Goal: Entertainment & Leisure: Consume media (video, audio)

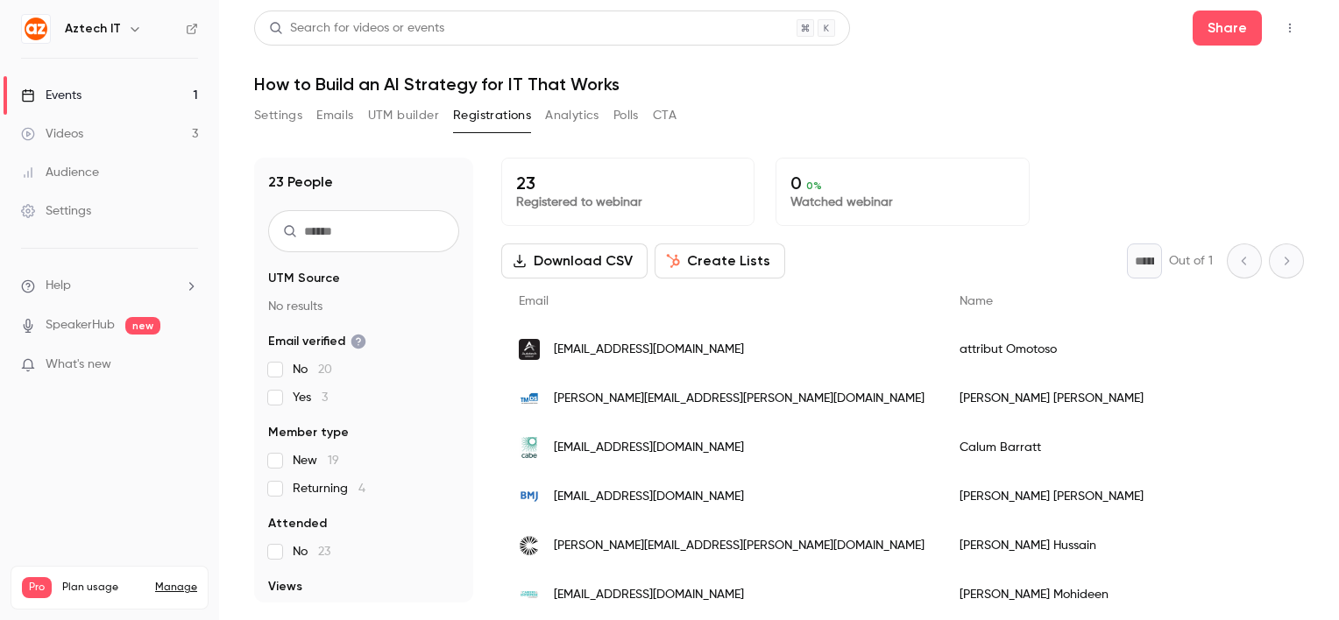
click at [1046, 96] on div "Search for videos or events Share How to Build an AI Strategy for IT That Works…" at bounding box center [779, 307] width 1050 height 592
drag, startPoint x: 0, startPoint y: 0, endPoint x: 1046, endPoint y: 96, distance: 1050.5
click at [1046, 96] on div "Search for videos or events Share How to Build an AI Strategy for IT That Works…" at bounding box center [779, 307] width 1050 height 592
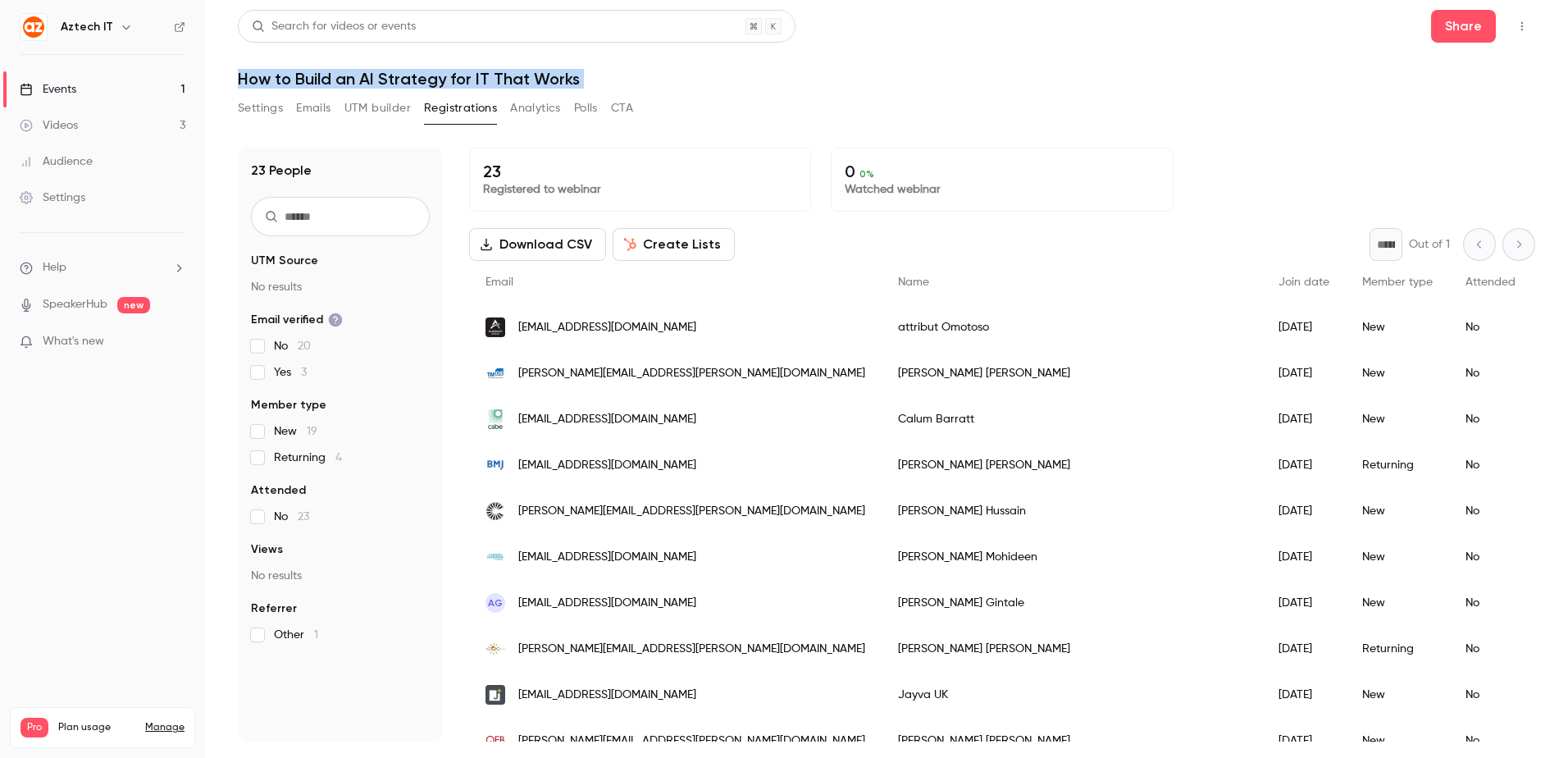
click at [960, 61] on header "Search for videos or events Share How to Build an AI Strategy for IT That Works" at bounding box center [887, 50] width 1297 height 79
click at [1063, 112] on div "Settings Emails UTM builder Registrations Analytics Polls CTA" at bounding box center [887, 111] width 1297 height 33
click at [139, 342] on p "What's new" at bounding box center [89, 342] width 139 height 17
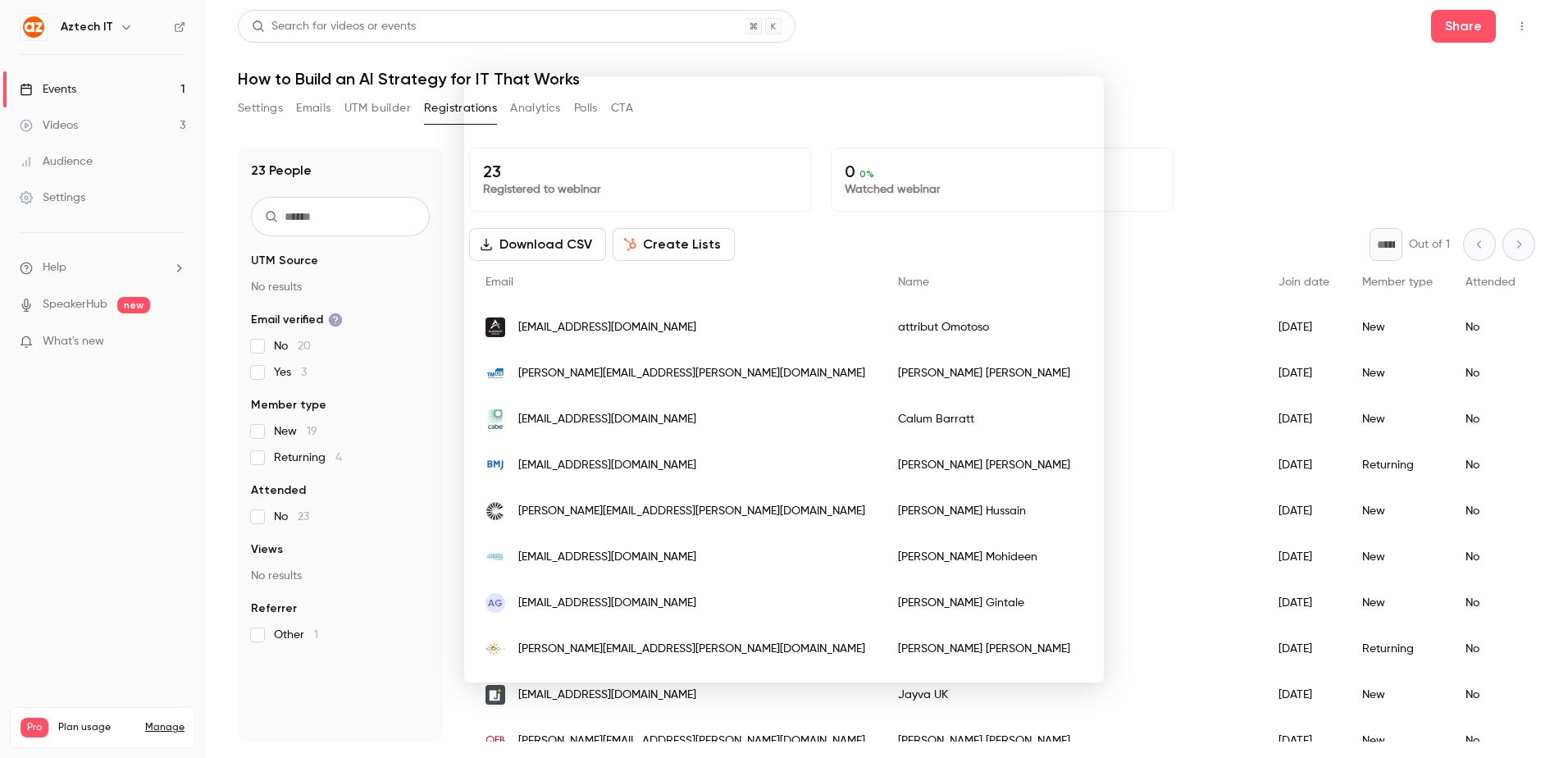
click at [1189, 138] on div at bounding box center [784, 379] width 1568 height 758
click at [878, 76] on h1 "How to Build an AI Strategy for IT That Works" at bounding box center [887, 79] width 1297 height 20
click at [784, 121] on div "Settings Emails UTM builder Registrations Analytics Polls CTA" at bounding box center [887, 111] width 1297 height 33
click at [992, 52] on header "Search for videos or events Share How to Build an AI Strategy for IT That Works" at bounding box center [887, 50] width 1297 height 79
click at [874, 66] on header "Search for videos or events Share How to Build an AI Strategy for IT That Works" at bounding box center [887, 50] width 1297 height 79
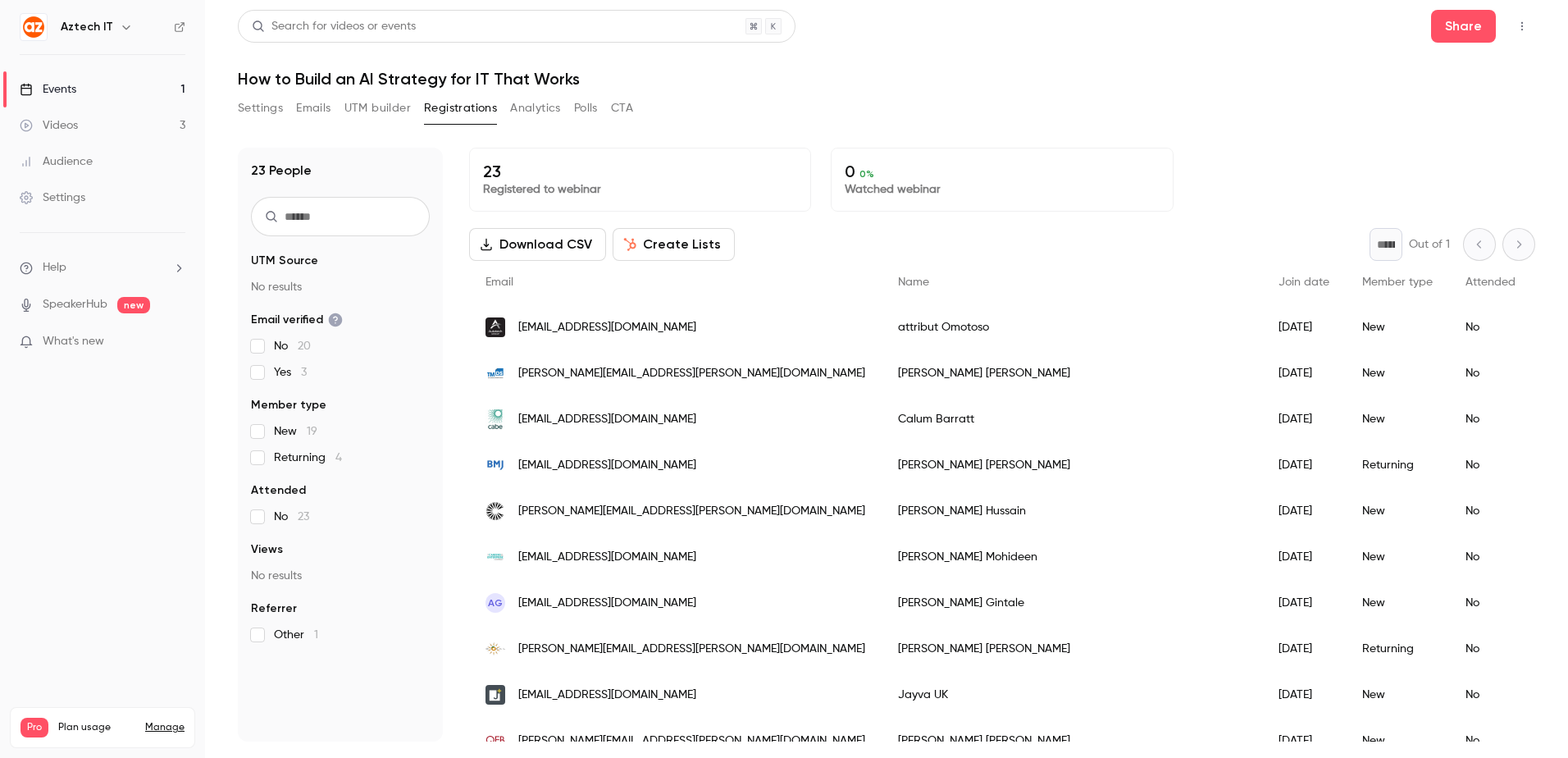
click at [773, 117] on div "Settings Emails UTM builder Registrations Analytics Polls CTA" at bounding box center [887, 111] width 1297 height 33
click at [1240, 93] on div "Search for videos or events Share How to Build an AI Strategy for IT That Works…" at bounding box center [887, 376] width 1297 height 732
click at [968, 76] on h1 "How to Build an AI Strategy for IT That Works" at bounding box center [887, 79] width 1297 height 20
click at [764, 109] on div "Settings Emails UTM builder Registrations Analytics Polls CTA" at bounding box center [887, 111] width 1297 height 33
click at [72, 131] on div "Videos" at bounding box center [49, 125] width 58 height 17
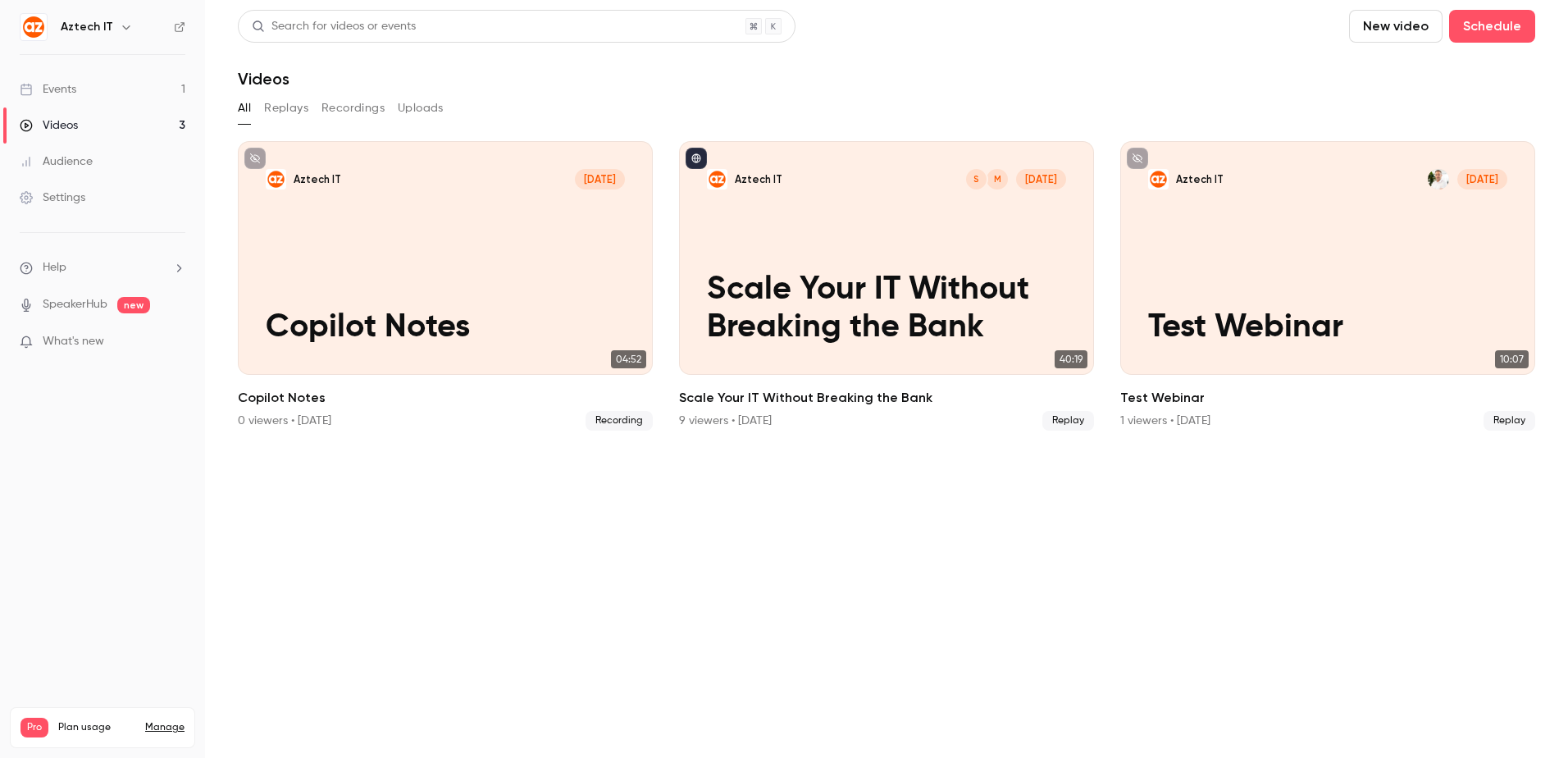
click at [76, 76] on link "Events 1" at bounding box center [102, 89] width 205 height 36
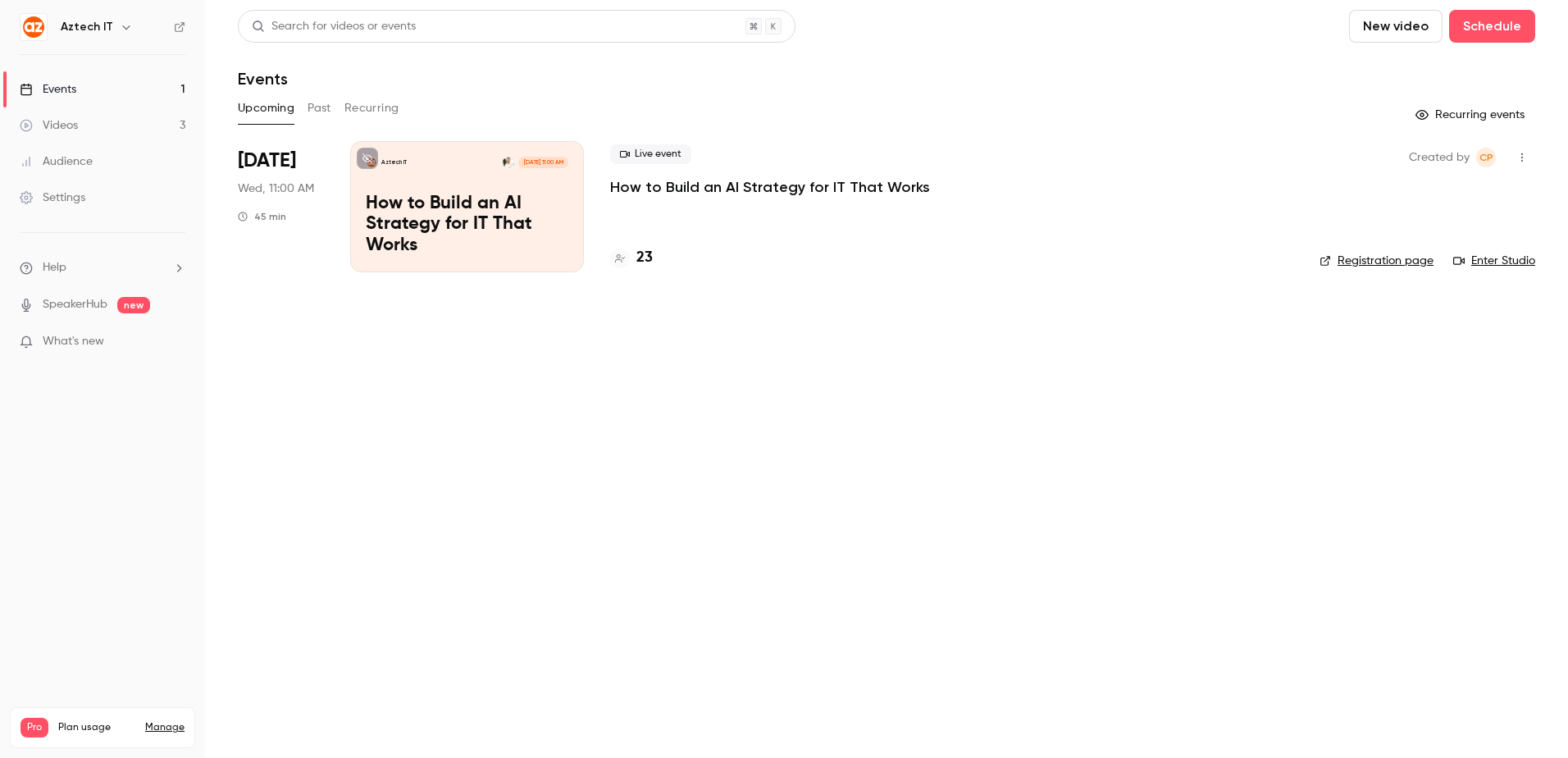
click at [506, 232] on p "How to Build an AI Strategy for IT That Works" at bounding box center [467, 225] width 202 height 63
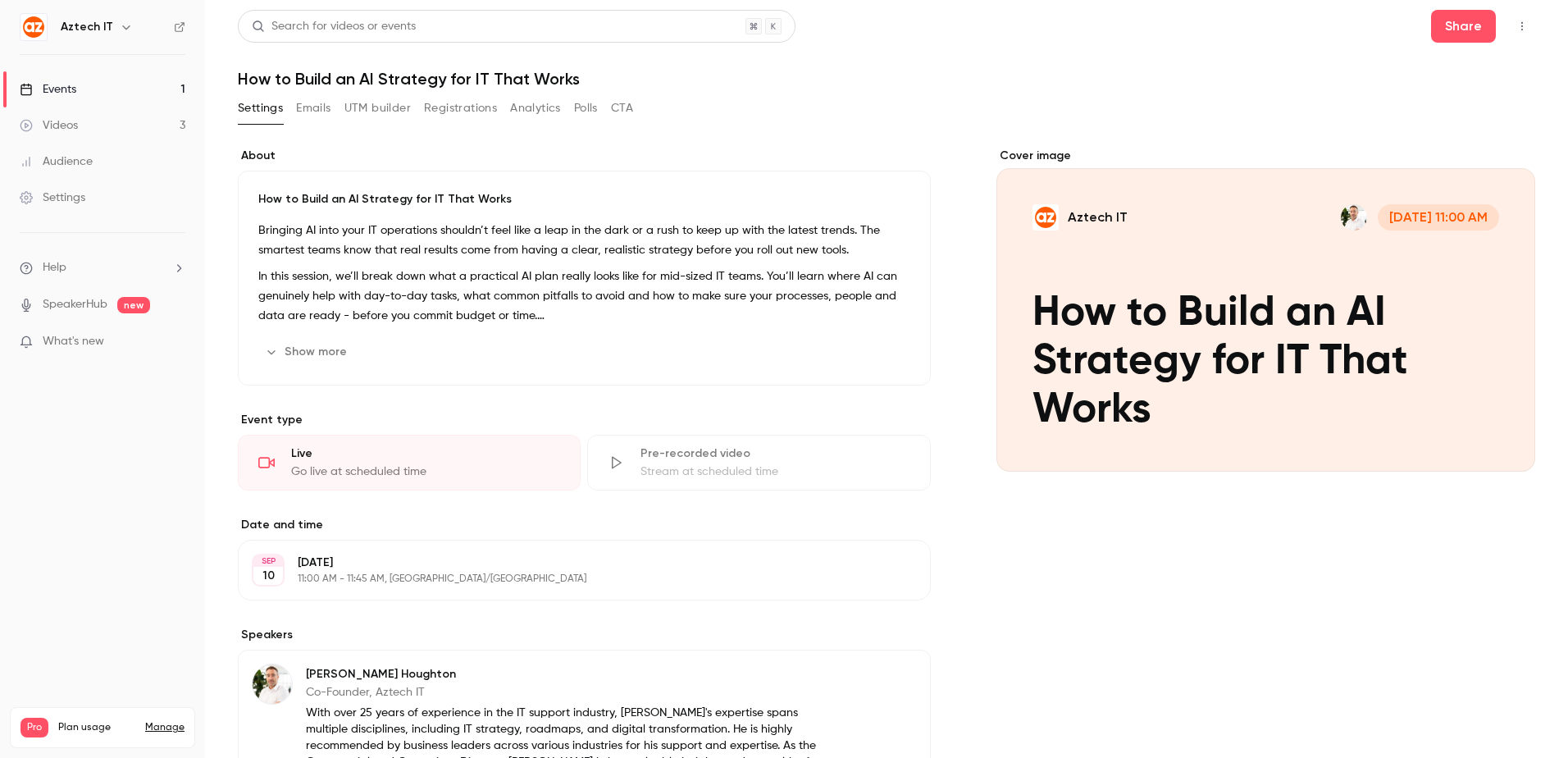
click at [327, 350] on button "Show more" at bounding box center [307, 352] width 98 height 26
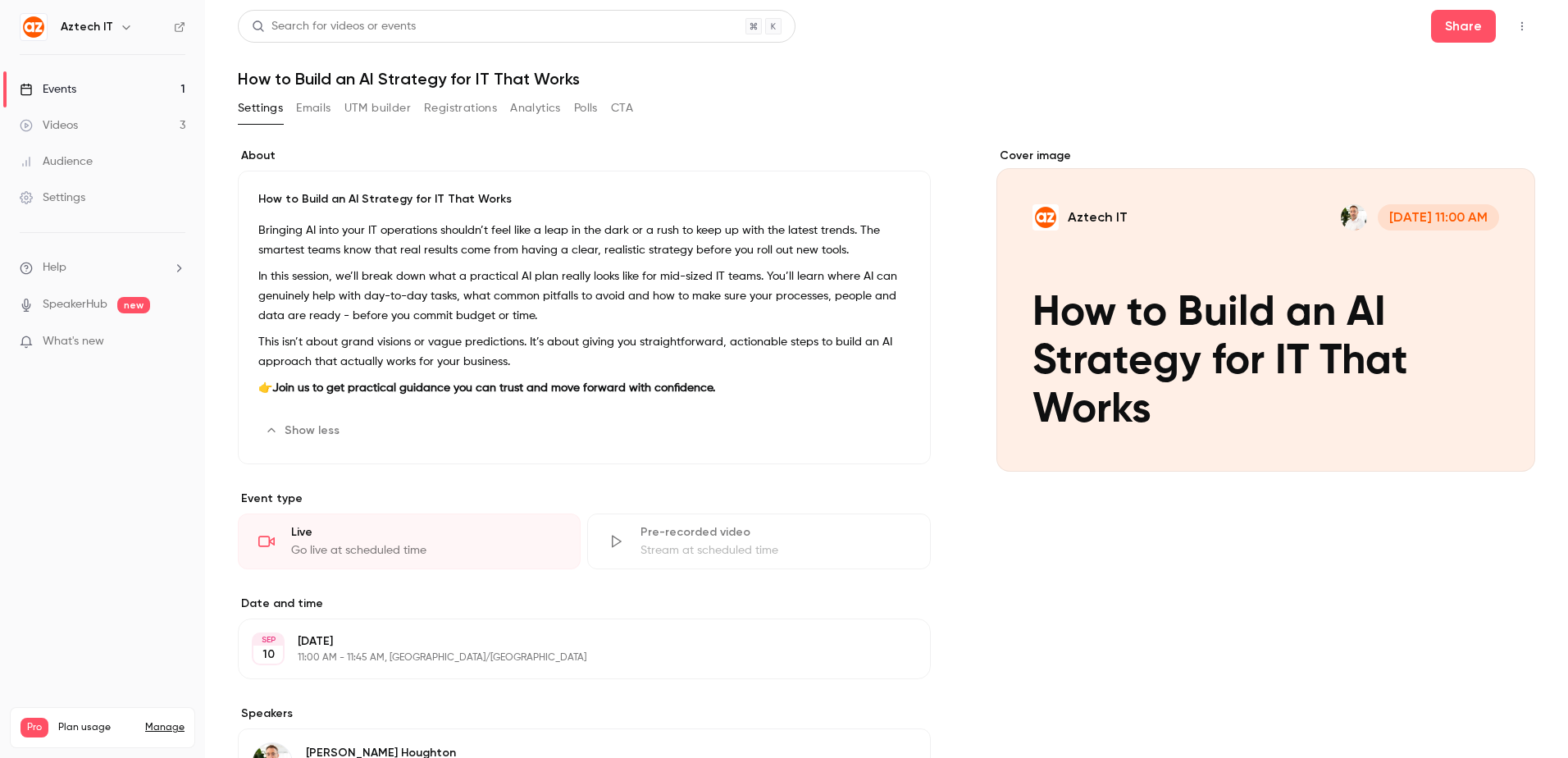
click at [621, 101] on button "CTA" at bounding box center [623, 109] width 22 height 26
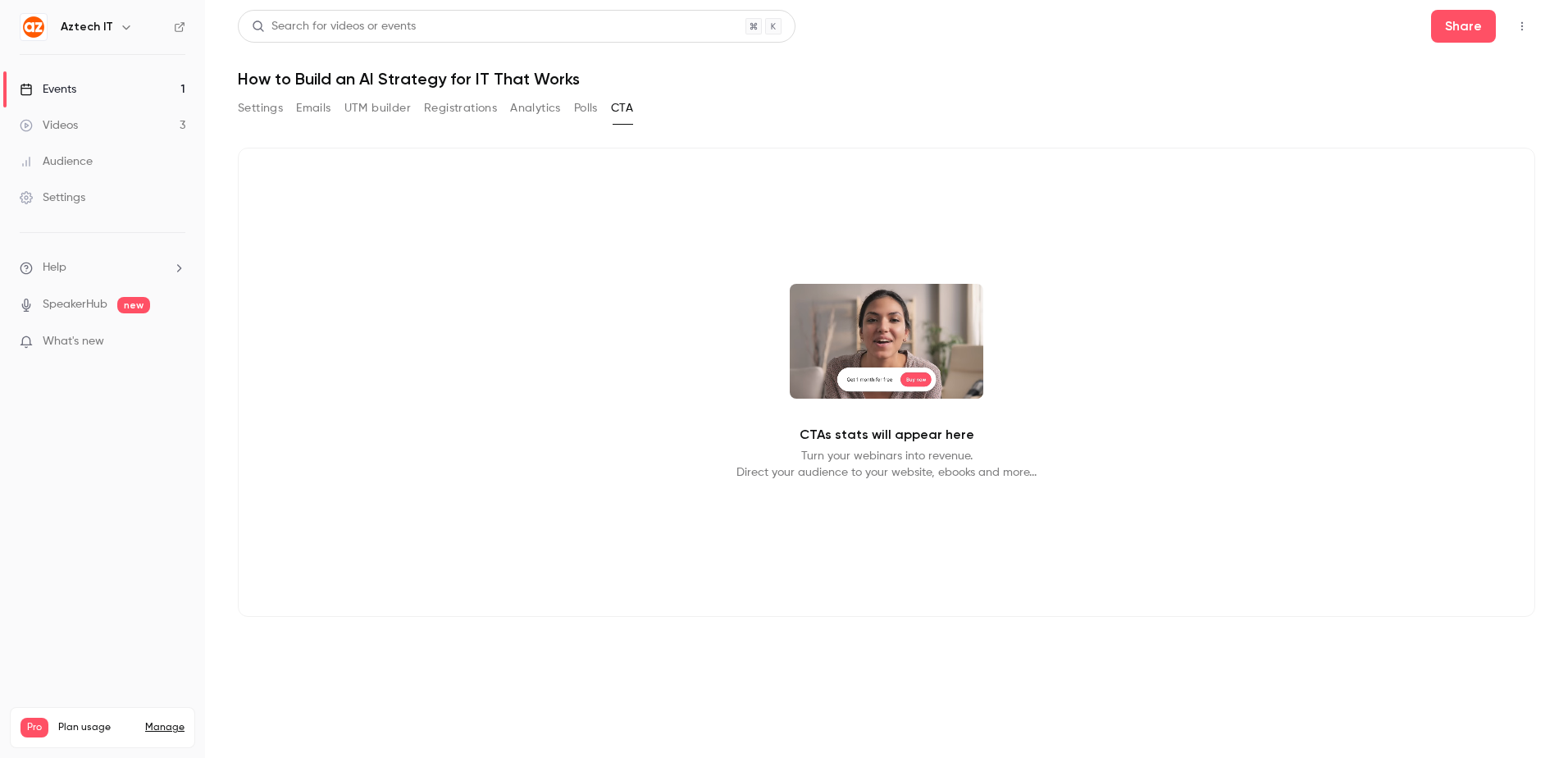
click at [593, 108] on button "Polls" at bounding box center [585, 109] width 23 height 26
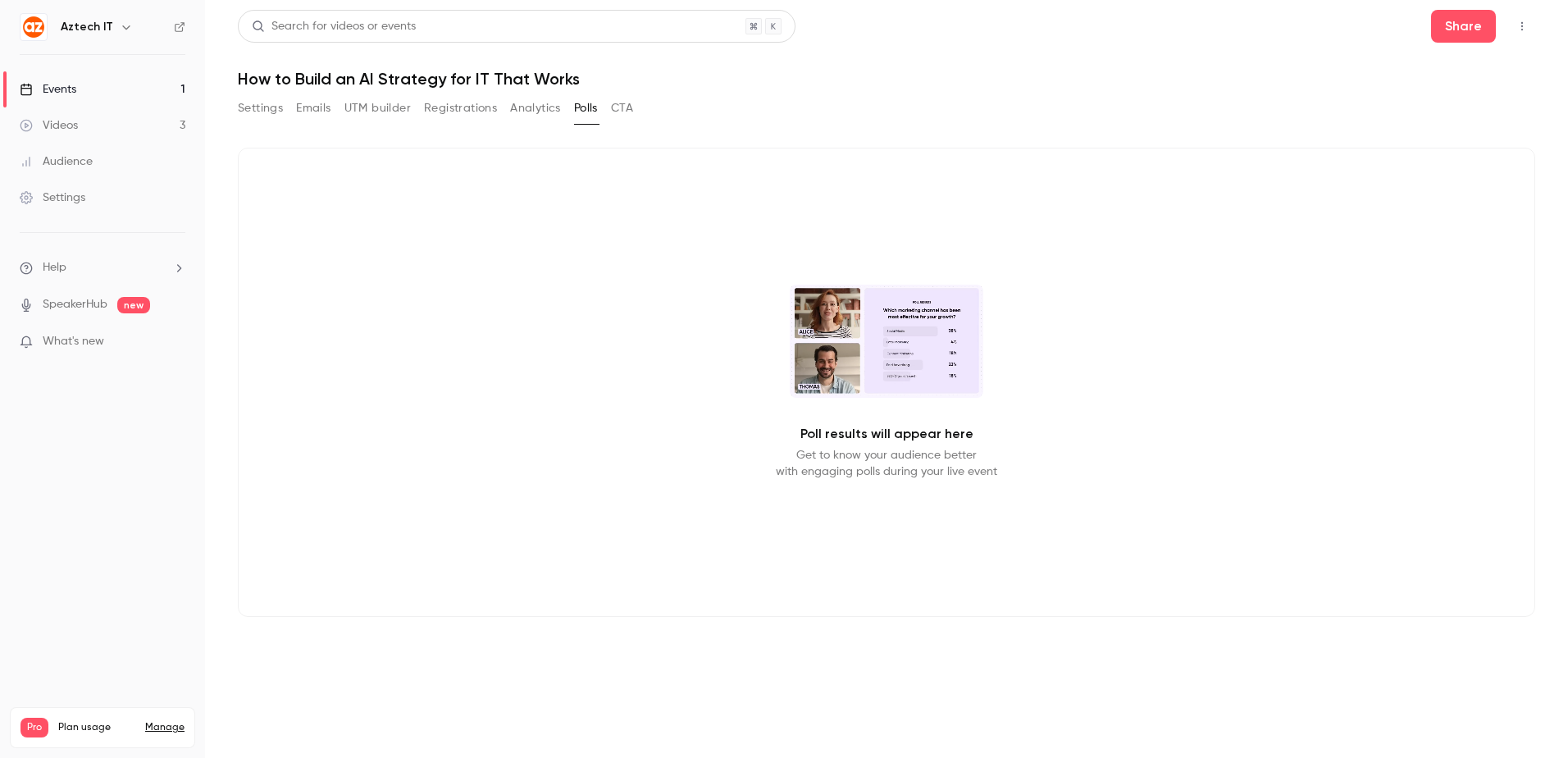
click at [447, 115] on button "Registrations" at bounding box center [461, 109] width 73 height 26
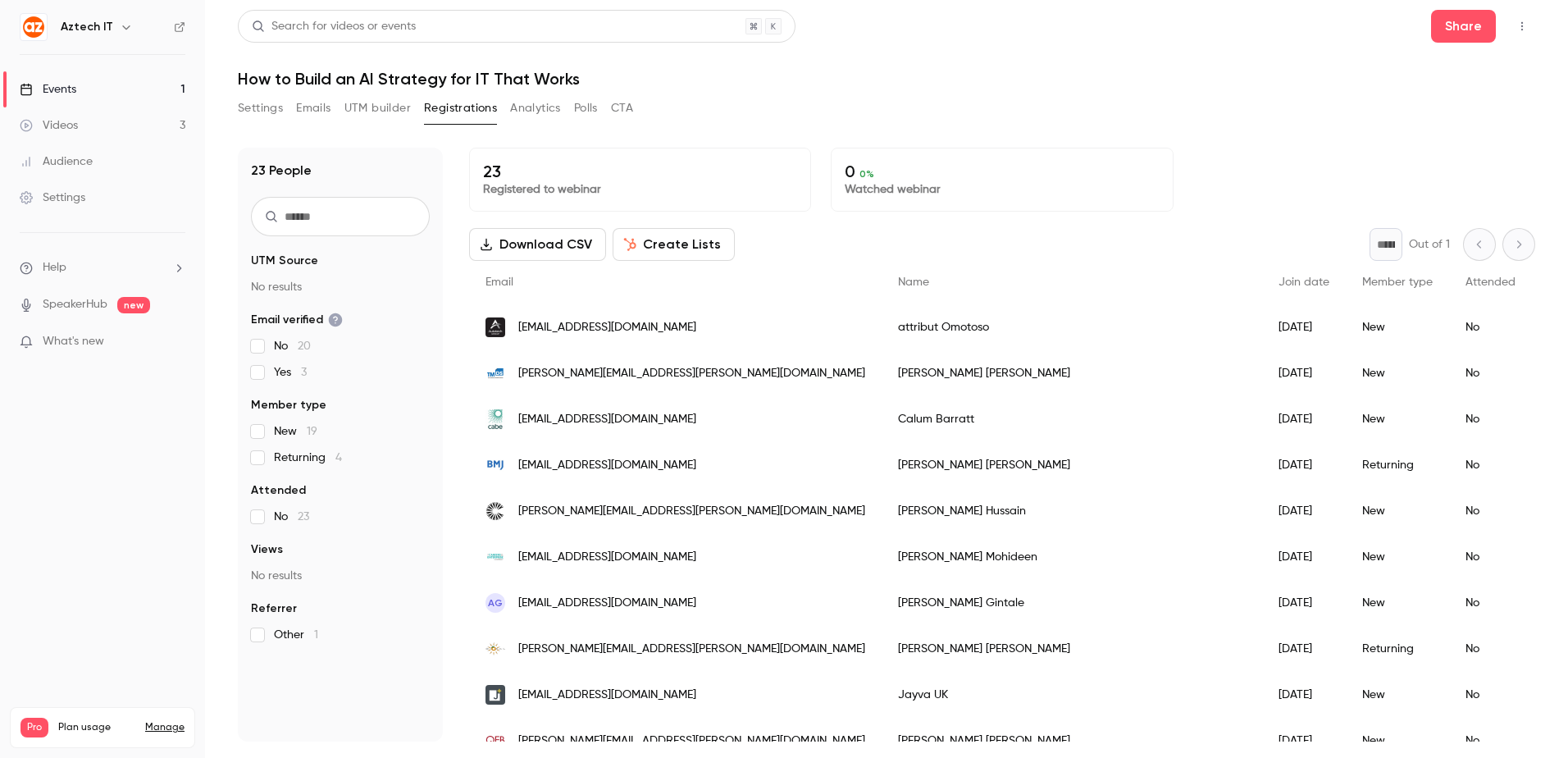
click at [394, 108] on button "UTM builder" at bounding box center [377, 109] width 66 height 26
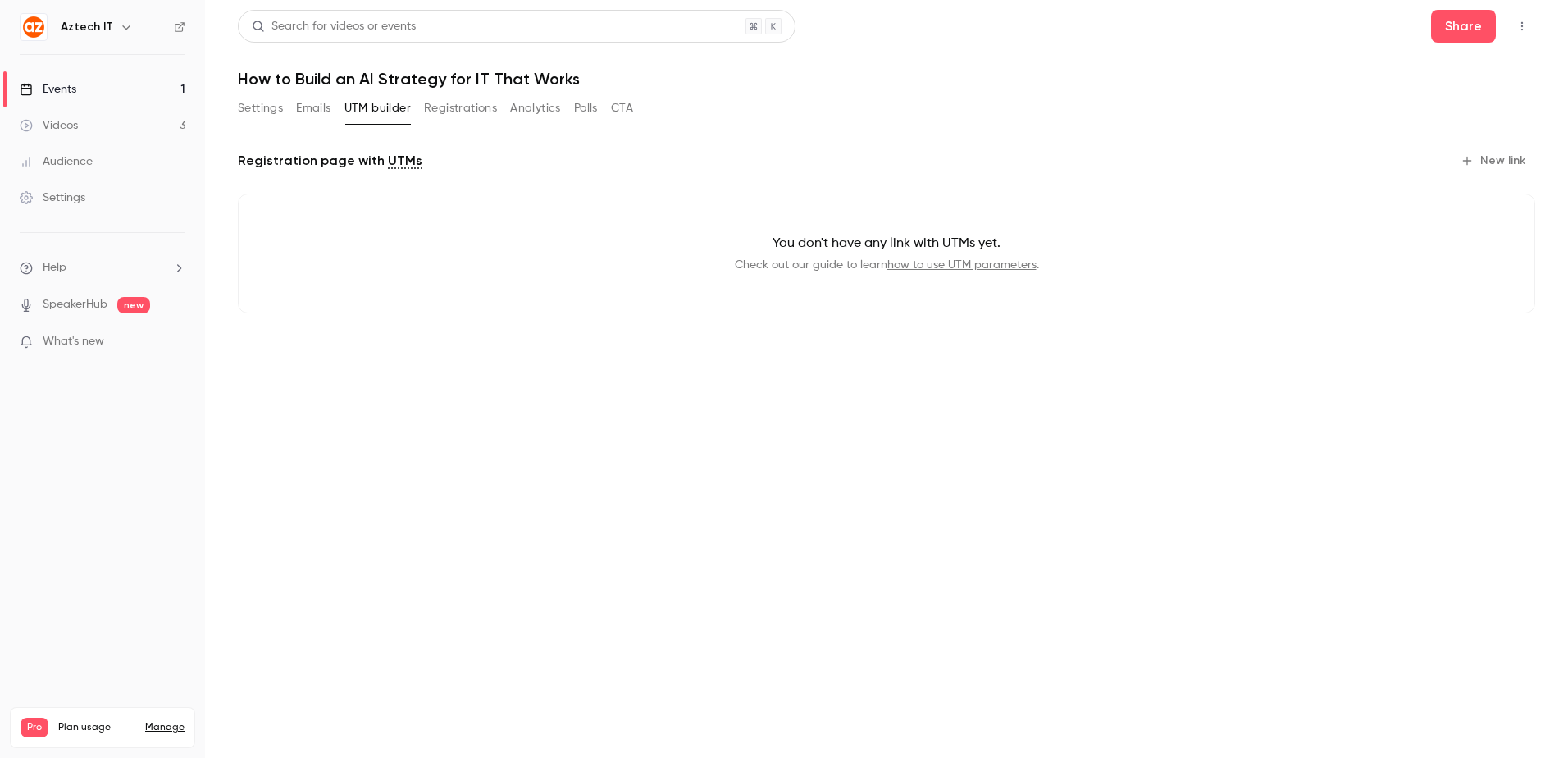
click at [120, 33] on icon "button" at bounding box center [126, 27] width 13 height 13
click at [103, 98] on div "Aztech IT [EMAIL_ADDRESS][PERSON_NAME][DOMAIN_NAME] Billing Pro New channel Log…" at bounding box center [168, 164] width 307 height 193
click at [121, 519] on div at bounding box center [784, 379] width 1568 height 758
click at [1524, 29] on icon "button" at bounding box center [1522, 26] width 13 height 11
click at [7, 552] on div at bounding box center [784, 379] width 1568 height 758
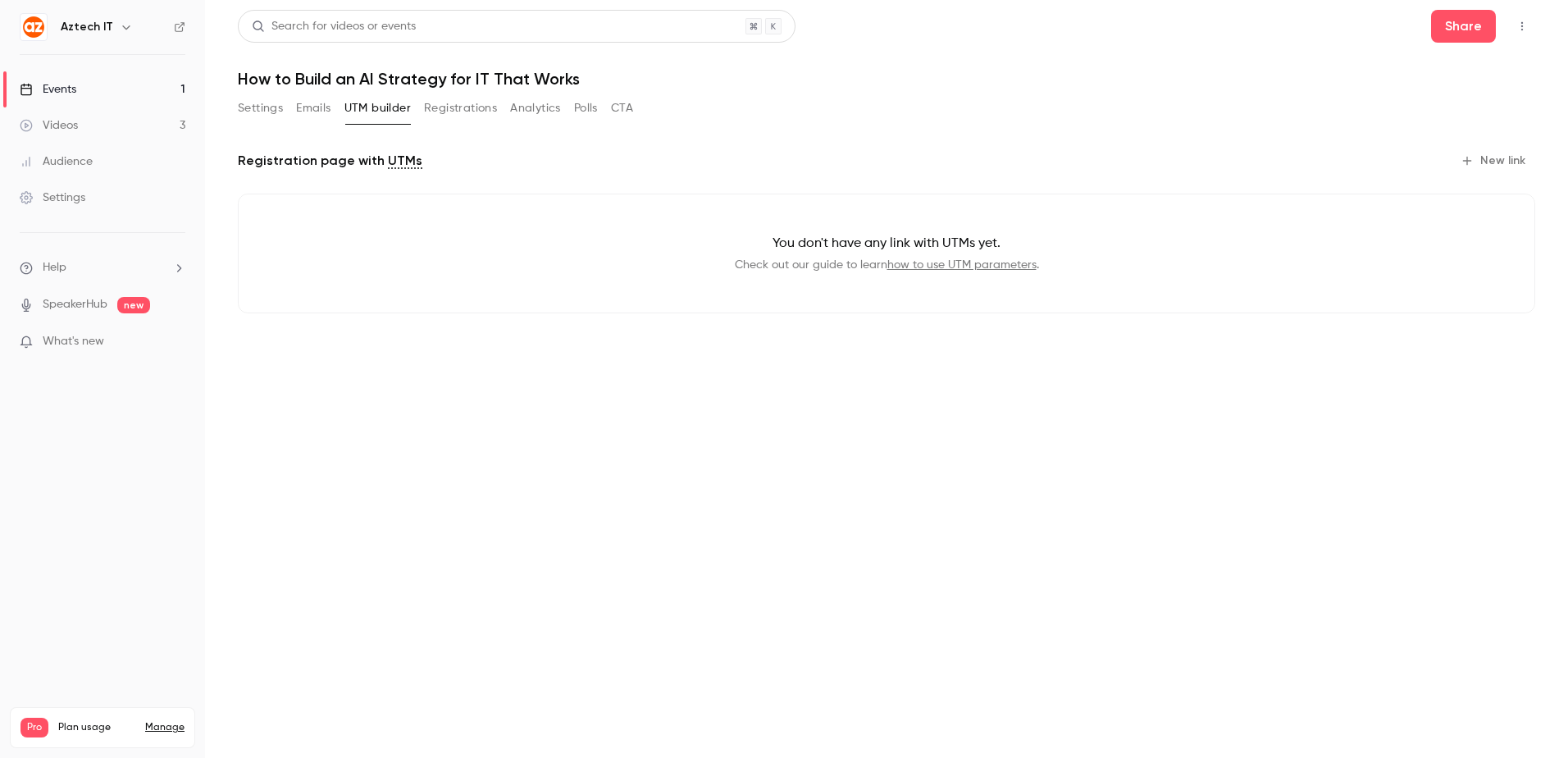
click at [95, 42] on nav "Aztech IT Events 1 Videos 3 Audience Settings Help SpeakerHub new What's new Pr…" at bounding box center [102, 379] width 205 height 758
click at [95, 31] on h6 "Aztech IT" at bounding box center [87, 27] width 52 height 17
click at [110, 28] on div "Aztech IT" at bounding box center [110, 26] width 100 height 20
click at [123, 28] on icon "button" at bounding box center [126, 27] width 7 height 4
click at [131, 86] on div "Aztech IT [EMAIL_ADDRESS][PERSON_NAME][DOMAIN_NAME] Billing Pro New channel Log…" at bounding box center [168, 164] width 307 height 193
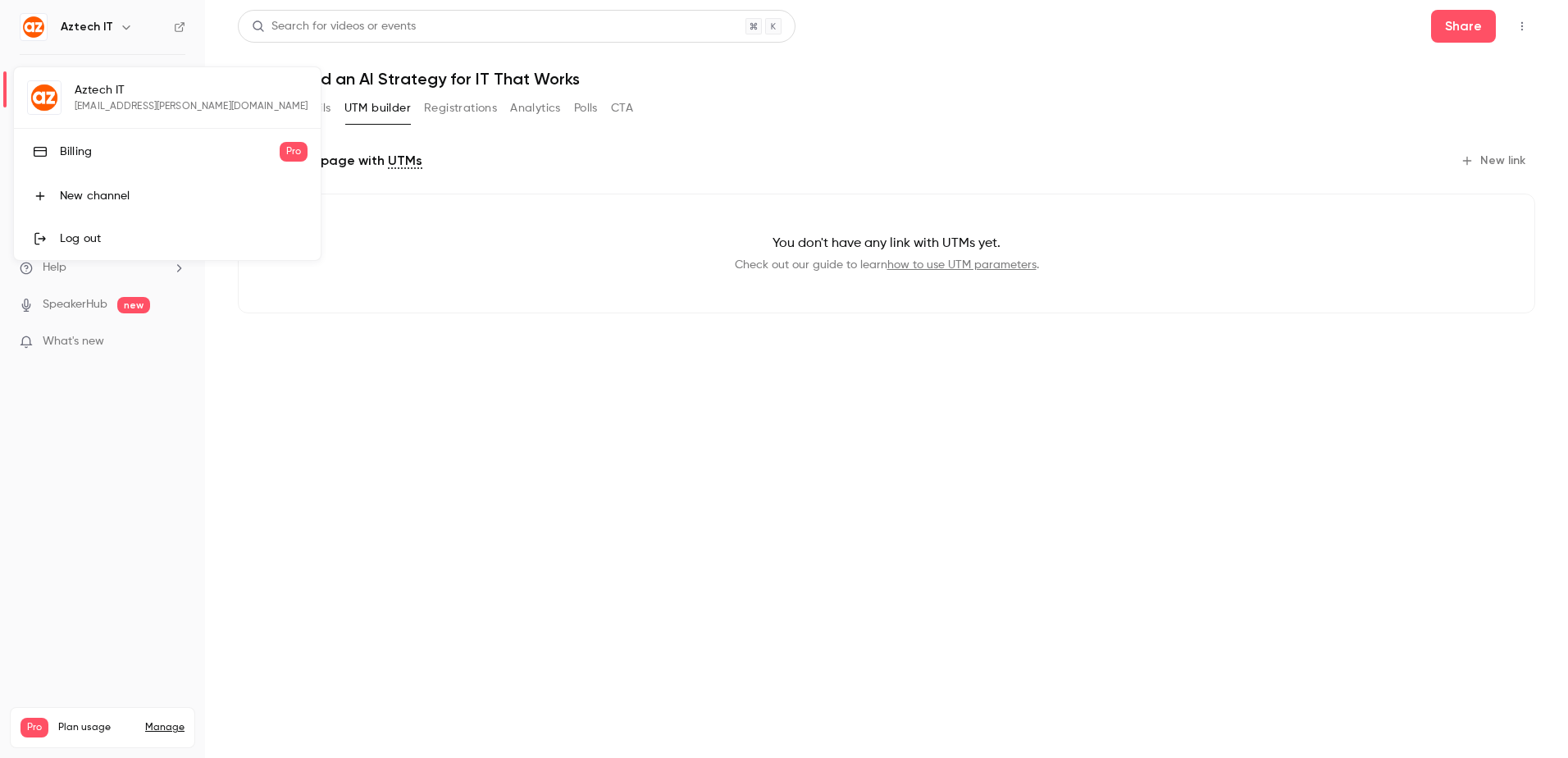
click at [84, 159] on div "Billing" at bounding box center [169, 152] width 220 height 17
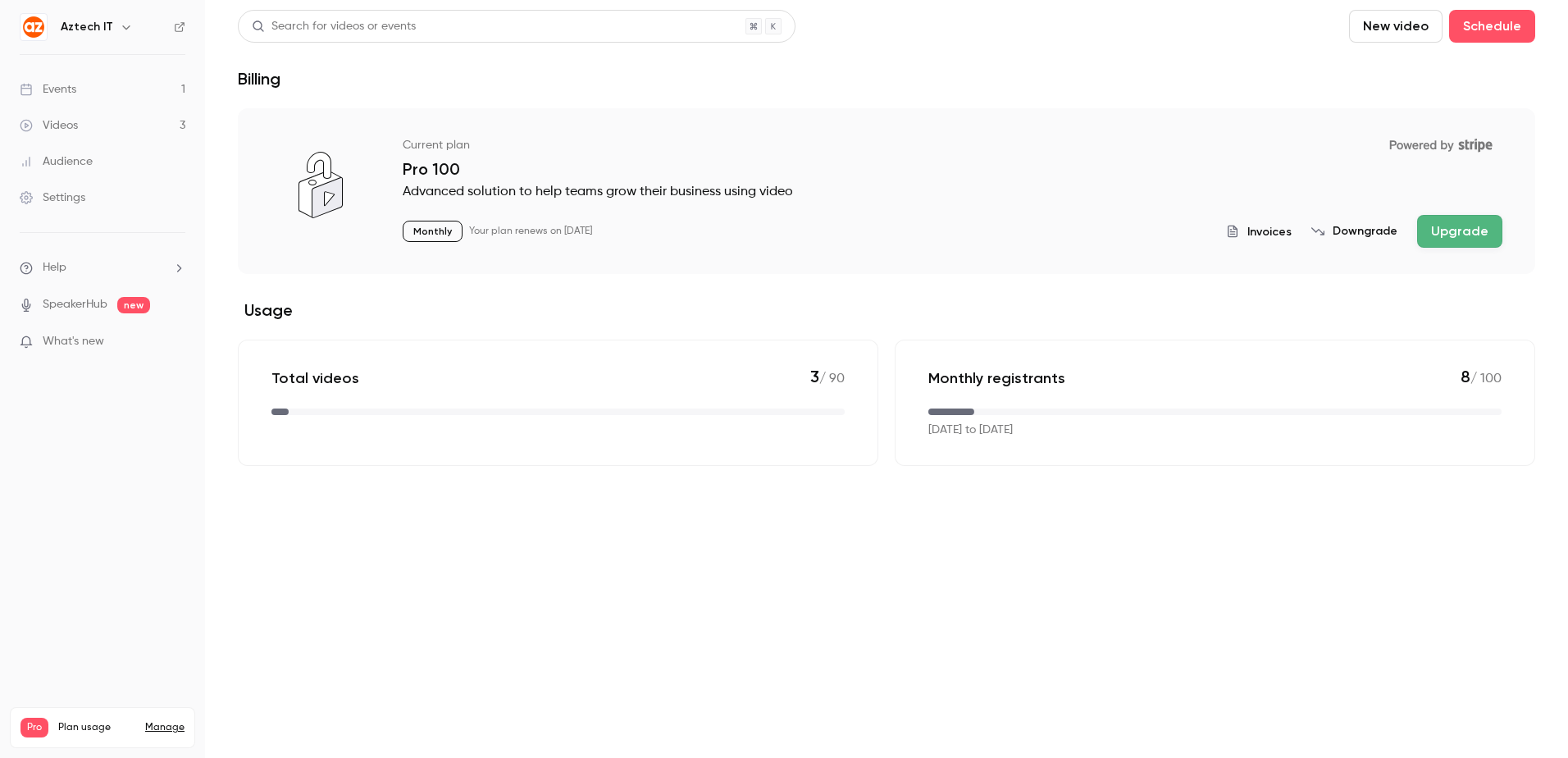
click at [93, 196] on link "Settings" at bounding box center [102, 197] width 205 height 36
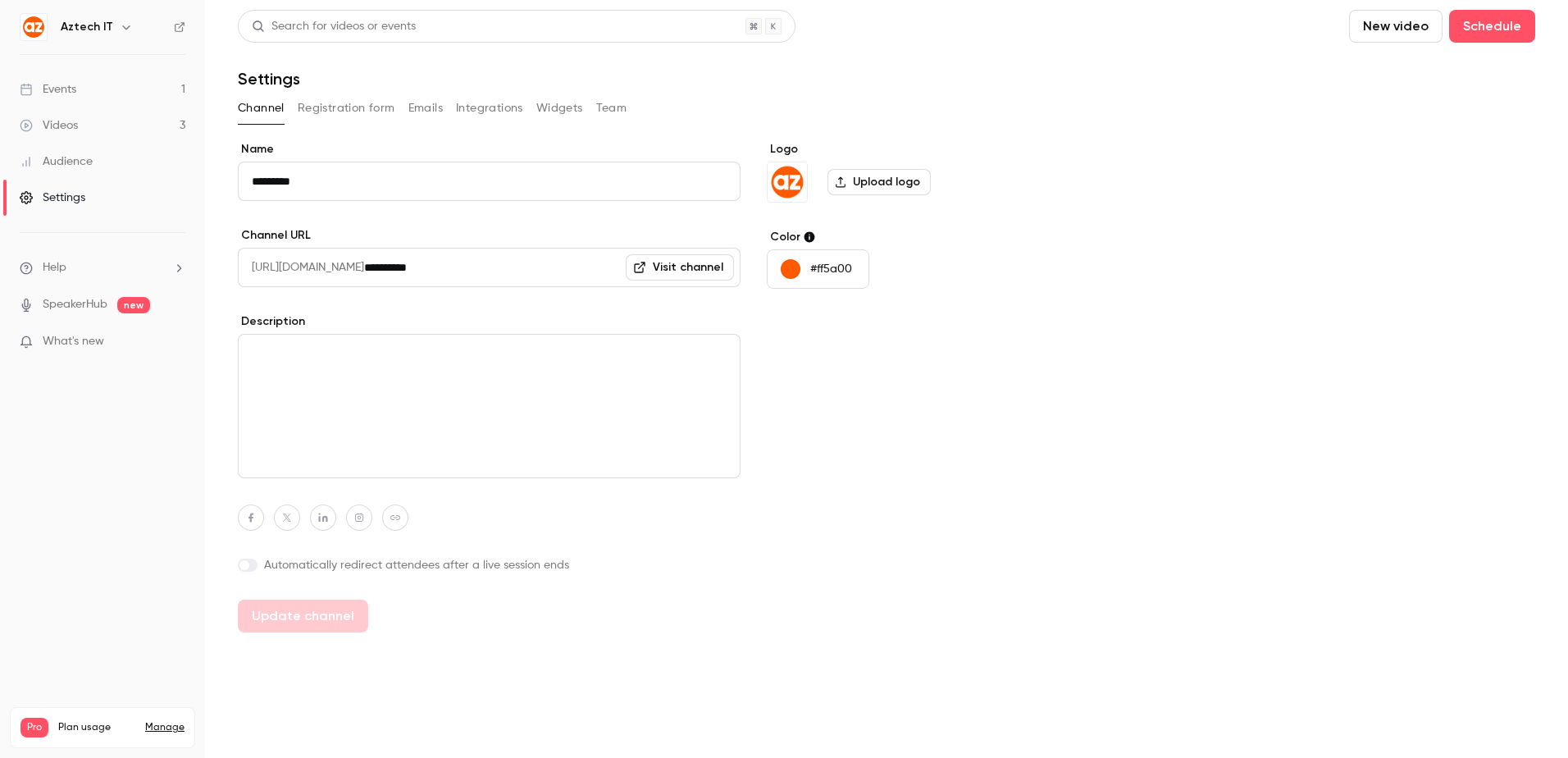
click at [600, 106] on button "Team" at bounding box center [611, 109] width 31 height 26
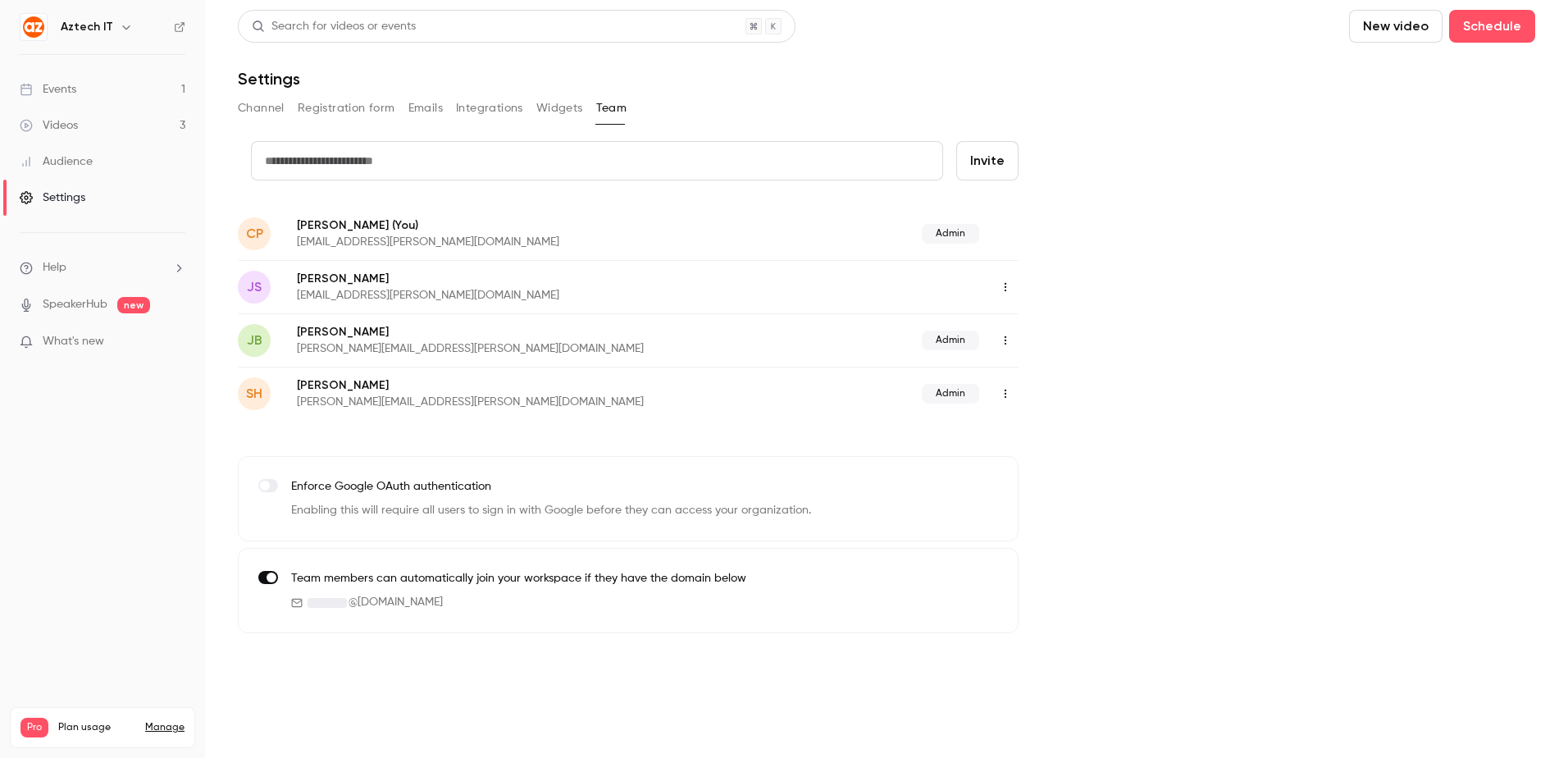
click at [1010, 342] on icon "button" at bounding box center [1005, 340] width 13 height 11
click at [1056, 430] on div "Delete member" at bounding box center [1094, 425] width 125 height 17
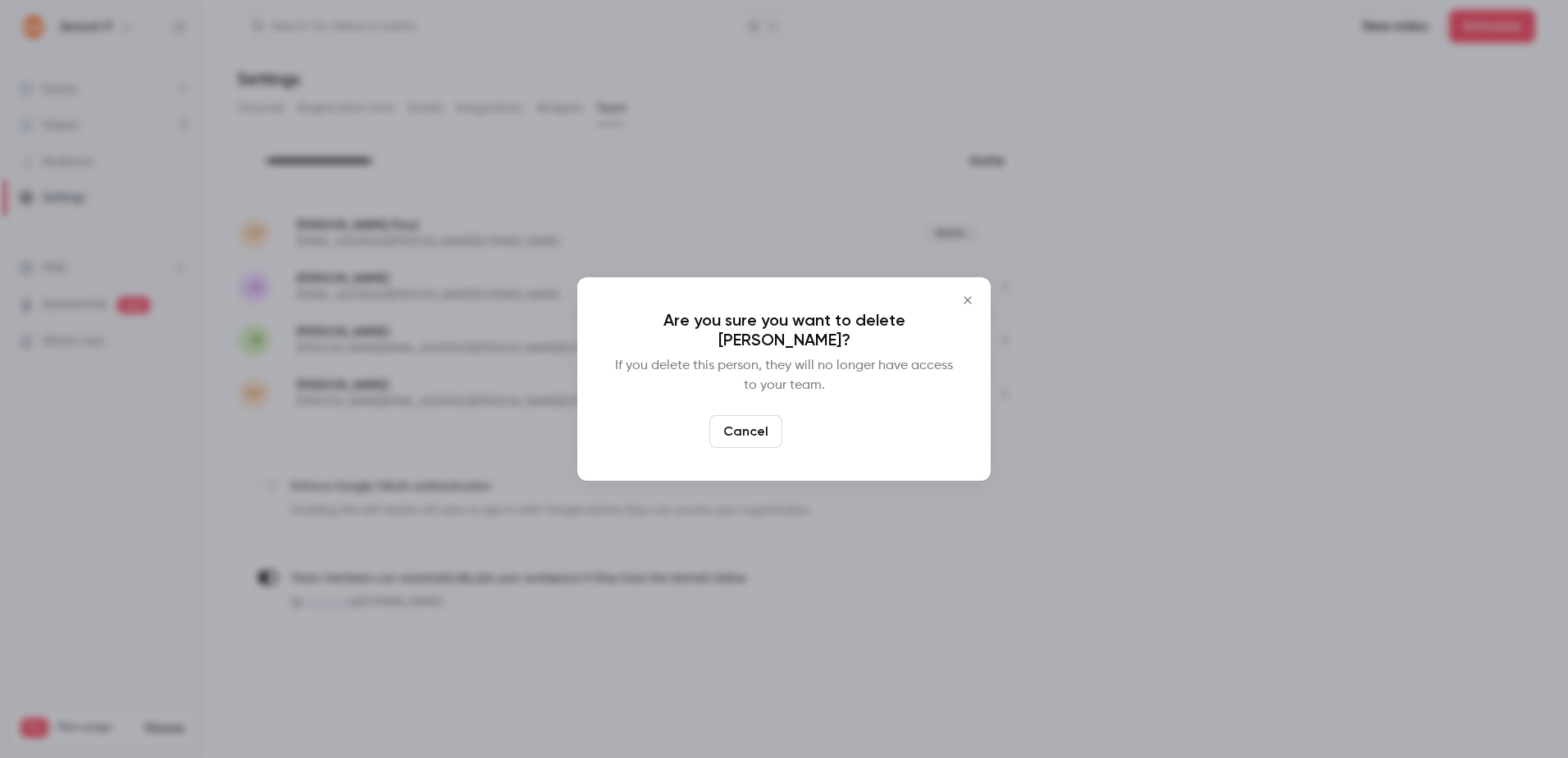
click at [839, 428] on button "Delete" at bounding box center [824, 430] width 70 height 33
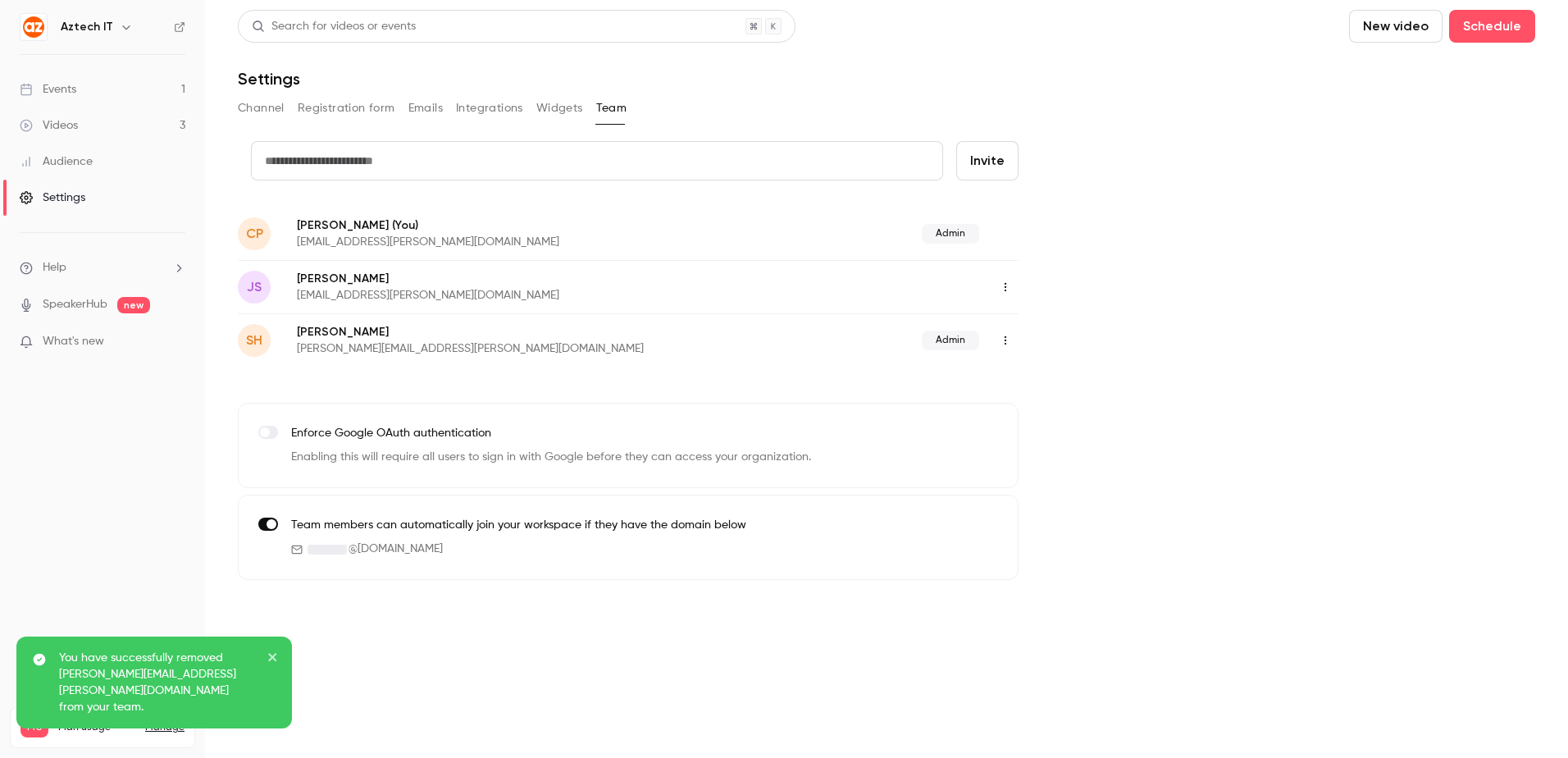
click at [275, 661] on icon "close" at bounding box center [271, 656] width 8 height 8
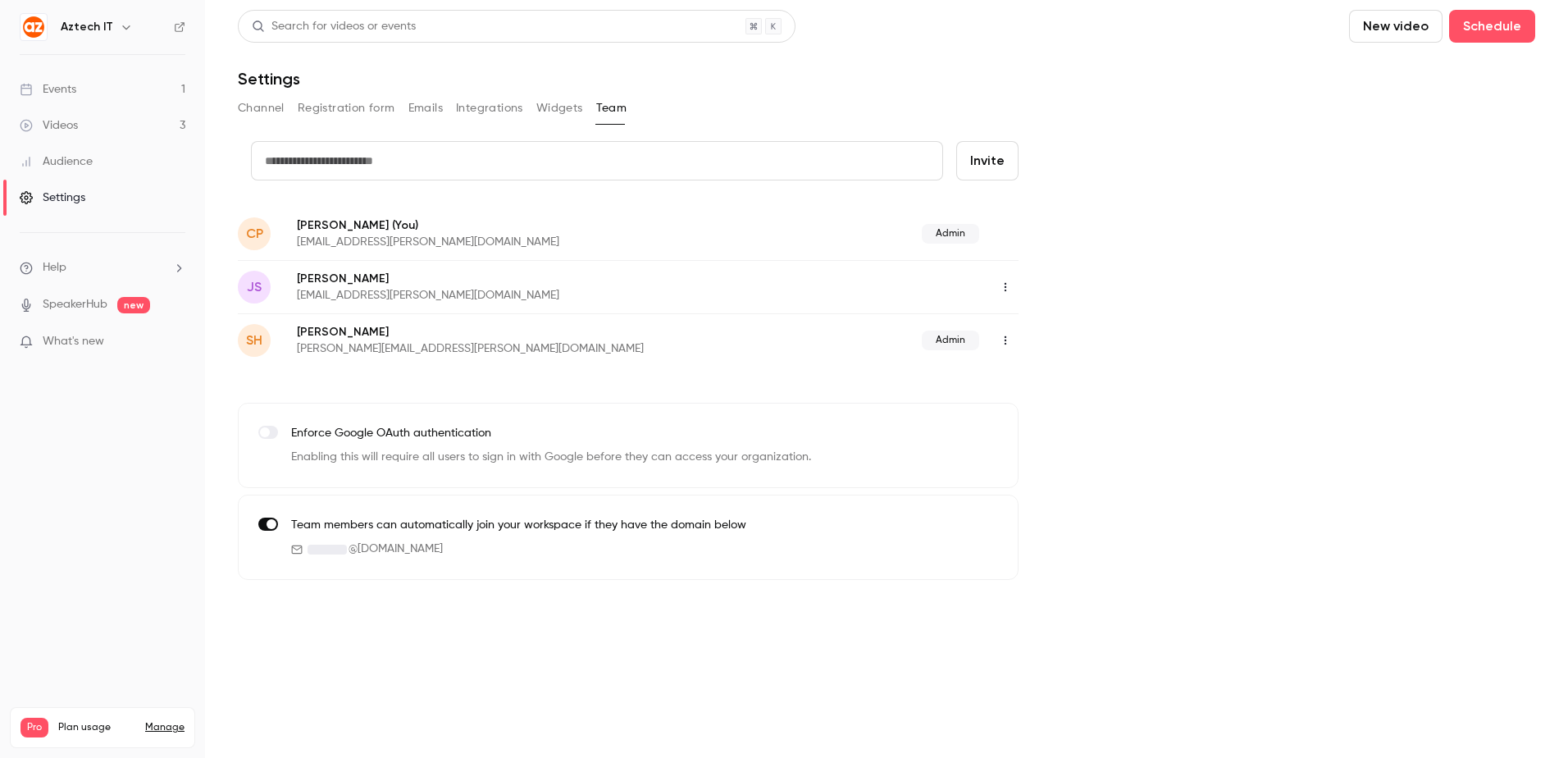
click at [662, 168] on input "text" at bounding box center [596, 161] width 692 height 39
click at [1189, 280] on div "credit card Invite CP [PERSON_NAME] (You) [PERSON_NAME][EMAIL_ADDRESS][PERSON_N…" at bounding box center [887, 360] width 1297 height 439
click at [264, 113] on button "Channel" at bounding box center [261, 109] width 47 height 26
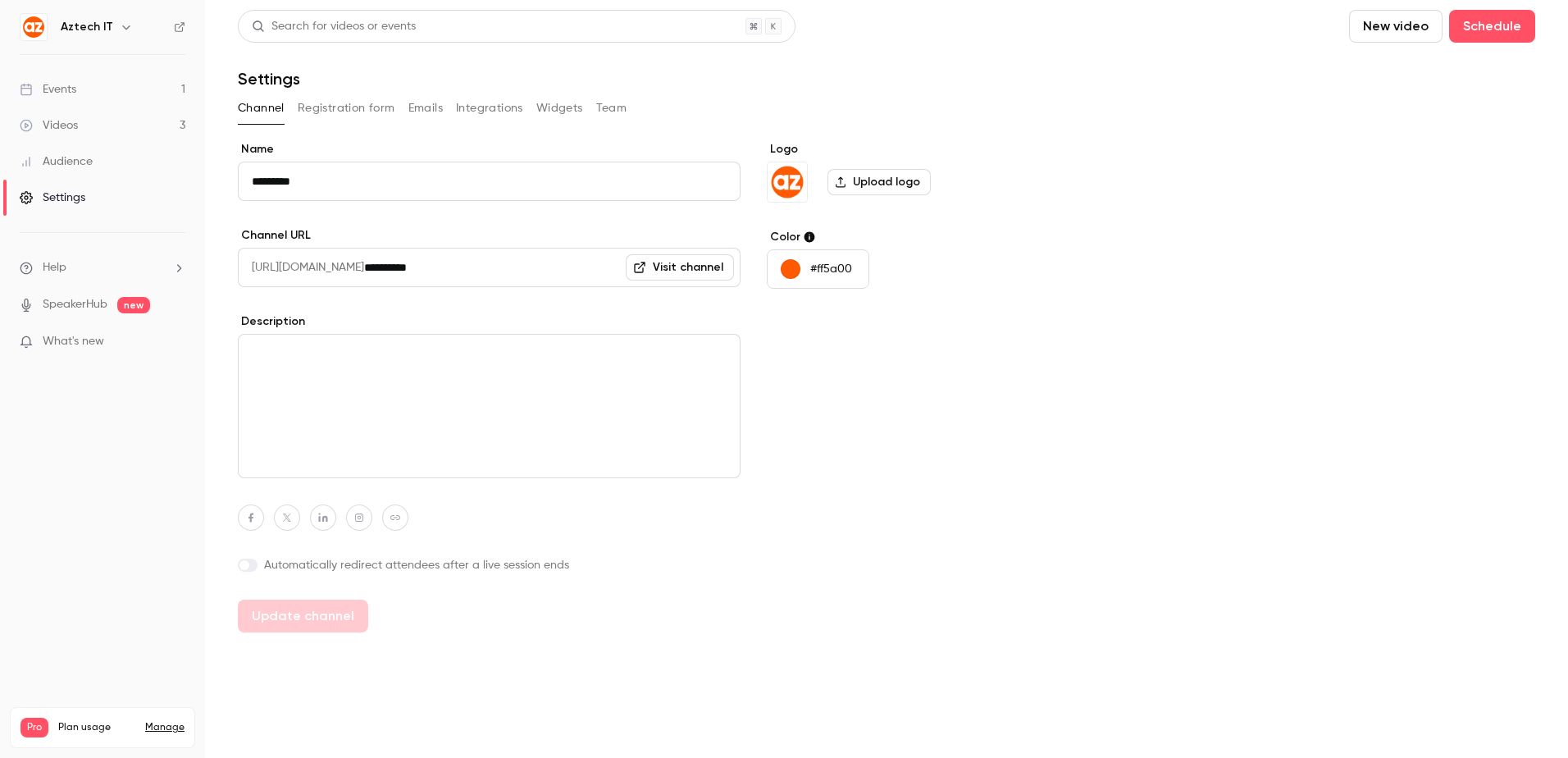
click at [169, 721] on link "Manage" at bounding box center [165, 727] width 39 height 13
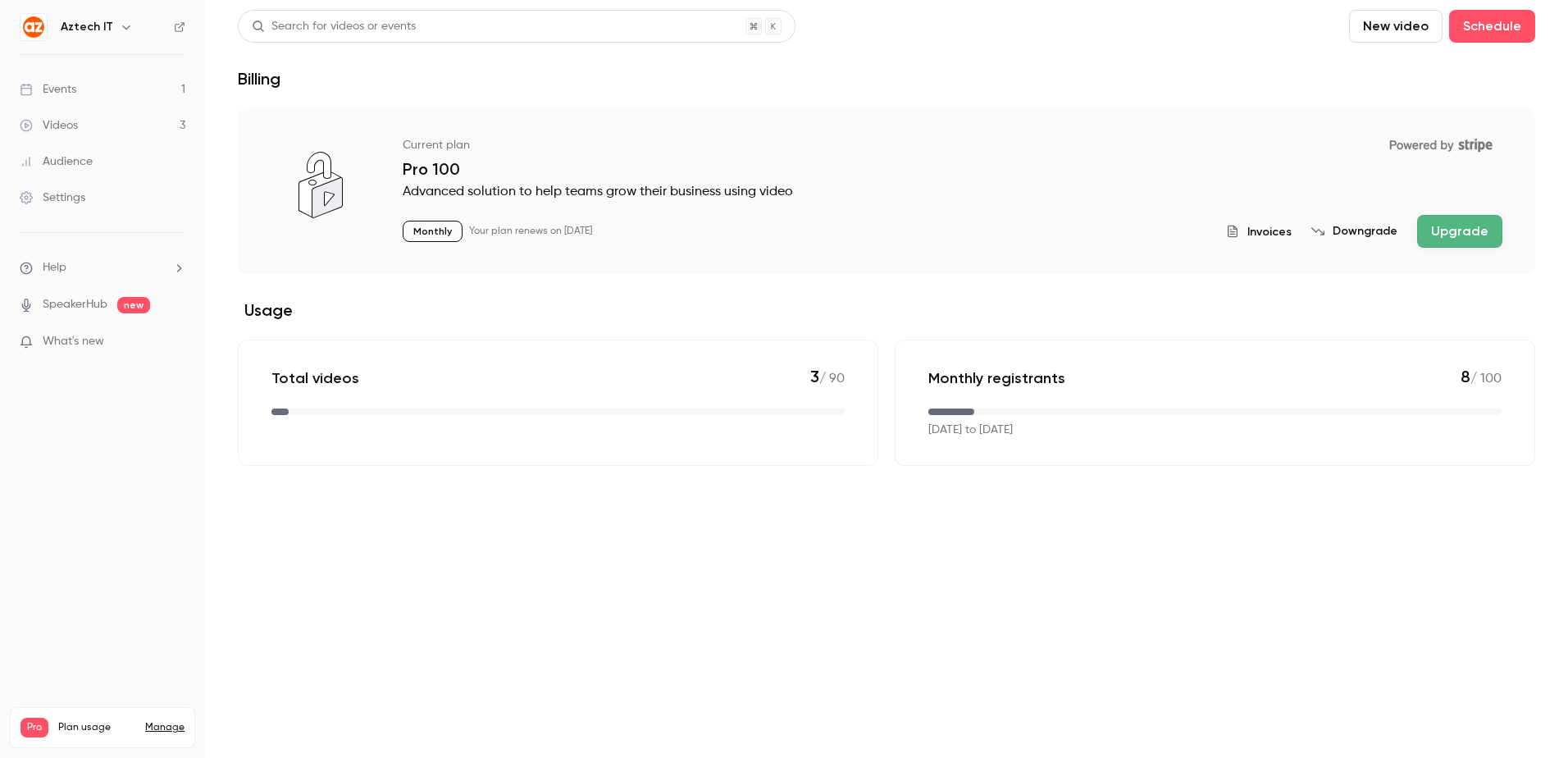
click at [107, 195] on link "Settings" at bounding box center [102, 197] width 205 height 36
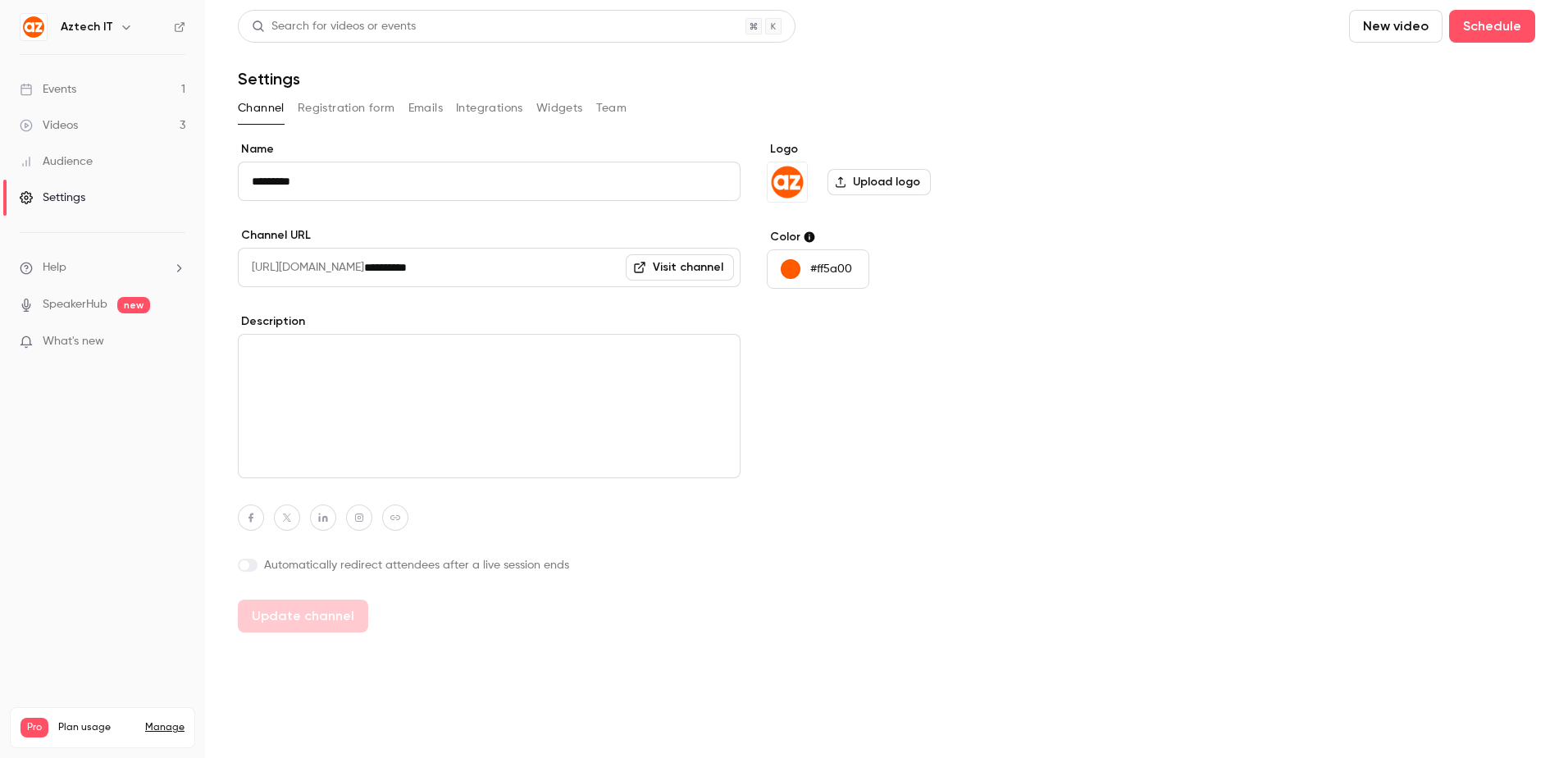
click at [623, 107] on button "Team" at bounding box center [611, 109] width 31 height 26
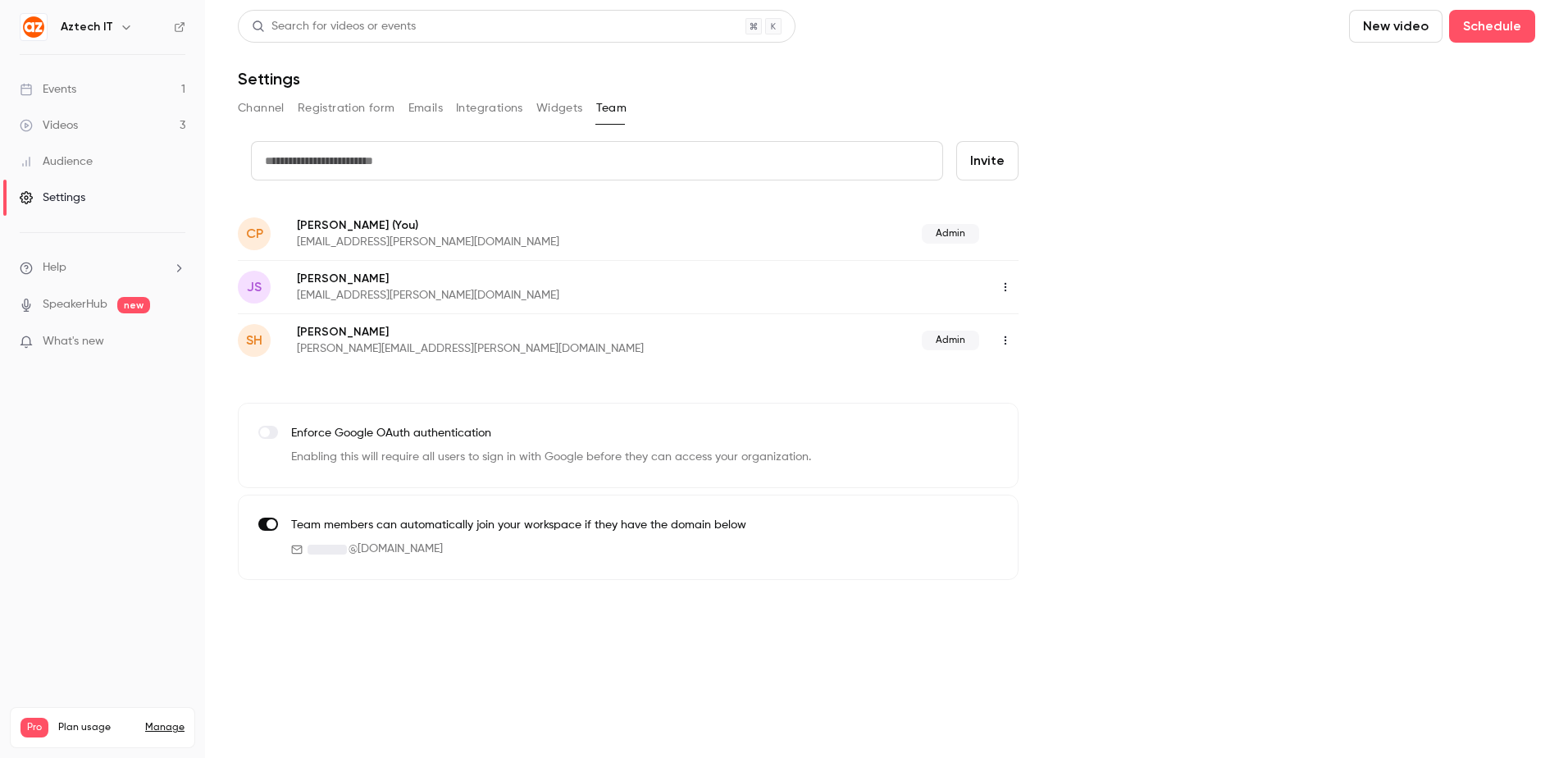
click at [562, 107] on button "Widgets" at bounding box center [560, 109] width 47 height 26
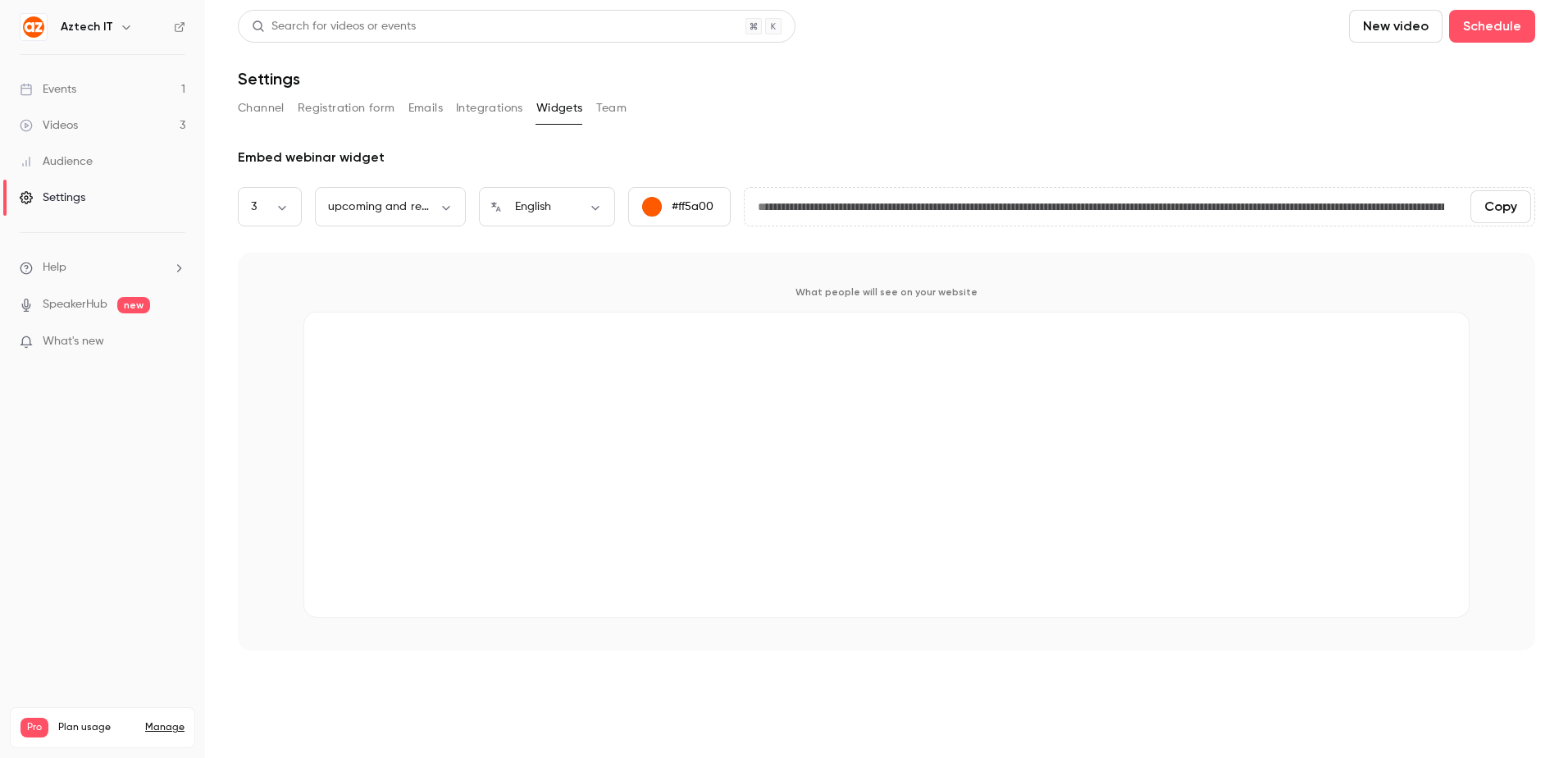
click at [485, 103] on button "Integrations" at bounding box center [490, 109] width 67 height 26
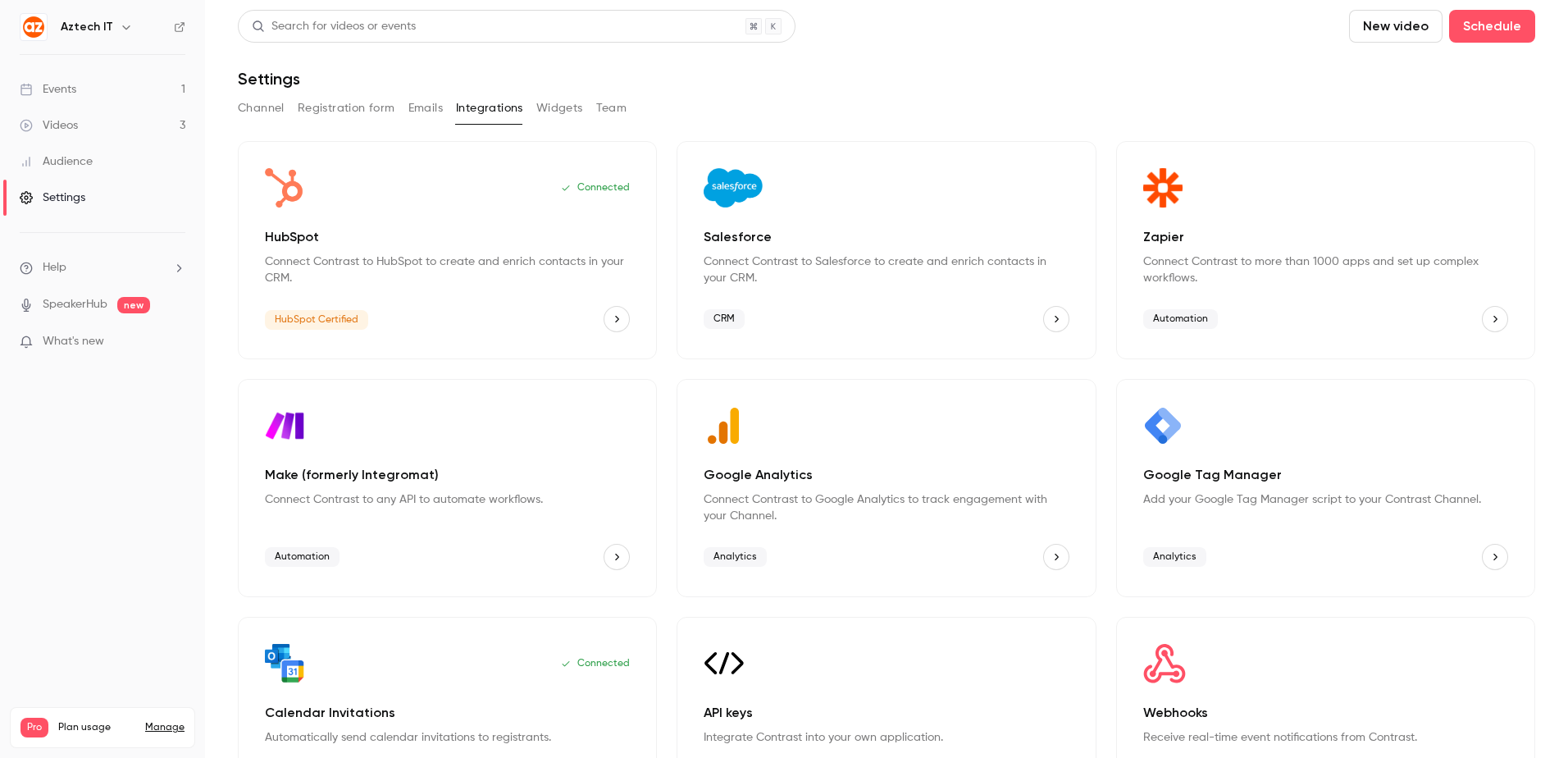
click at [414, 106] on button "Emails" at bounding box center [425, 109] width 35 height 26
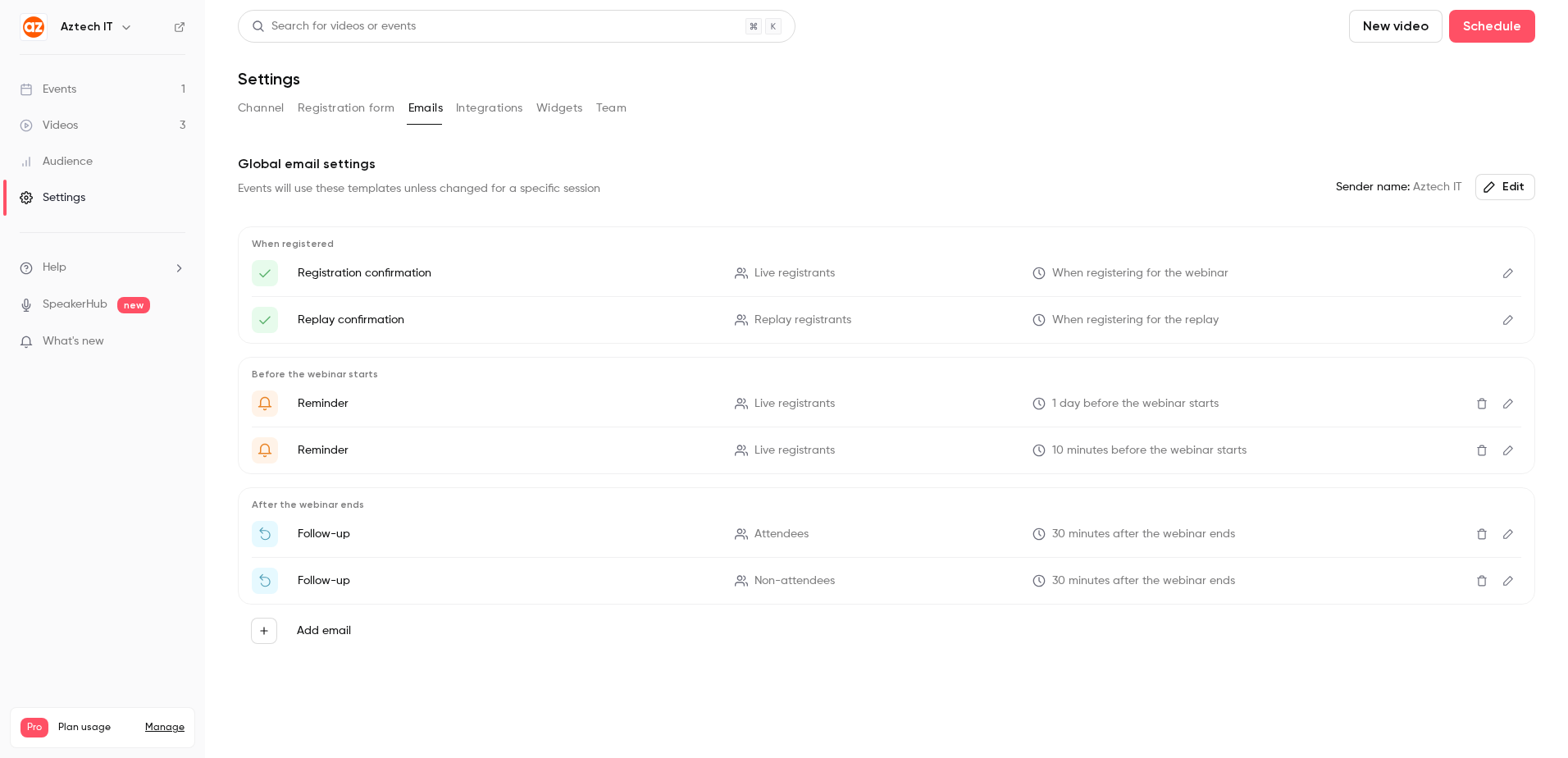
click at [372, 112] on button "Registration form" at bounding box center [346, 109] width 97 height 26
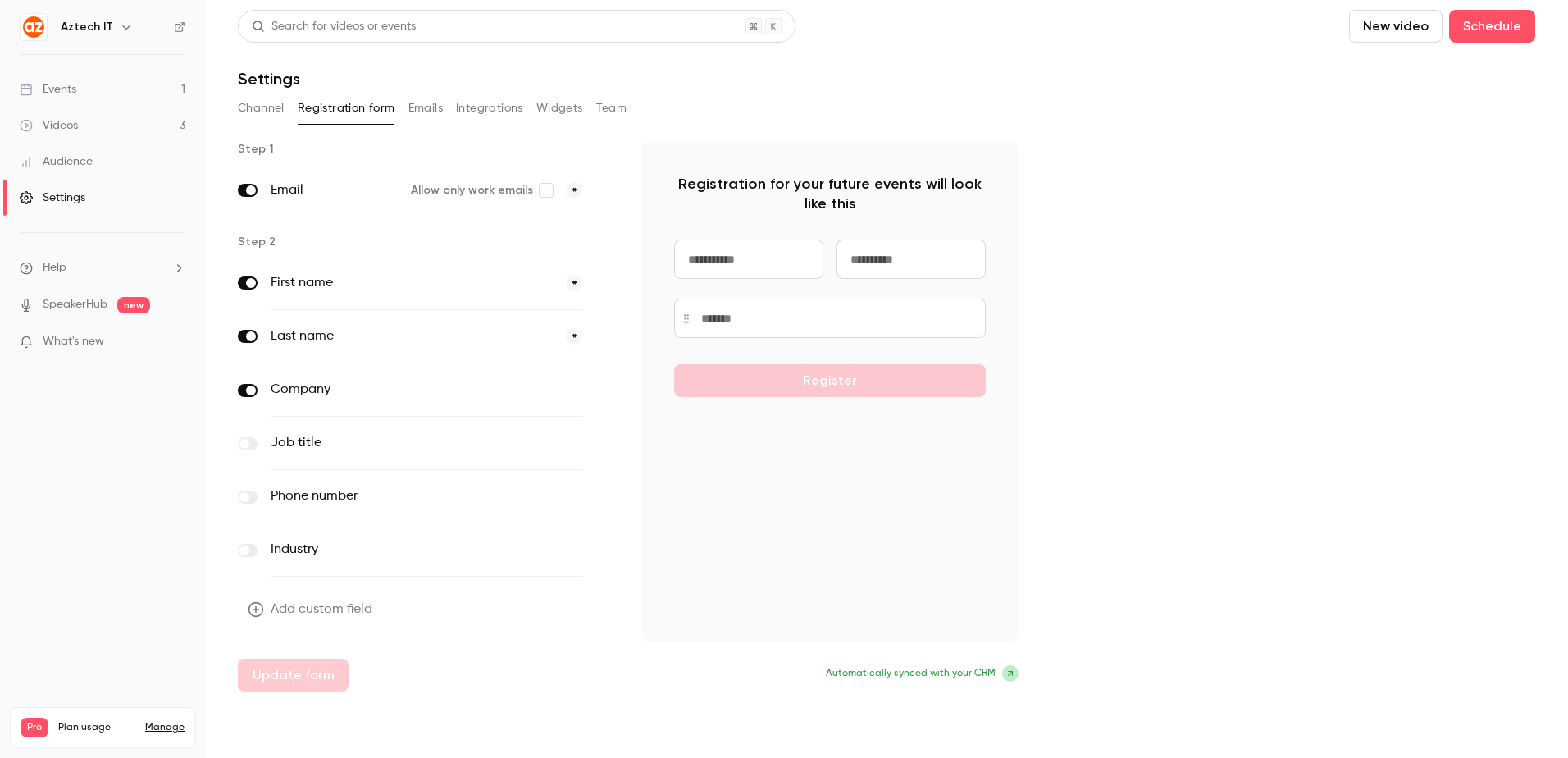
click at [262, 106] on button "Channel" at bounding box center [261, 109] width 47 height 26
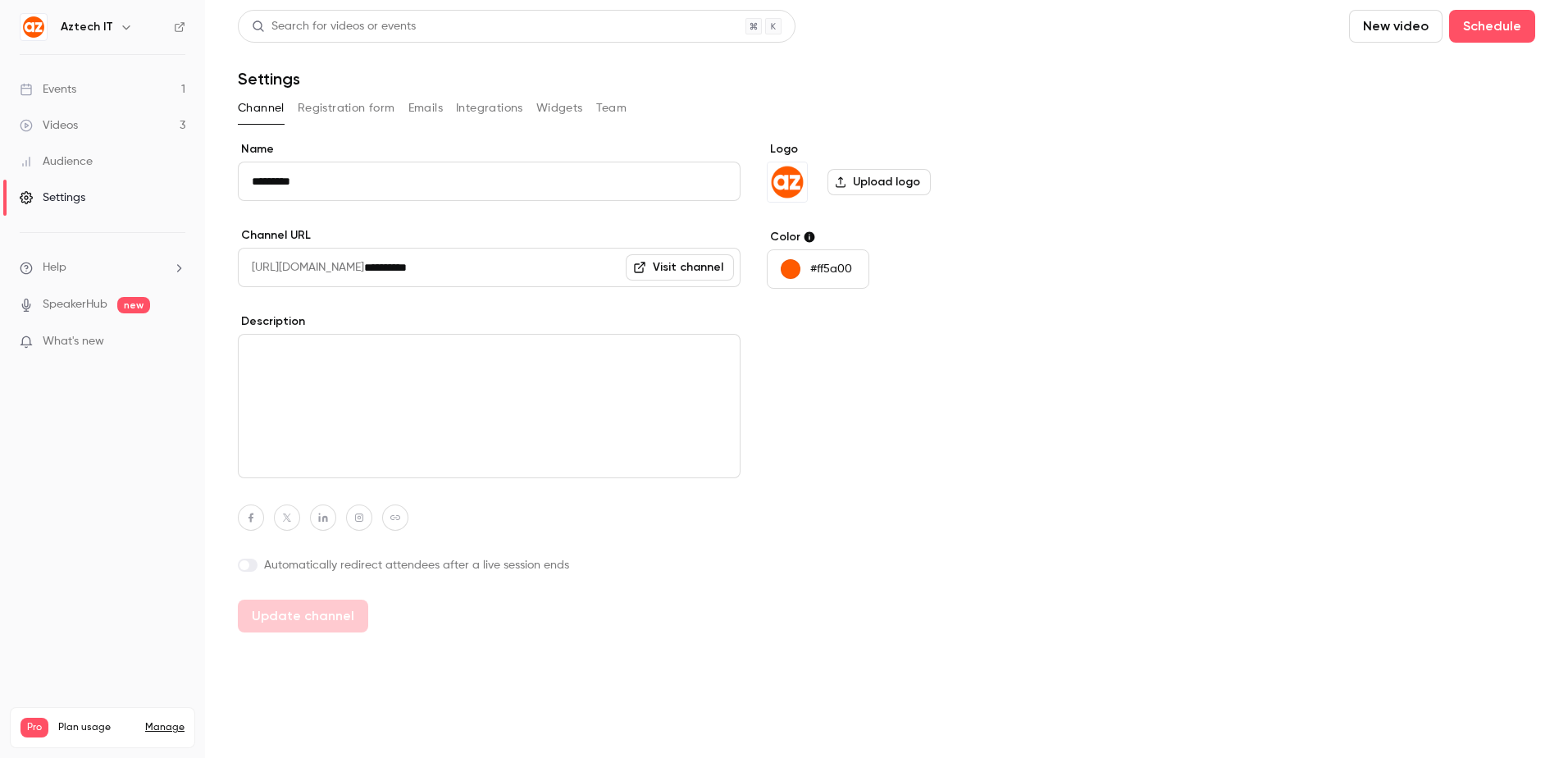
click at [116, 80] on link "Events 1" at bounding box center [102, 89] width 205 height 36
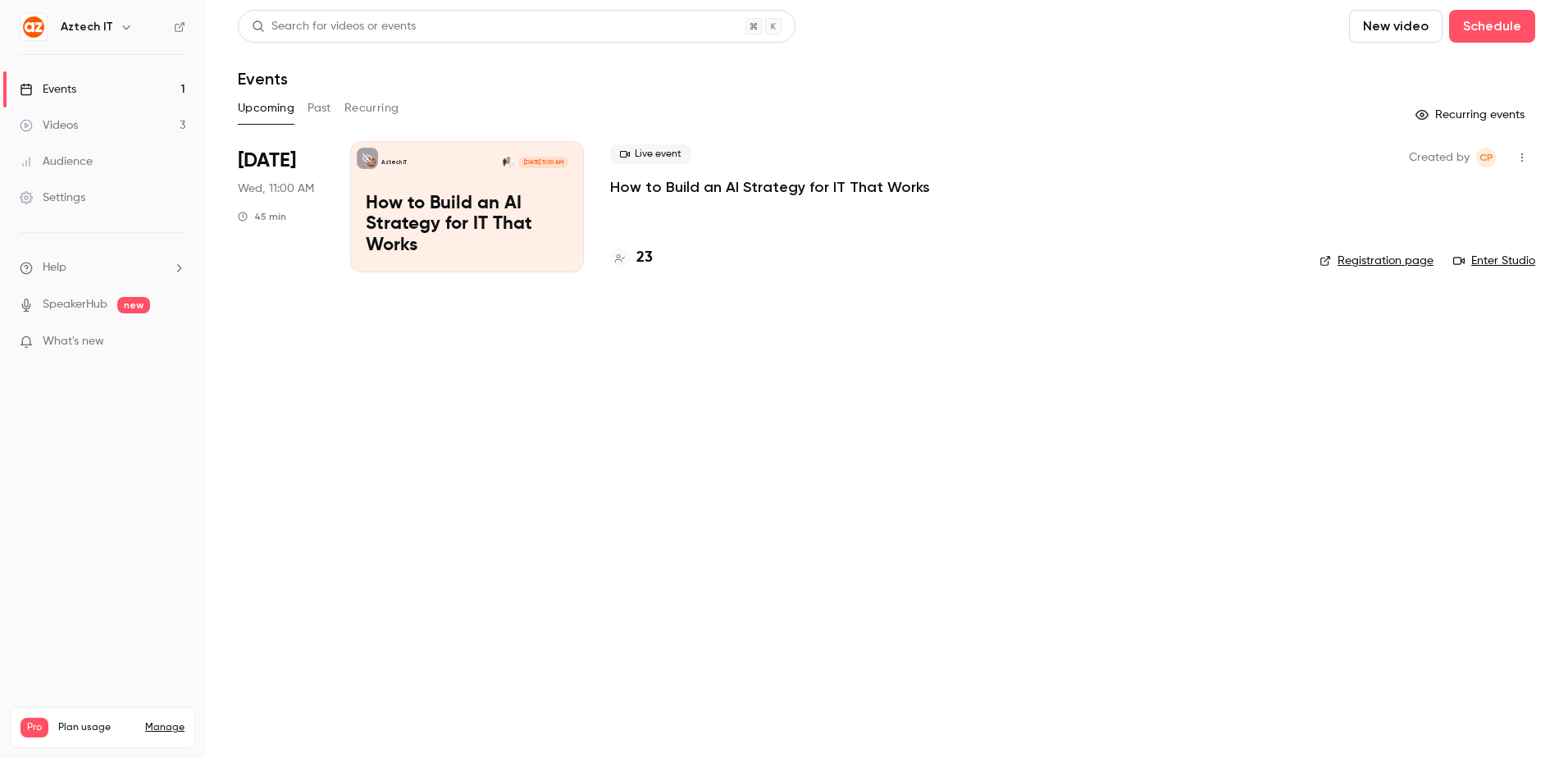
click at [110, 23] on div "Aztech IT" at bounding box center [110, 26] width 100 height 20
click at [120, 32] on icon "button" at bounding box center [126, 27] width 13 height 13
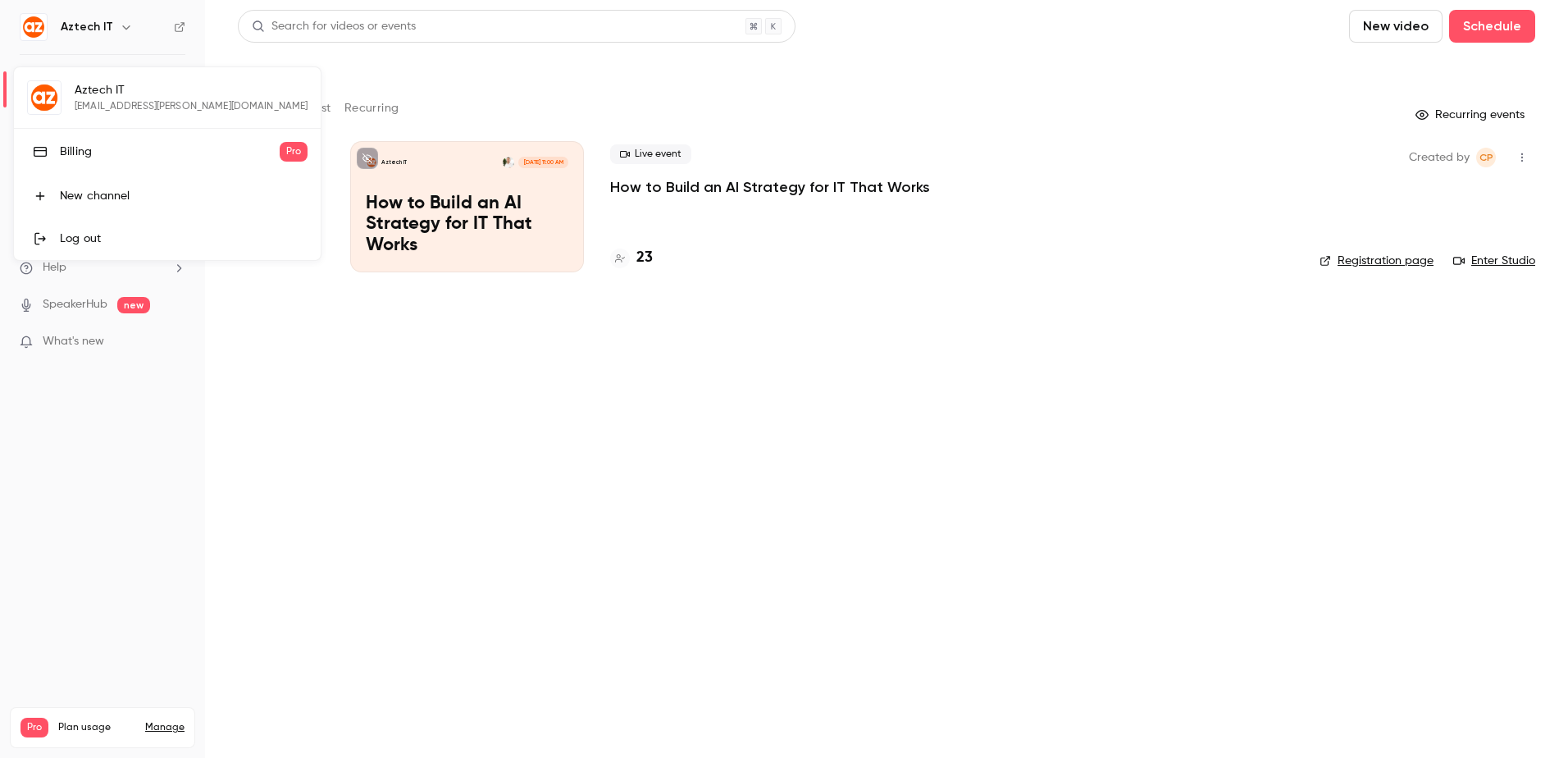
click at [34, 95] on div "Aztech IT [EMAIL_ADDRESS][PERSON_NAME][DOMAIN_NAME] Billing Pro New channel Log…" at bounding box center [168, 164] width 307 height 193
drag, startPoint x: 164, startPoint y: 422, endPoint x: 155, endPoint y: 428, distance: 10.8
click at [165, 425] on div at bounding box center [784, 379] width 1568 height 758
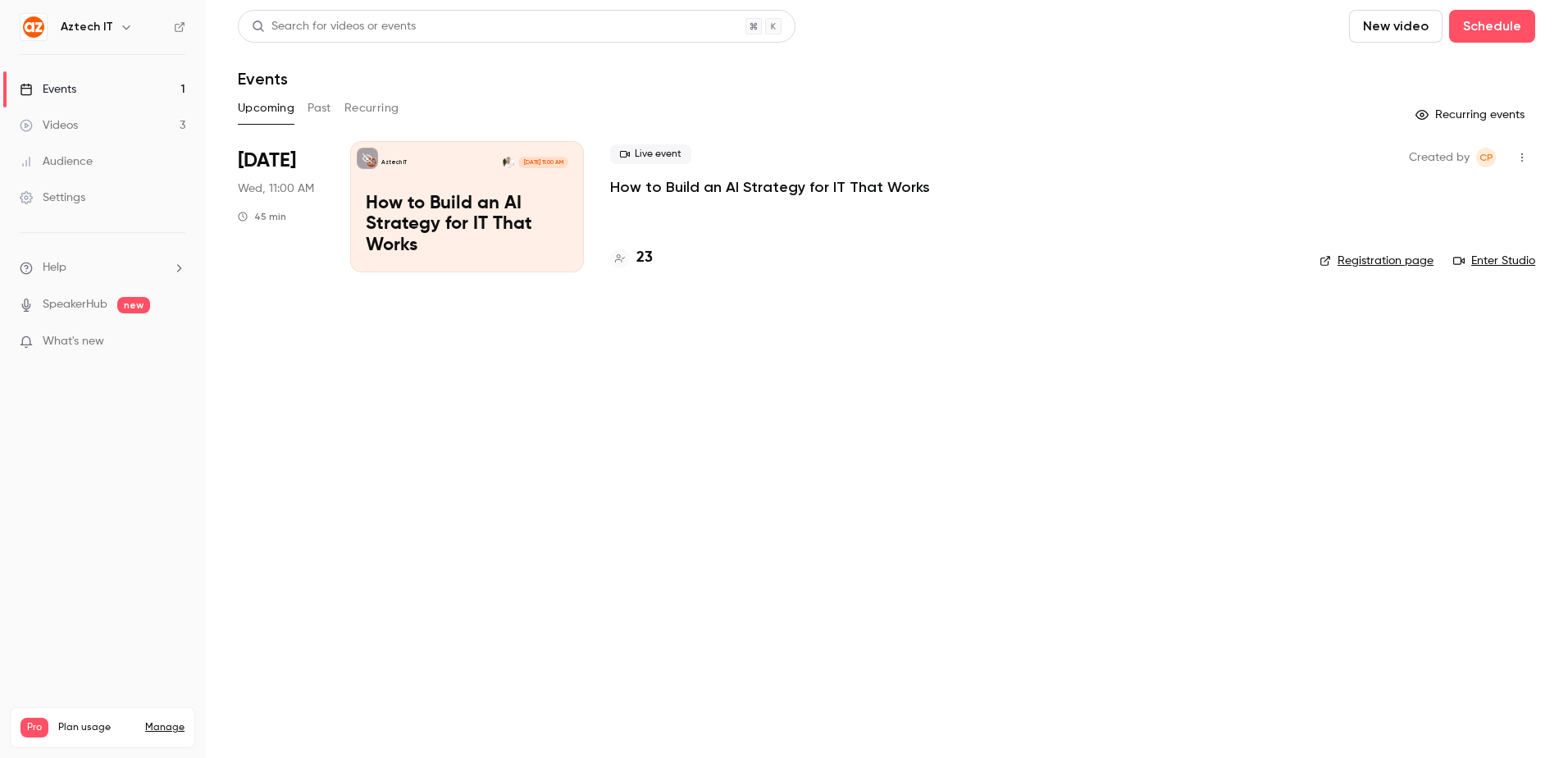
click at [76, 270] on li "Help" at bounding box center [102, 268] width 166 height 17
click at [143, 271] on div at bounding box center [784, 379] width 1568 height 758
click at [82, 194] on div "Settings" at bounding box center [52, 197] width 66 height 17
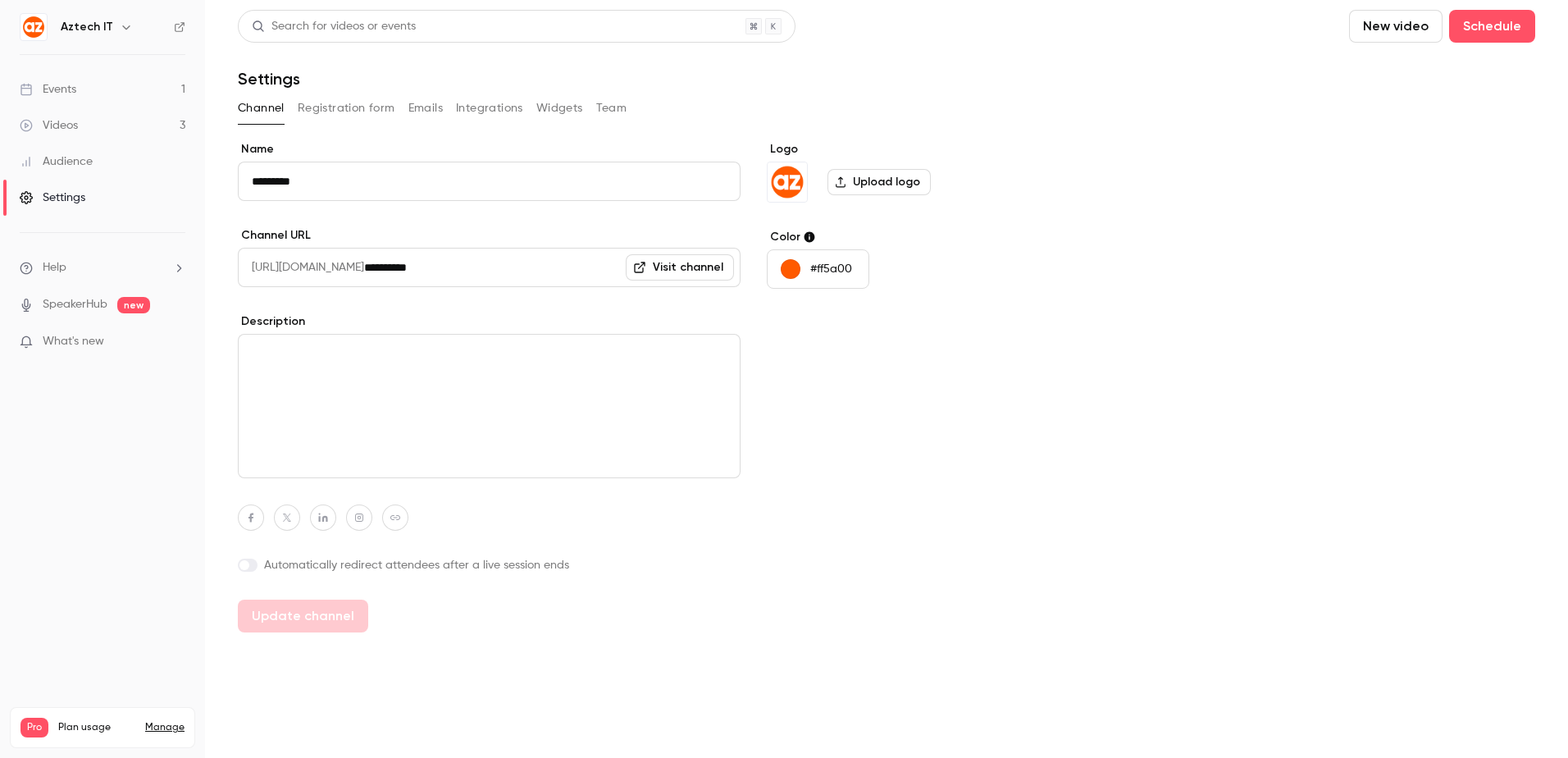
click at [96, 109] on link "Videos 3" at bounding box center [102, 125] width 205 height 36
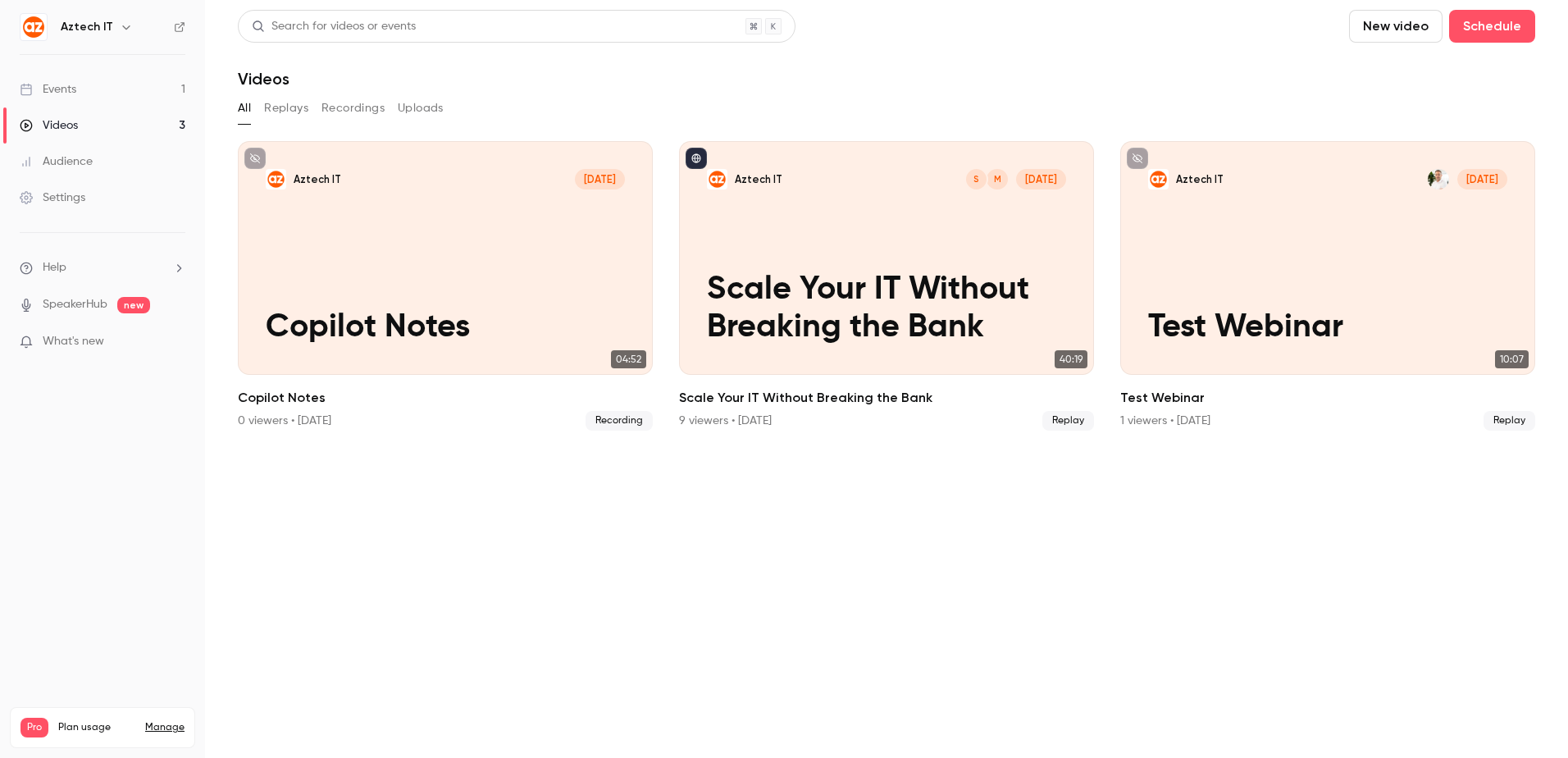
click at [96, 79] on link "Events 1" at bounding box center [102, 89] width 205 height 36
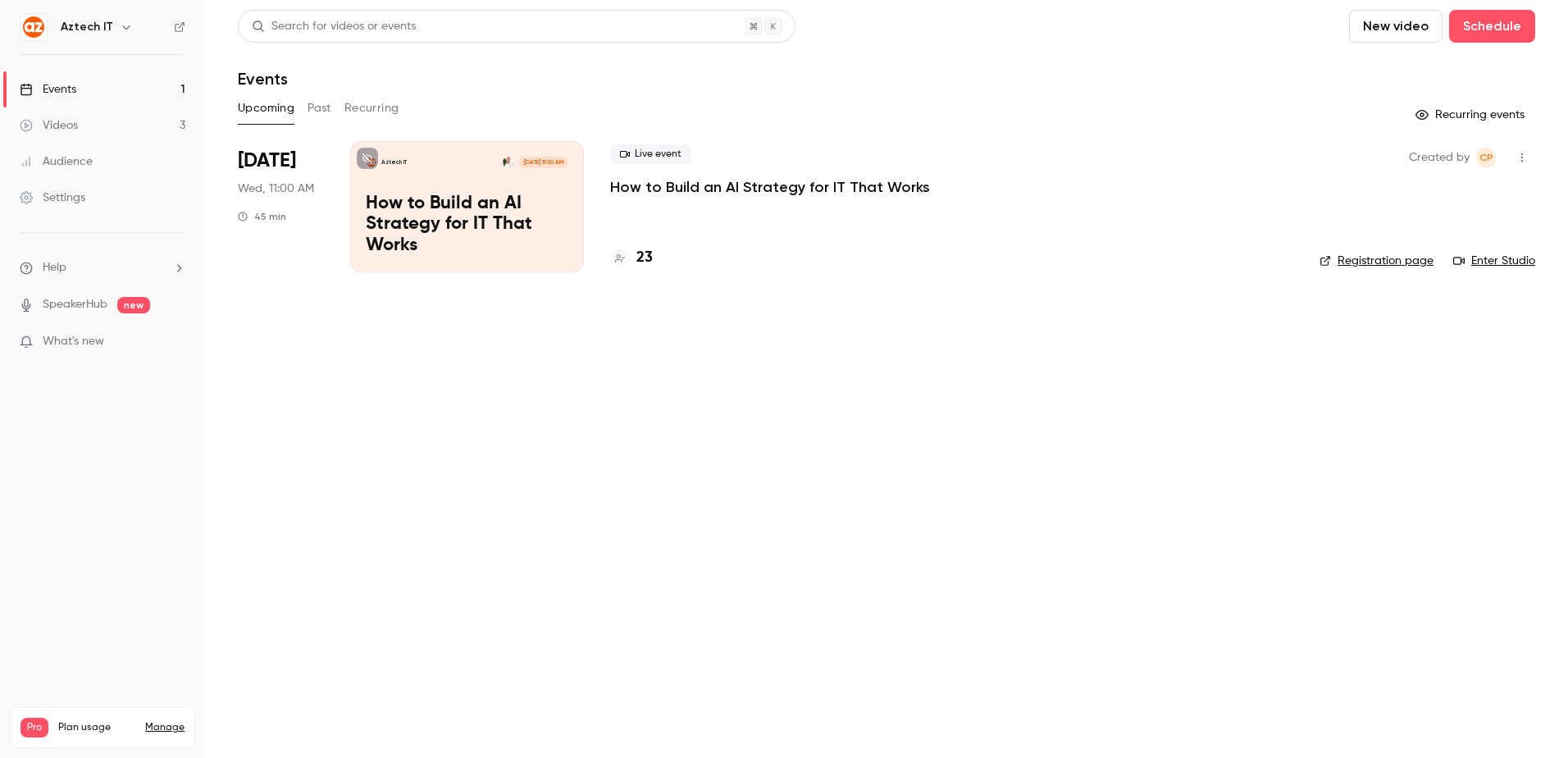
click at [105, 24] on h6 "Aztech IT" at bounding box center [87, 27] width 52 height 17
click at [123, 23] on icon "button" at bounding box center [126, 27] width 13 height 13
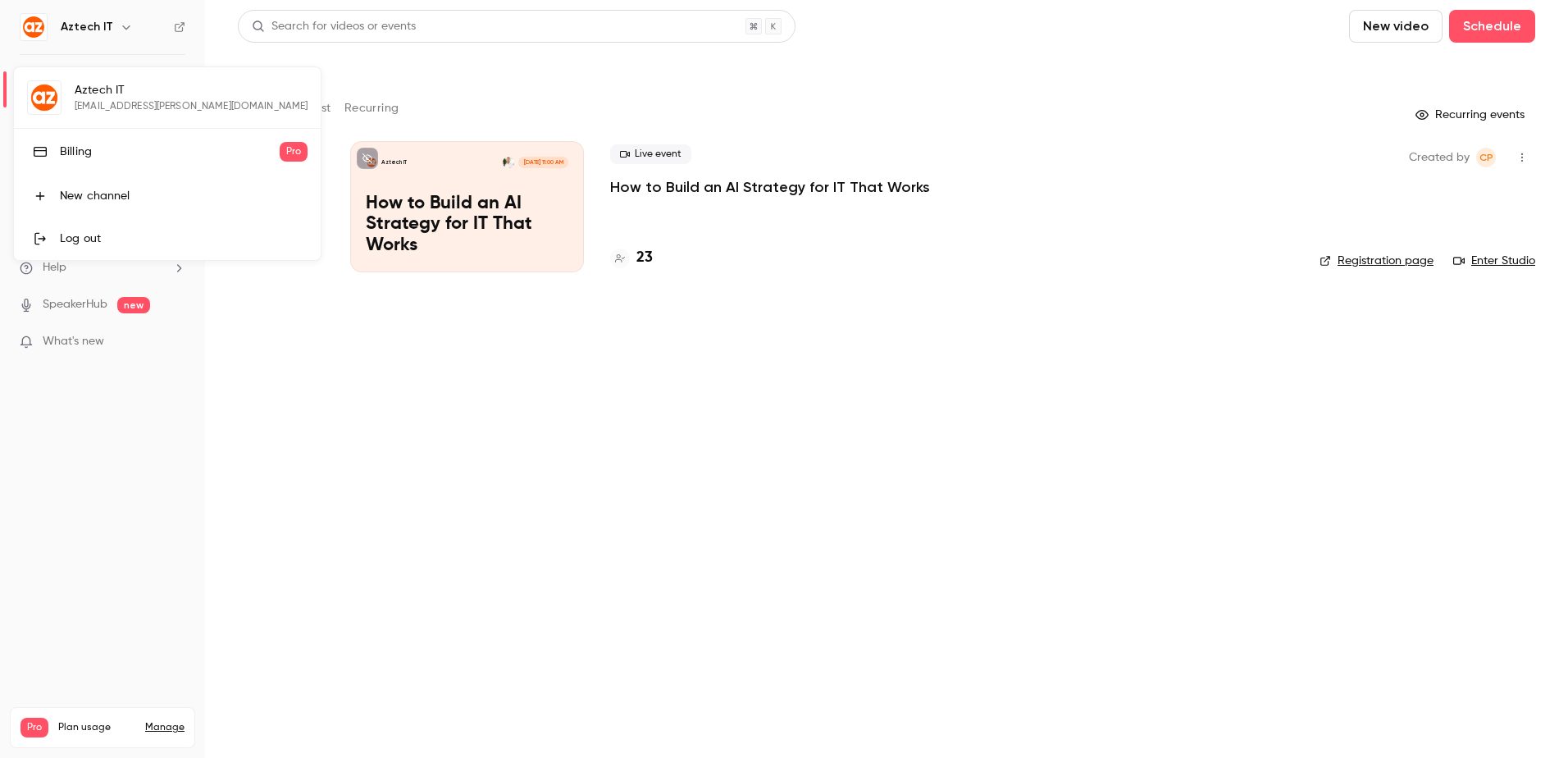
click at [1528, 154] on div at bounding box center [784, 379] width 1568 height 758
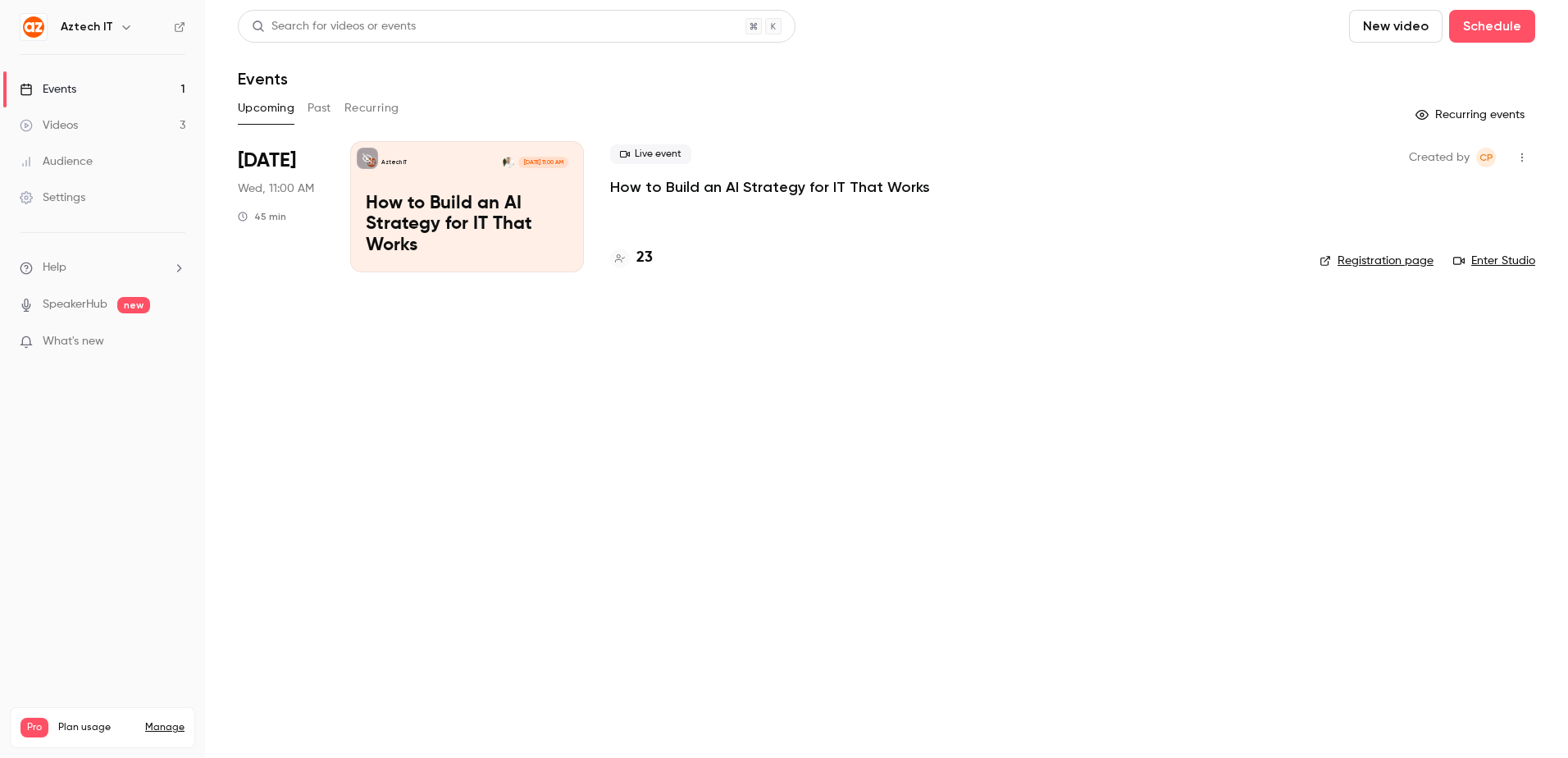
click at [1523, 153] on icon "button" at bounding box center [1522, 157] width 13 height 11
click at [1526, 155] on div at bounding box center [784, 379] width 1568 height 758
click at [122, 27] on icon "button" at bounding box center [126, 27] width 13 height 13
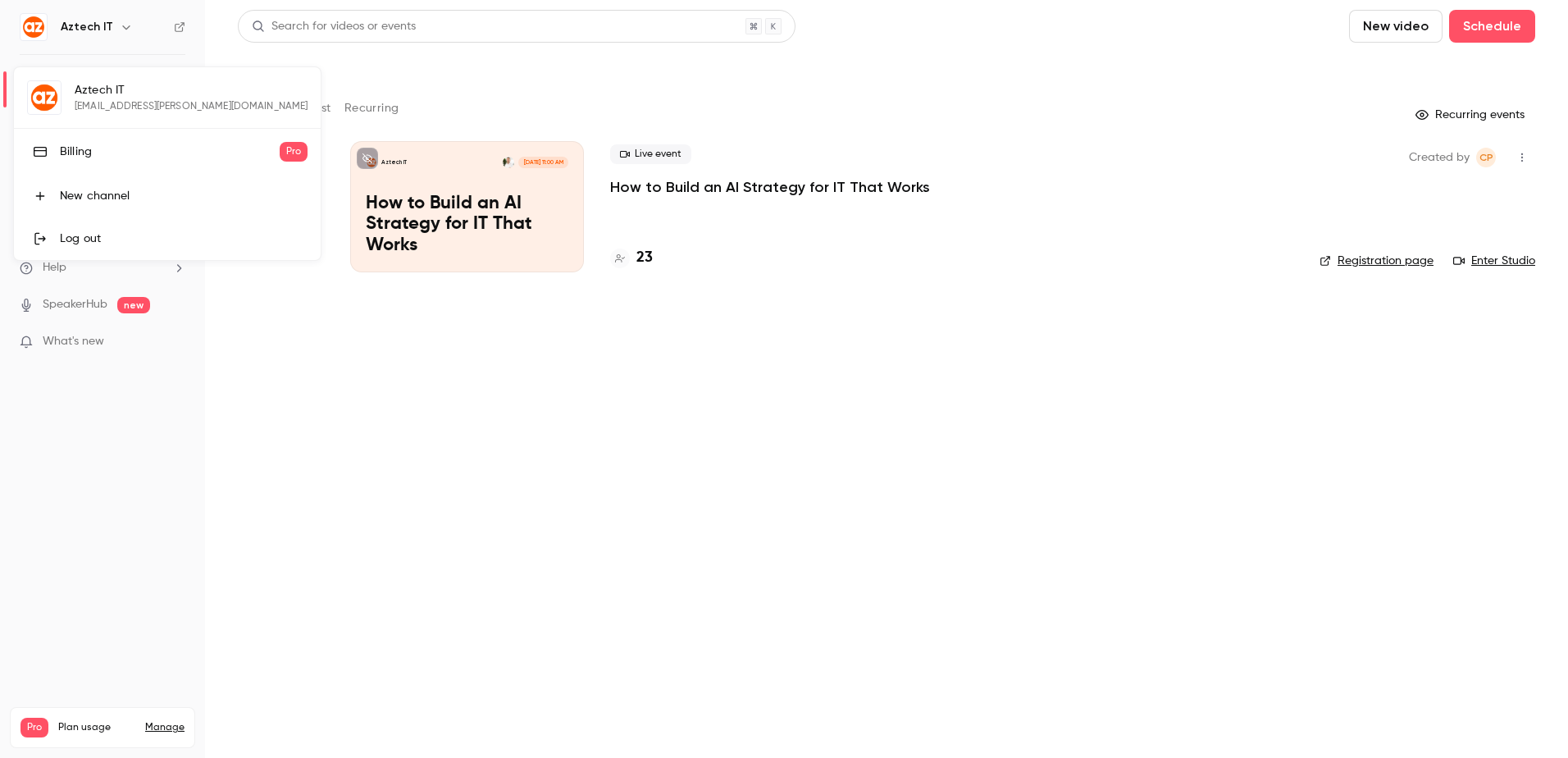
click at [73, 234] on div "Log out" at bounding box center [183, 239] width 248 height 17
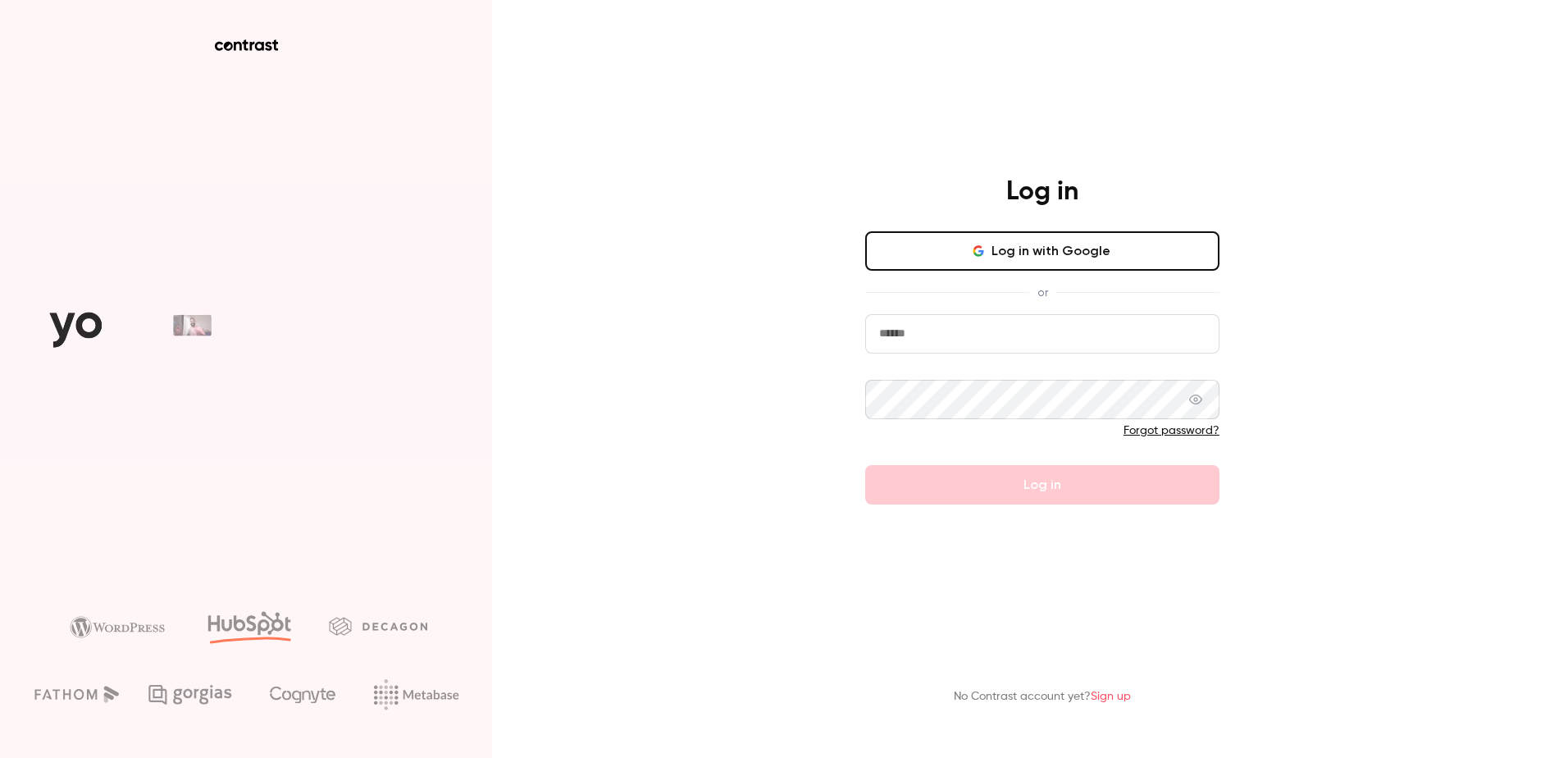
type input "**********"
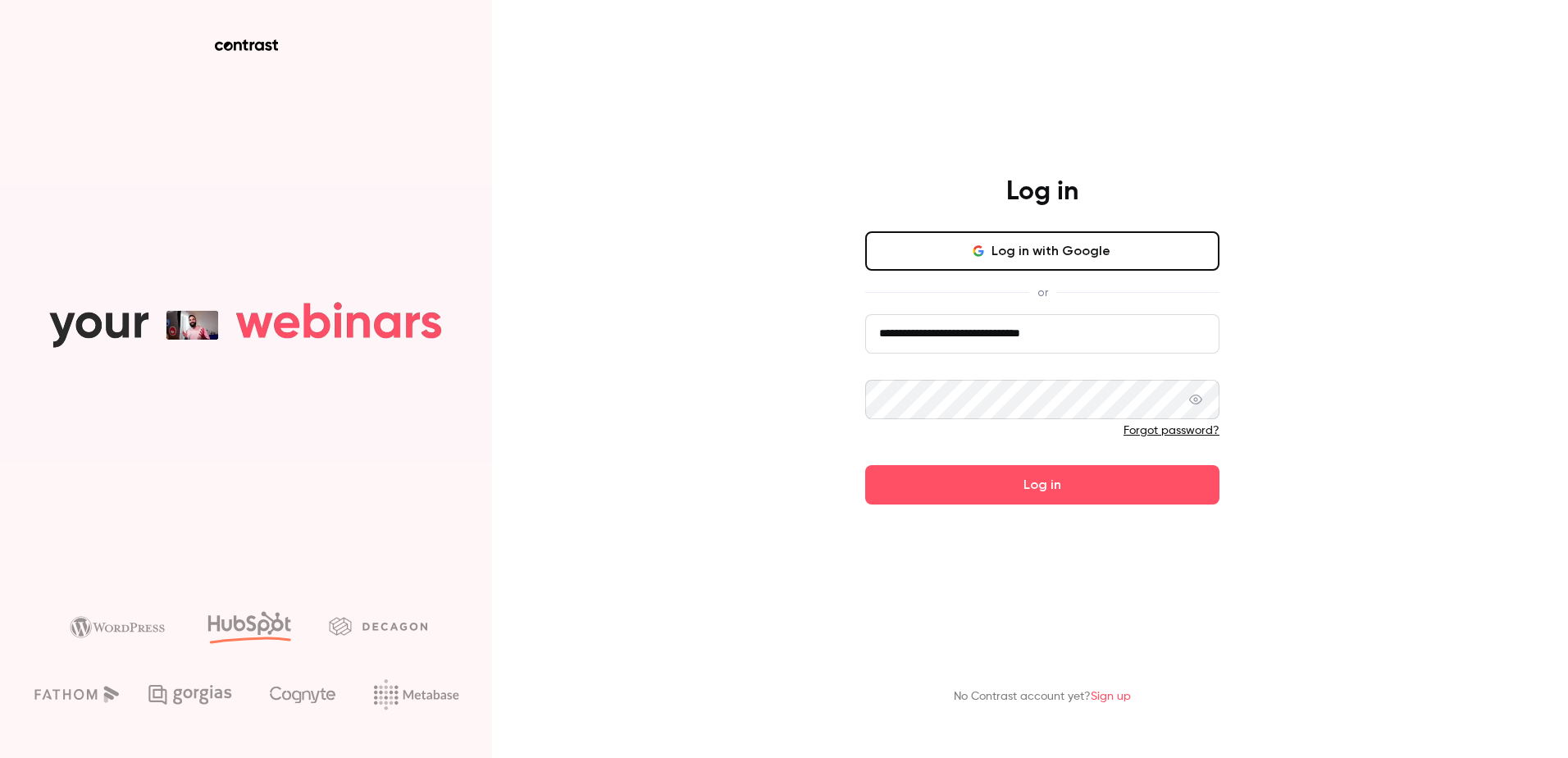
click at [799, 462] on div "**********" at bounding box center [784, 379] width 1568 height 758
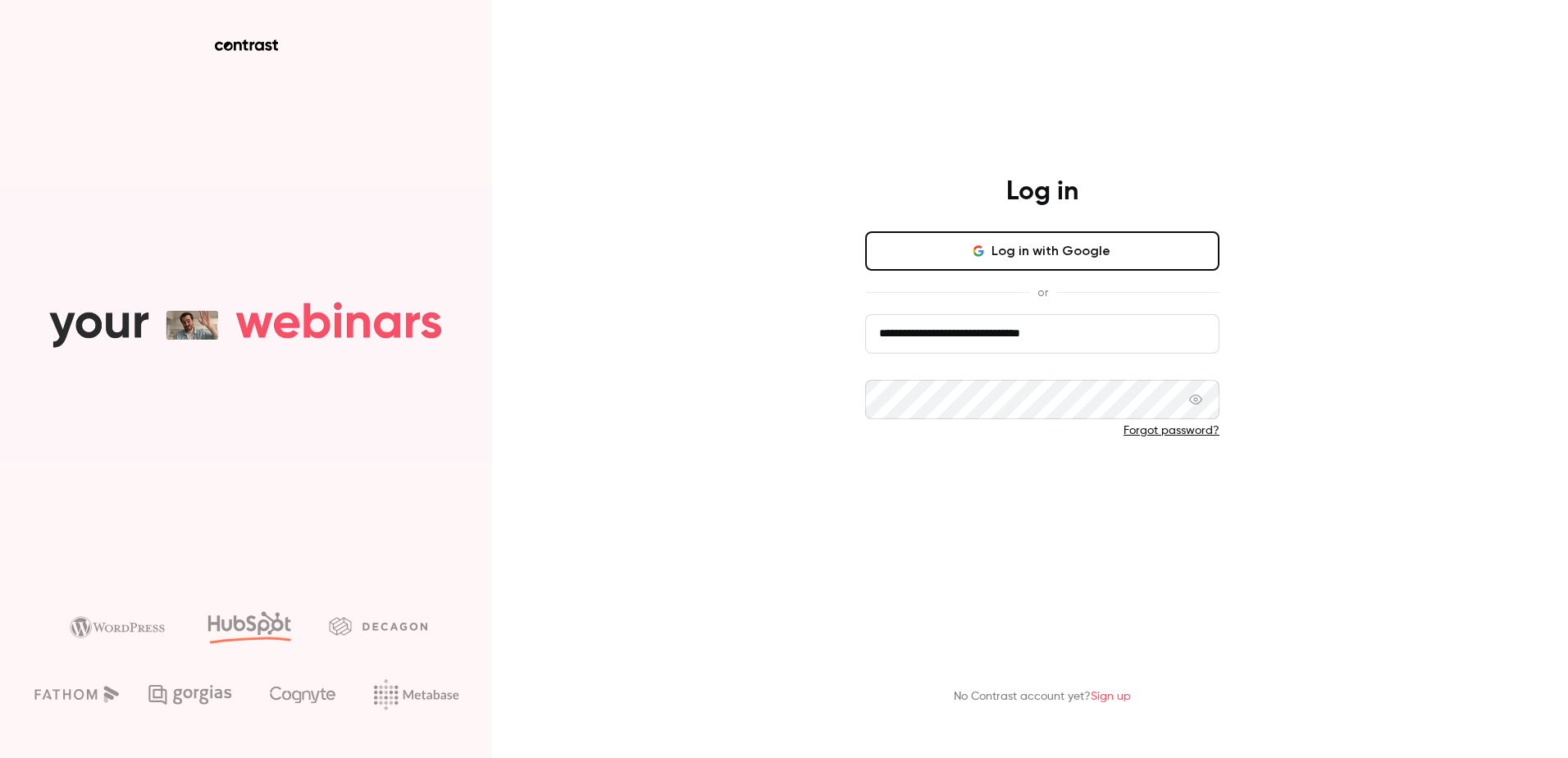
click at [957, 490] on button "Log in" at bounding box center [1042, 485] width 354 height 39
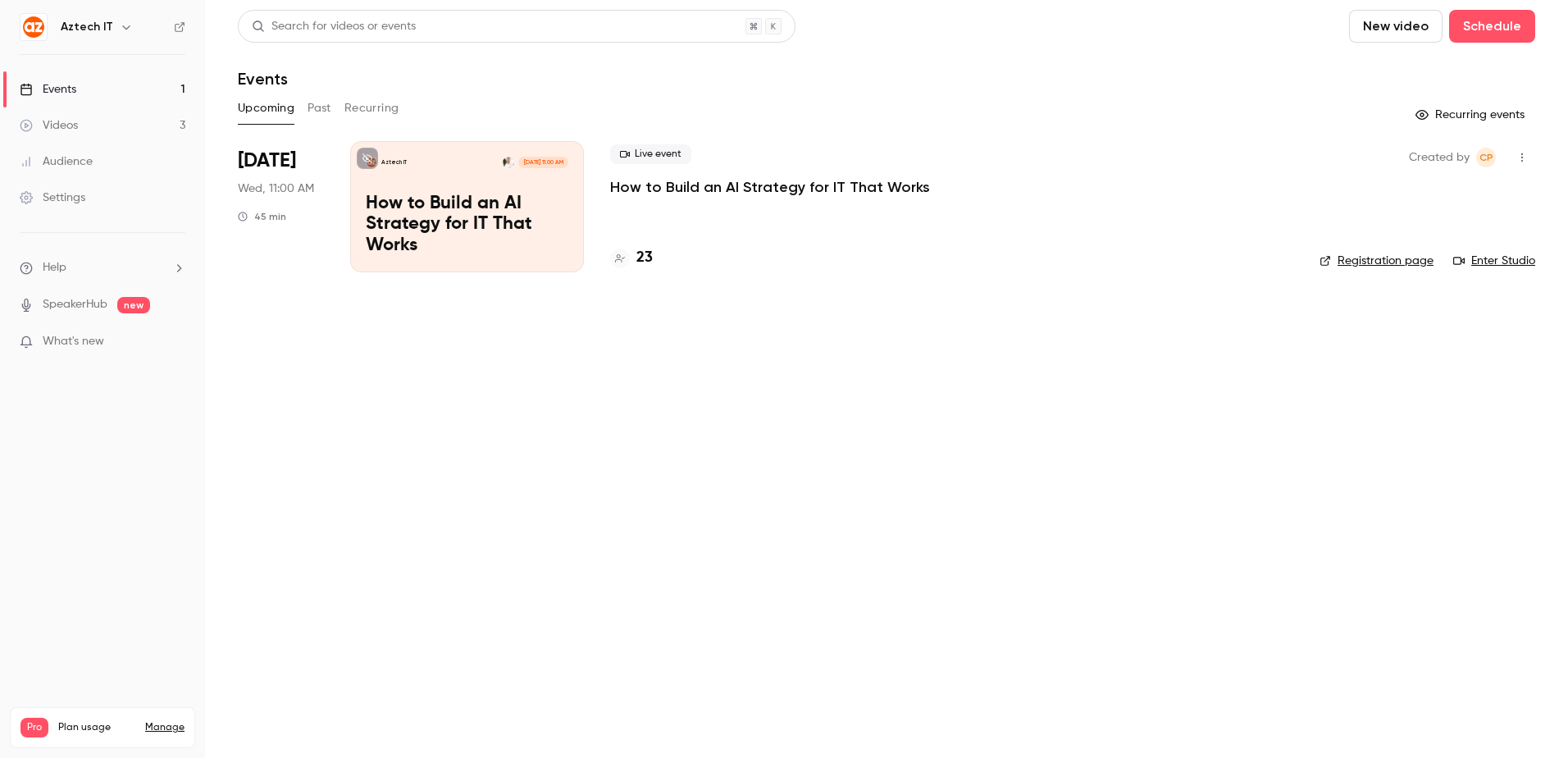
click at [765, 387] on main "Search for videos or events New video Schedule Events Upcoming Past Recurring R…" at bounding box center [887, 379] width 1363 height 758
click at [478, 215] on p "How to Build an AI Strategy for IT That Works" at bounding box center [467, 225] width 202 height 63
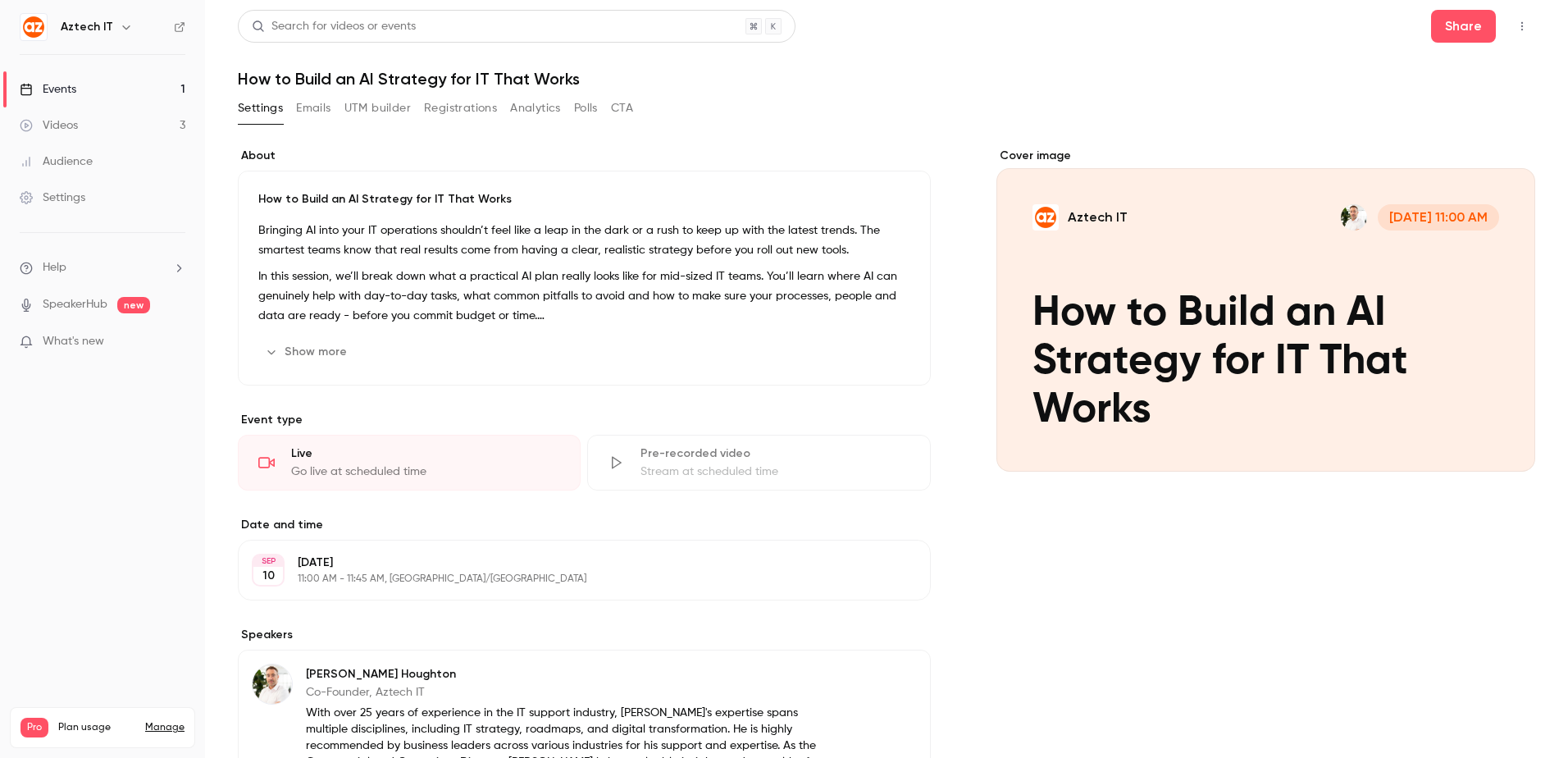
click at [1032, 62] on header "Search for videos or events Share How to Build an AI Strategy for IT That Works" at bounding box center [887, 50] width 1297 height 79
click at [880, 592] on div "[DATE] [DATE] 11:00 AM - 11:45 AM, [GEOGRAPHIC_DATA]/[GEOGRAPHIC_DATA] Edit" at bounding box center [584, 570] width 693 height 61
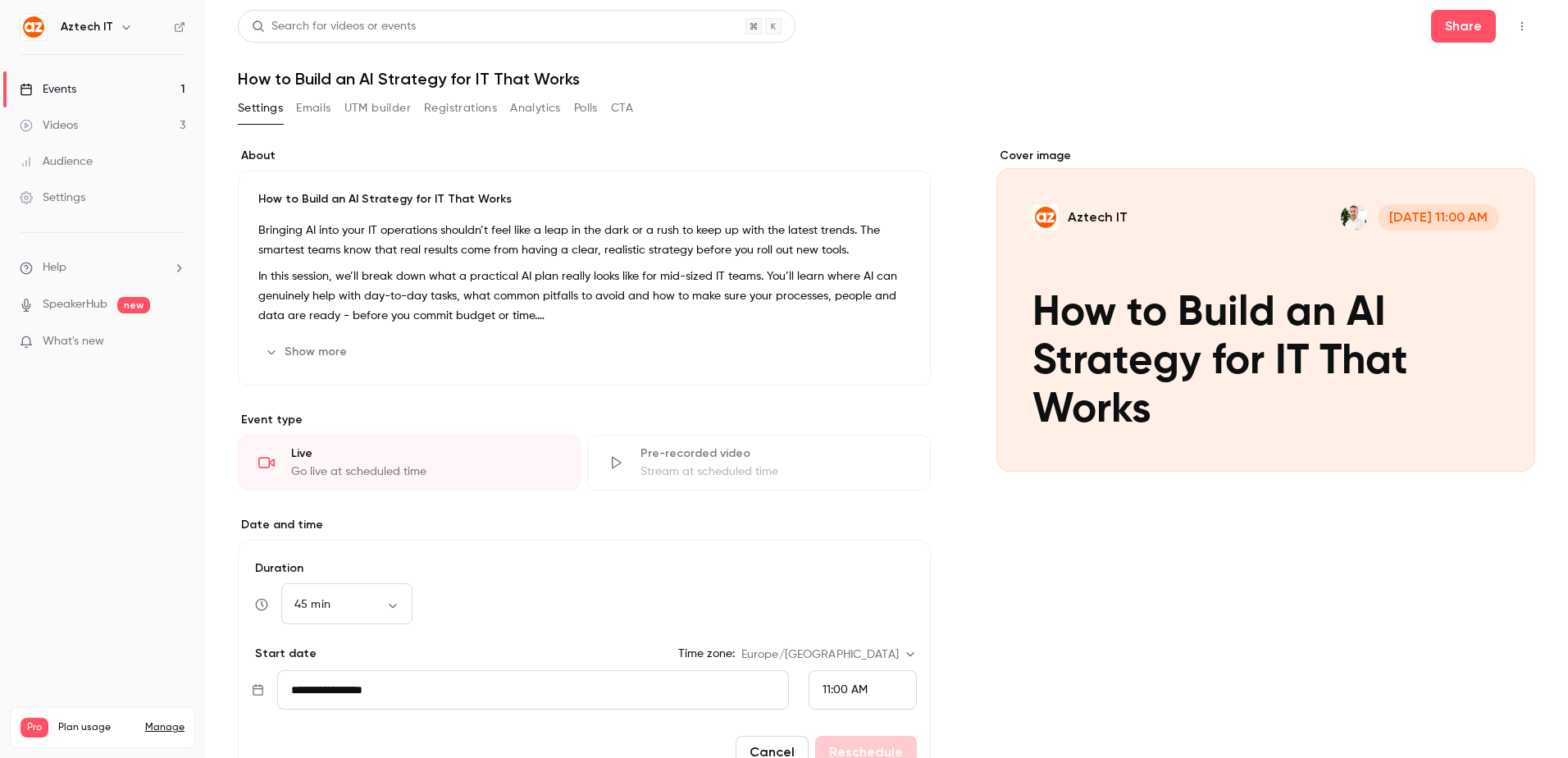
click at [1055, 586] on div "Cover image Aztech IT [DATE] 11:00 AM How to Build an AI Strategy for IT That W…" at bounding box center [1267, 664] width 539 height 1033
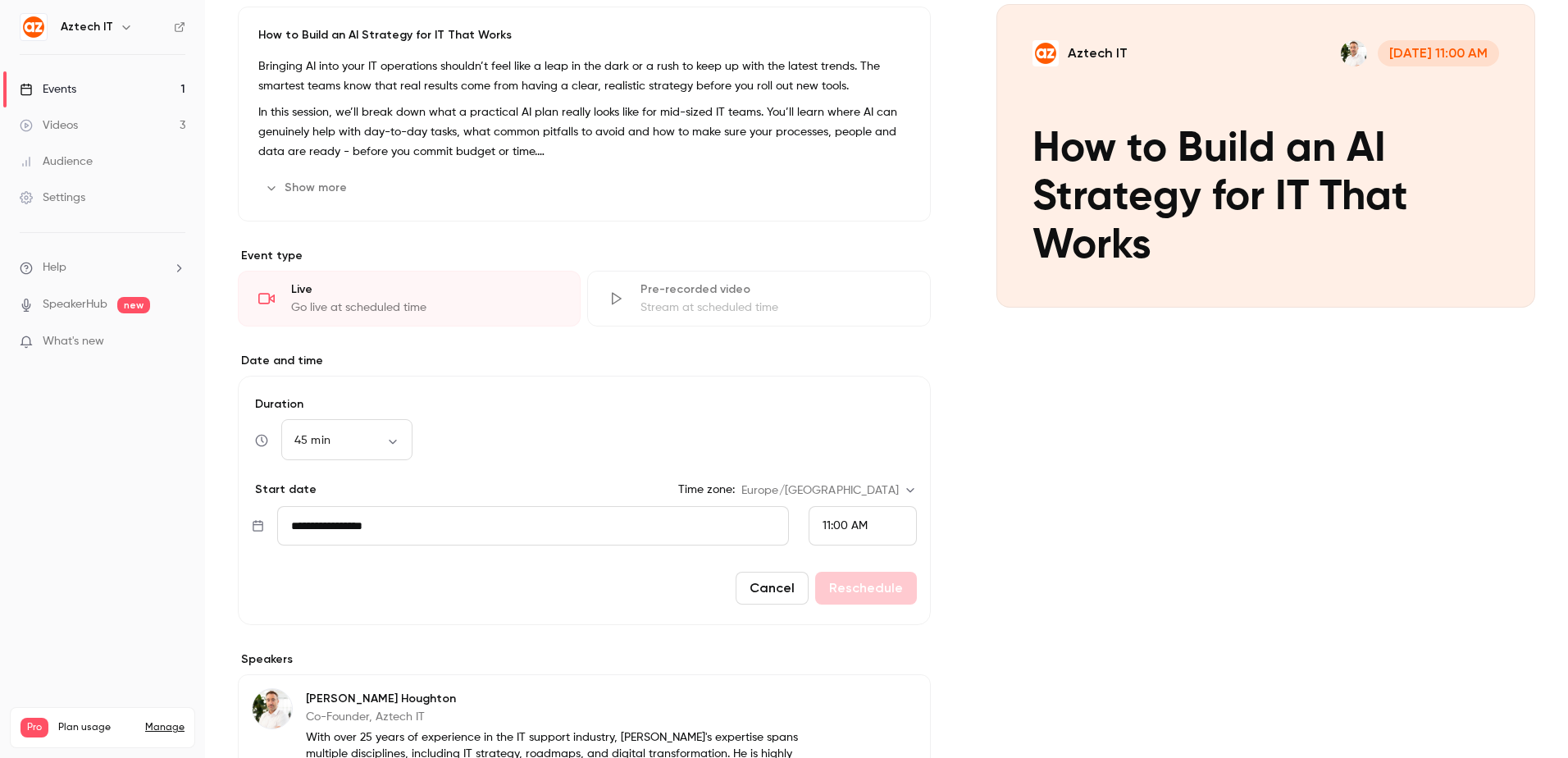
click at [758, 575] on button "Cancel" at bounding box center [772, 588] width 73 height 33
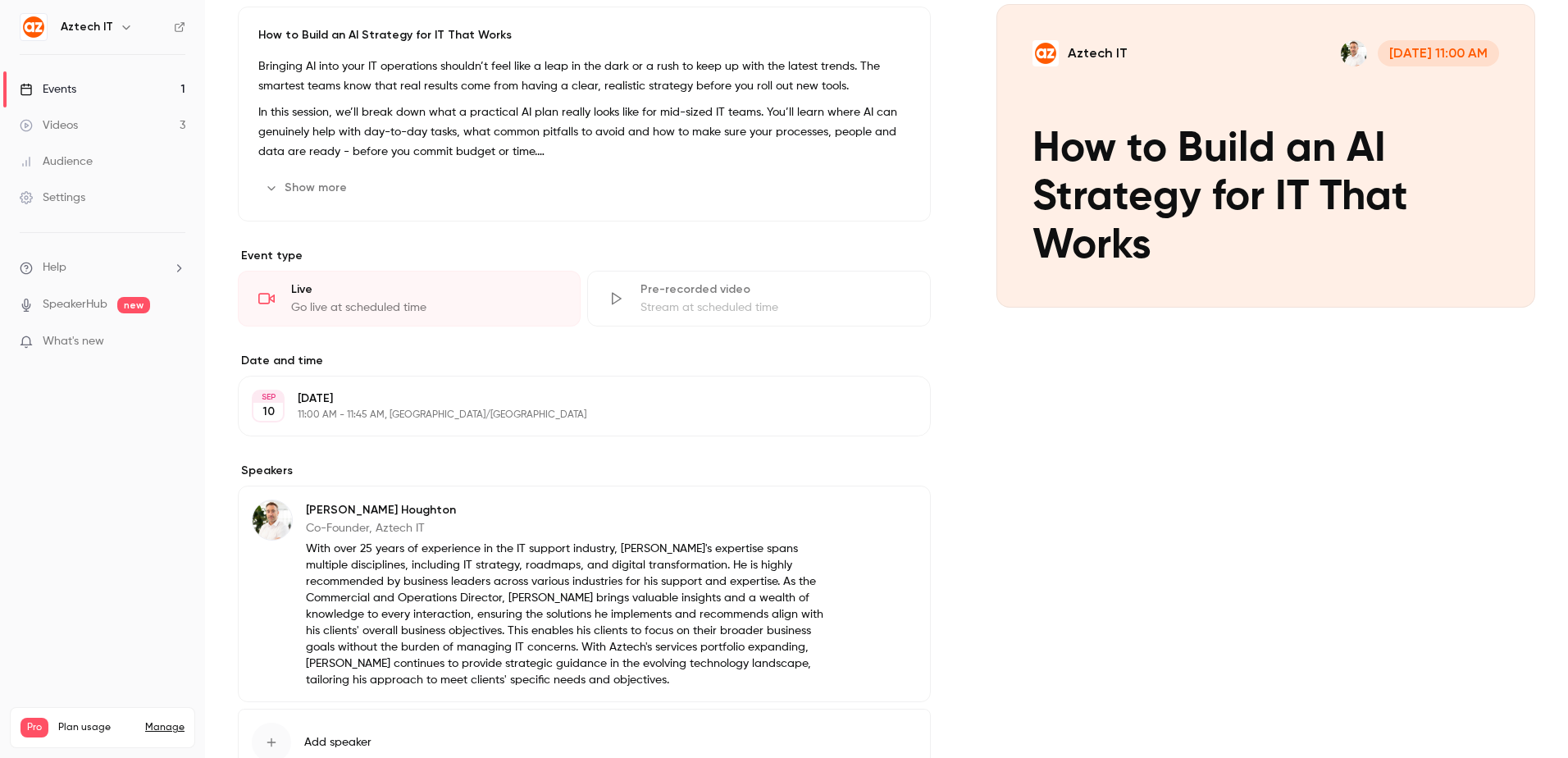
drag, startPoint x: 1177, startPoint y: 493, endPoint x: 1160, endPoint y: 500, distance: 18.4
click at [1176, 493] on div "Cover image Aztech IT [DATE] 11:00 AM How to Build an AI Strategy for IT That W…" at bounding box center [1267, 405] width 539 height 844
click at [1174, 540] on div "Cover image Aztech IT [DATE] 11:00 AM How to Build an AI Strategy for IT That W…" at bounding box center [1267, 405] width 539 height 844
click at [997, 396] on div "Cover image Aztech IT [DATE] 11:00 AM How to Build an AI Strategy for IT That W…" at bounding box center [1267, 405] width 539 height 844
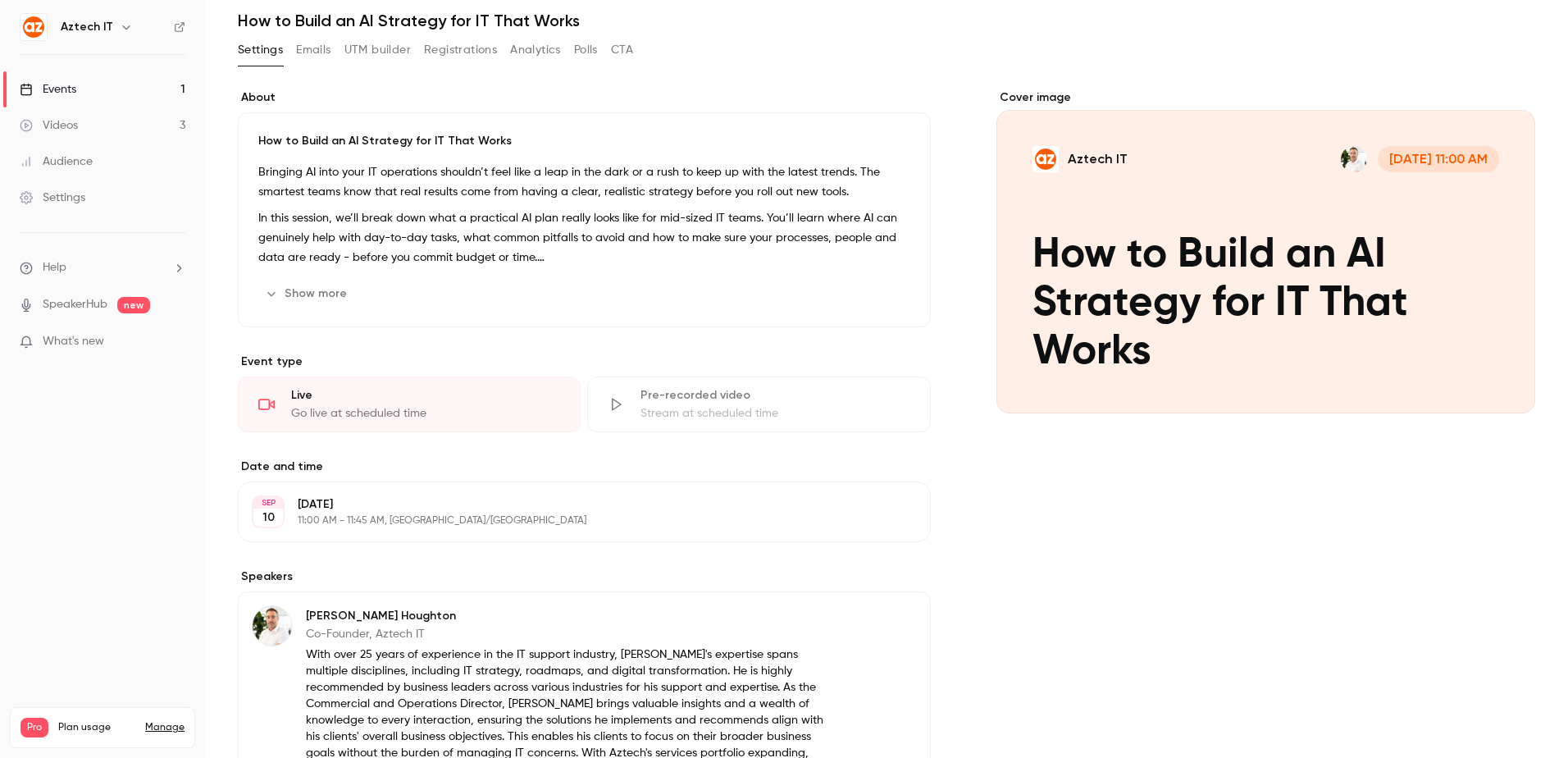
scroll to position [0, 0]
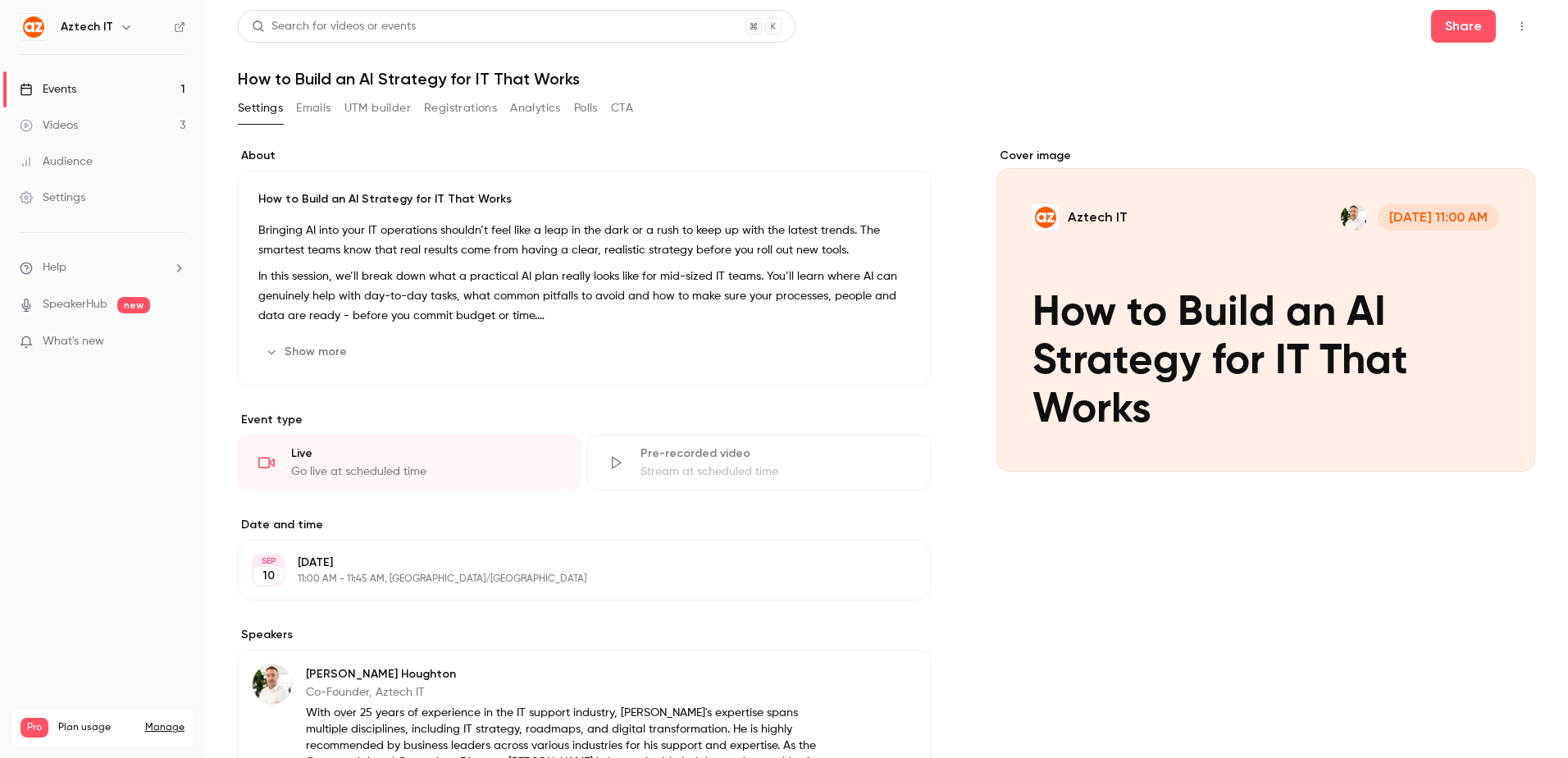
click at [93, 127] on link "Videos 3" at bounding box center [102, 125] width 205 height 36
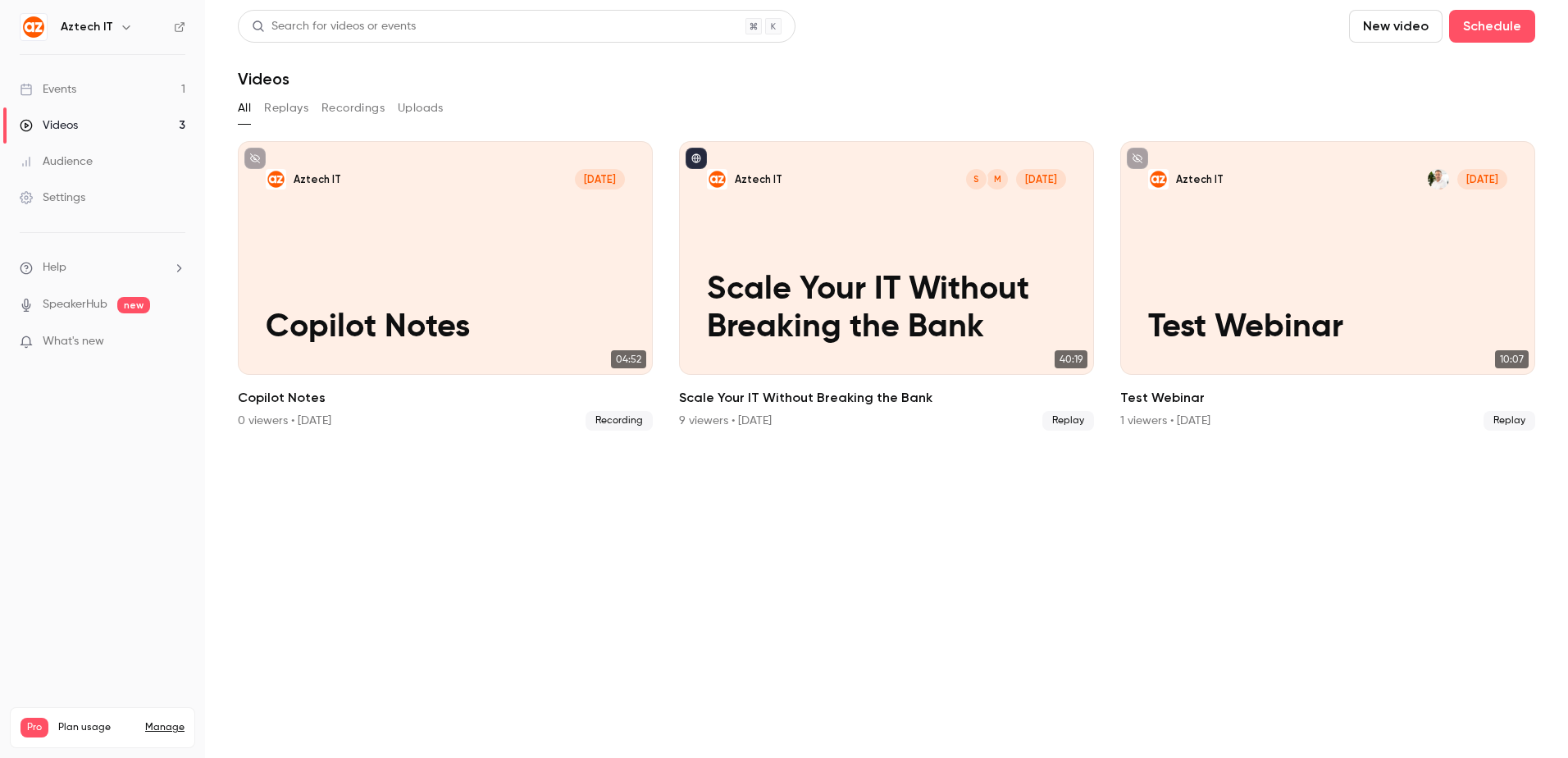
click at [1334, 89] on section "Search for videos or events New video Schedule Videos All Replays Recordings Up…" at bounding box center [887, 379] width 1297 height 738
click at [1113, 606] on section "Search for videos or events New video Schedule Videos All Replays Recordings Up…" at bounding box center [887, 379] width 1297 height 738
click at [188, 100] on link "Events 1" at bounding box center [102, 89] width 205 height 36
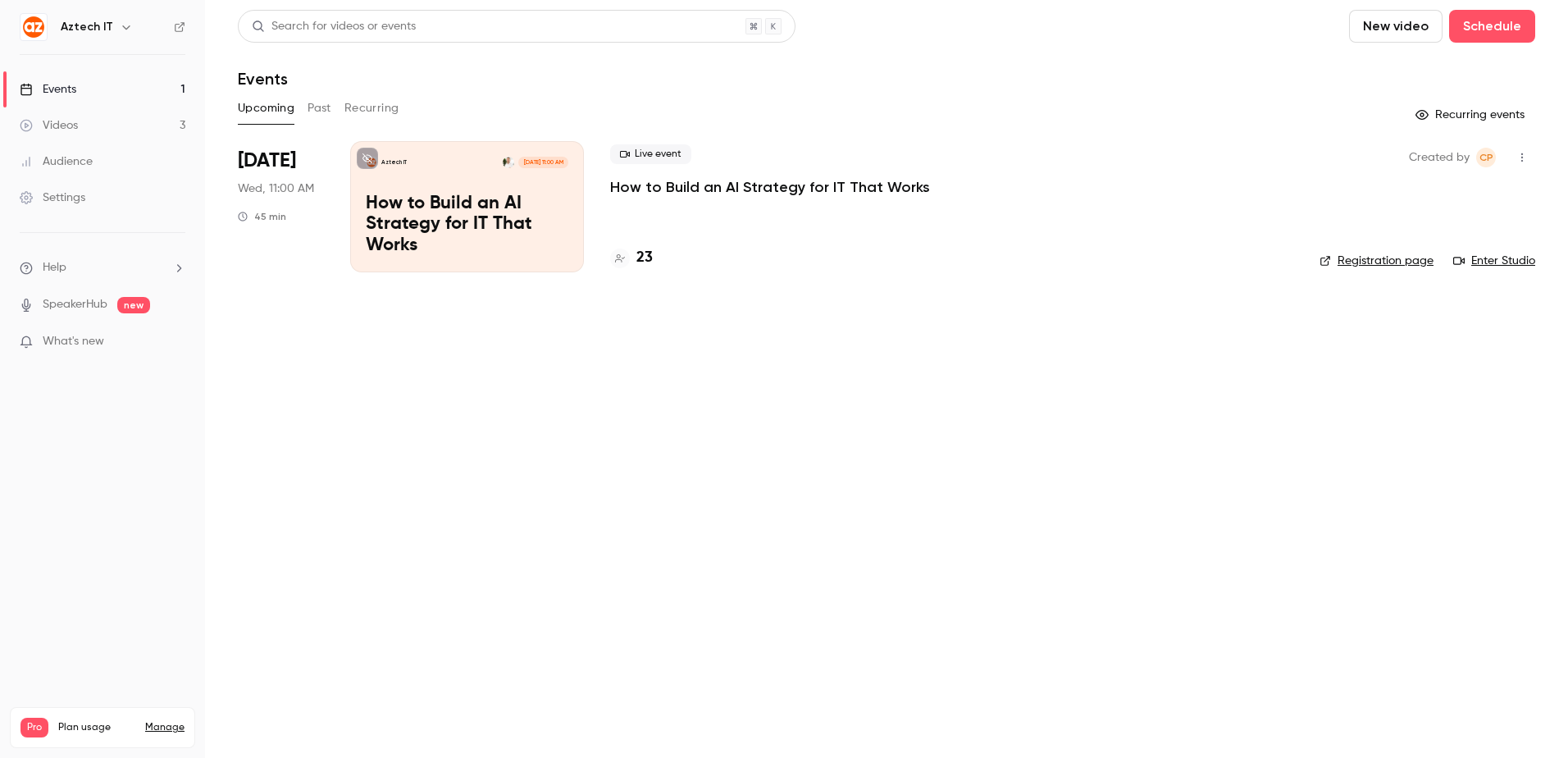
click at [451, 222] on p "How to Build an AI Strategy for IT That Works" at bounding box center [467, 225] width 202 height 63
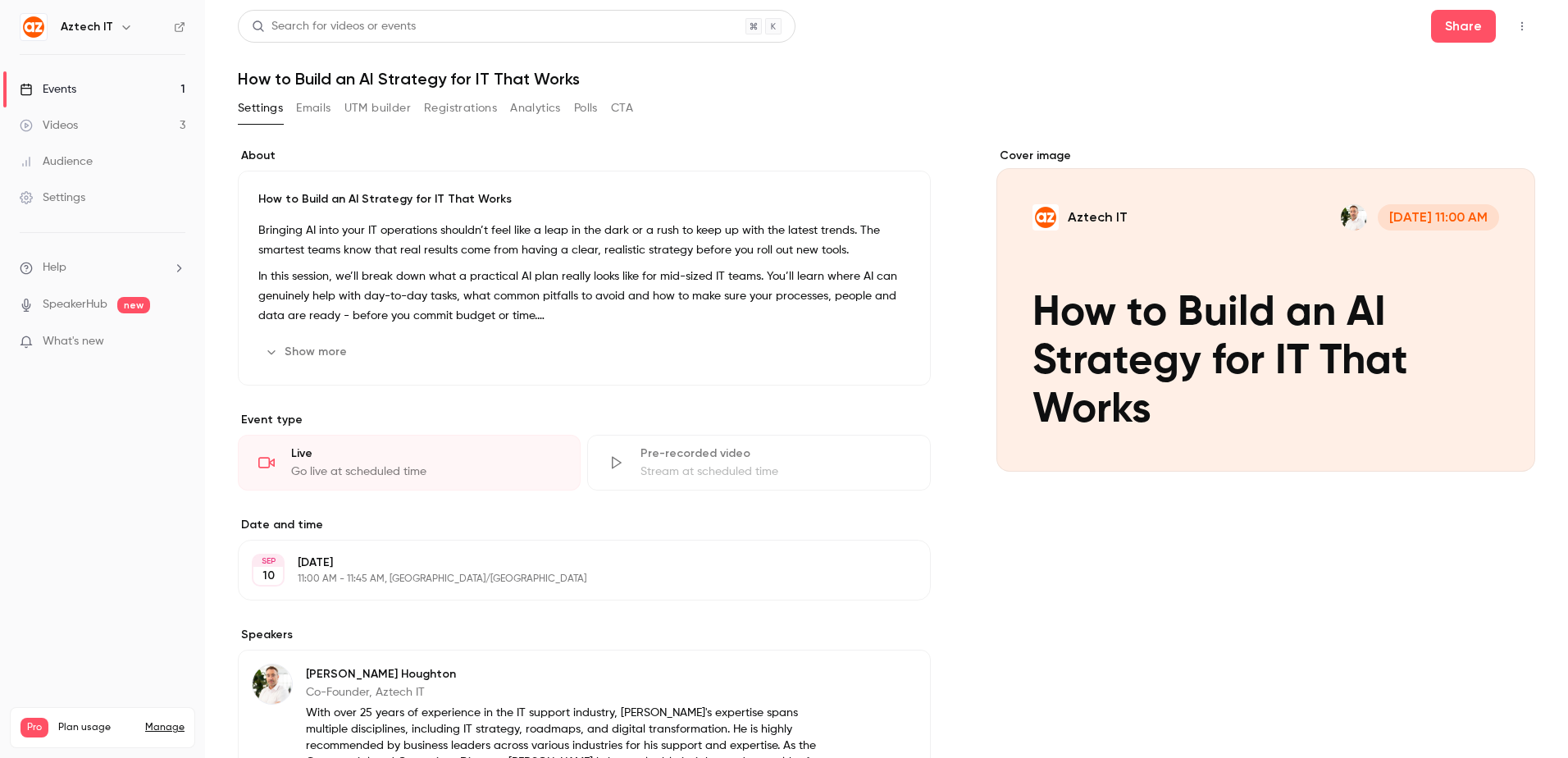
click at [344, 342] on button "Show more" at bounding box center [307, 352] width 98 height 26
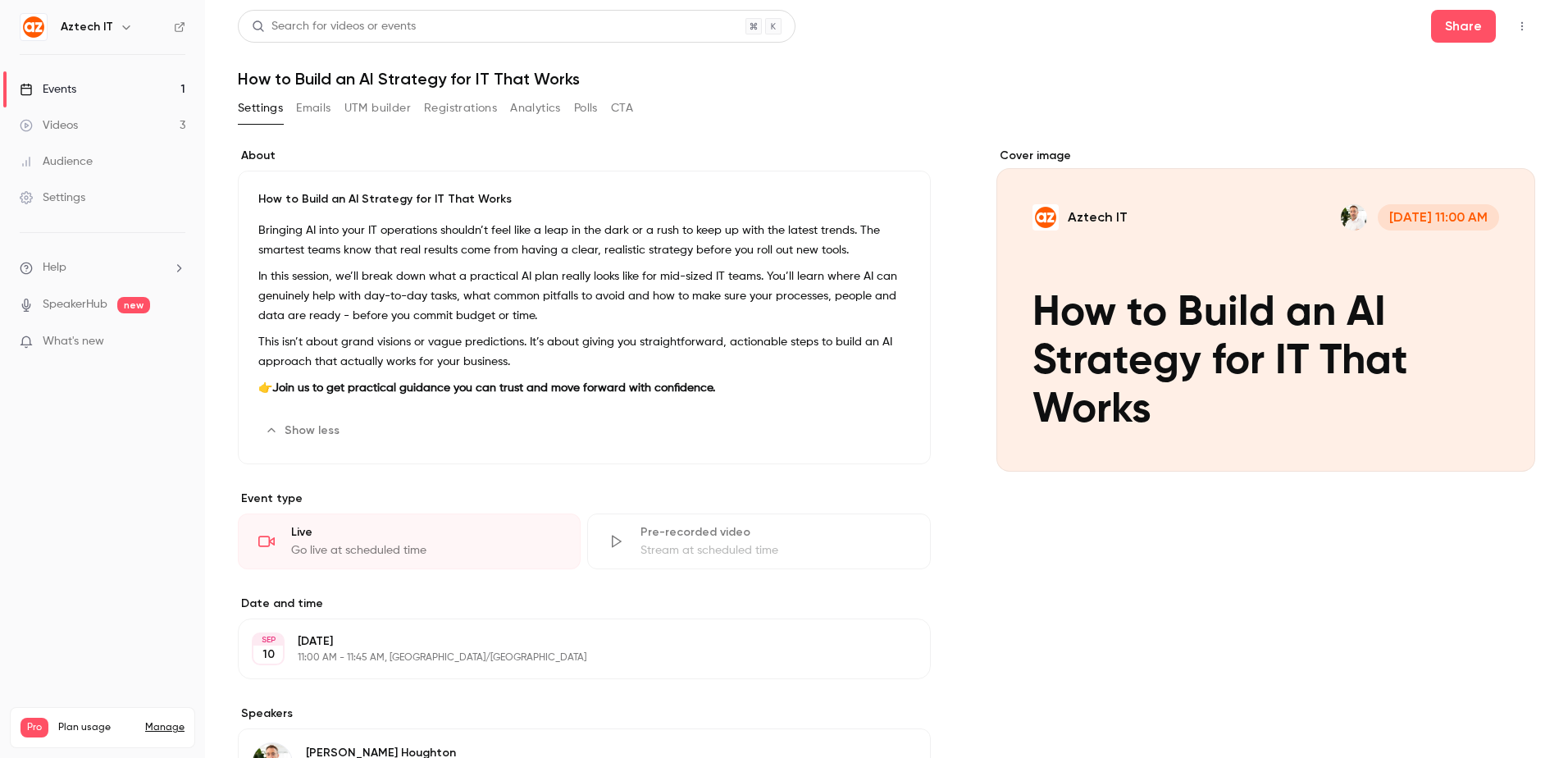
click at [326, 427] on button "Show less" at bounding box center [303, 430] width 91 height 26
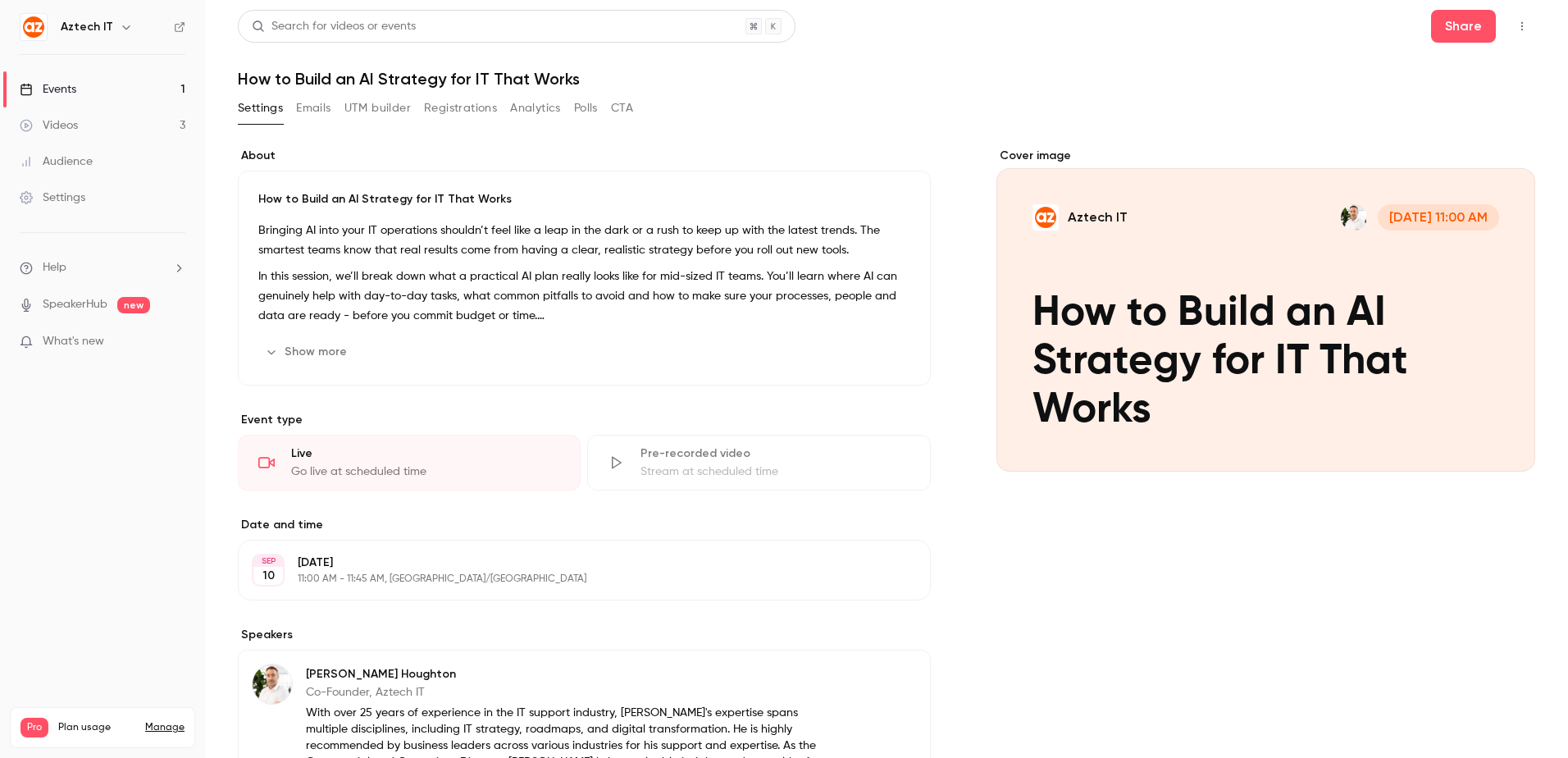
click at [609, 114] on div "Settings Emails UTM builder Registrations Analytics Polls CTA" at bounding box center [435, 109] width 395 height 26
click at [630, 94] on div "Search for videos or events Share How to Build an AI Strategy for IT That Works…" at bounding box center [887, 521] width 1297 height 1022
click at [633, 103] on button "CTA" at bounding box center [623, 109] width 22 height 26
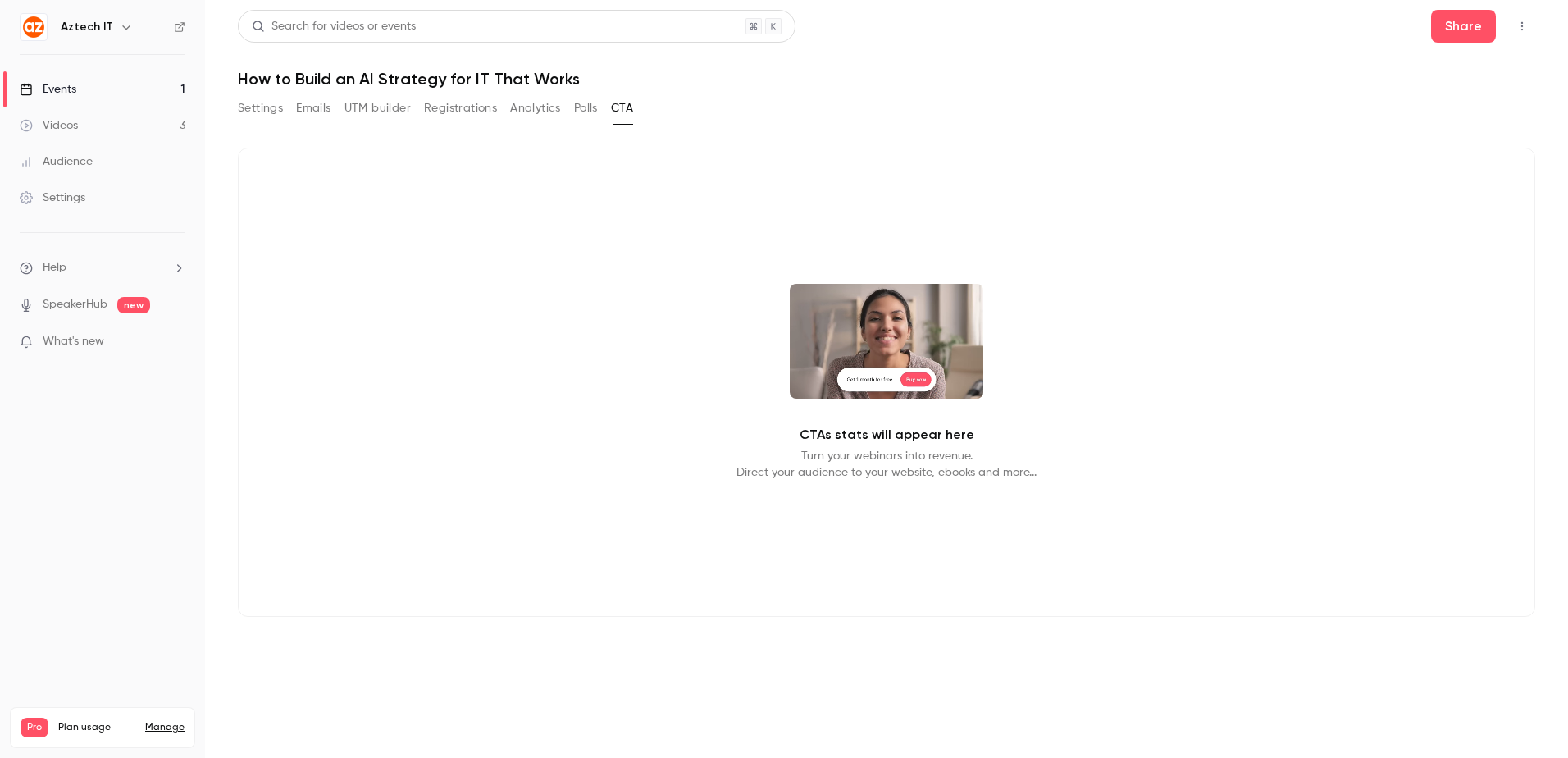
click at [430, 111] on button "Registrations" at bounding box center [461, 109] width 73 height 26
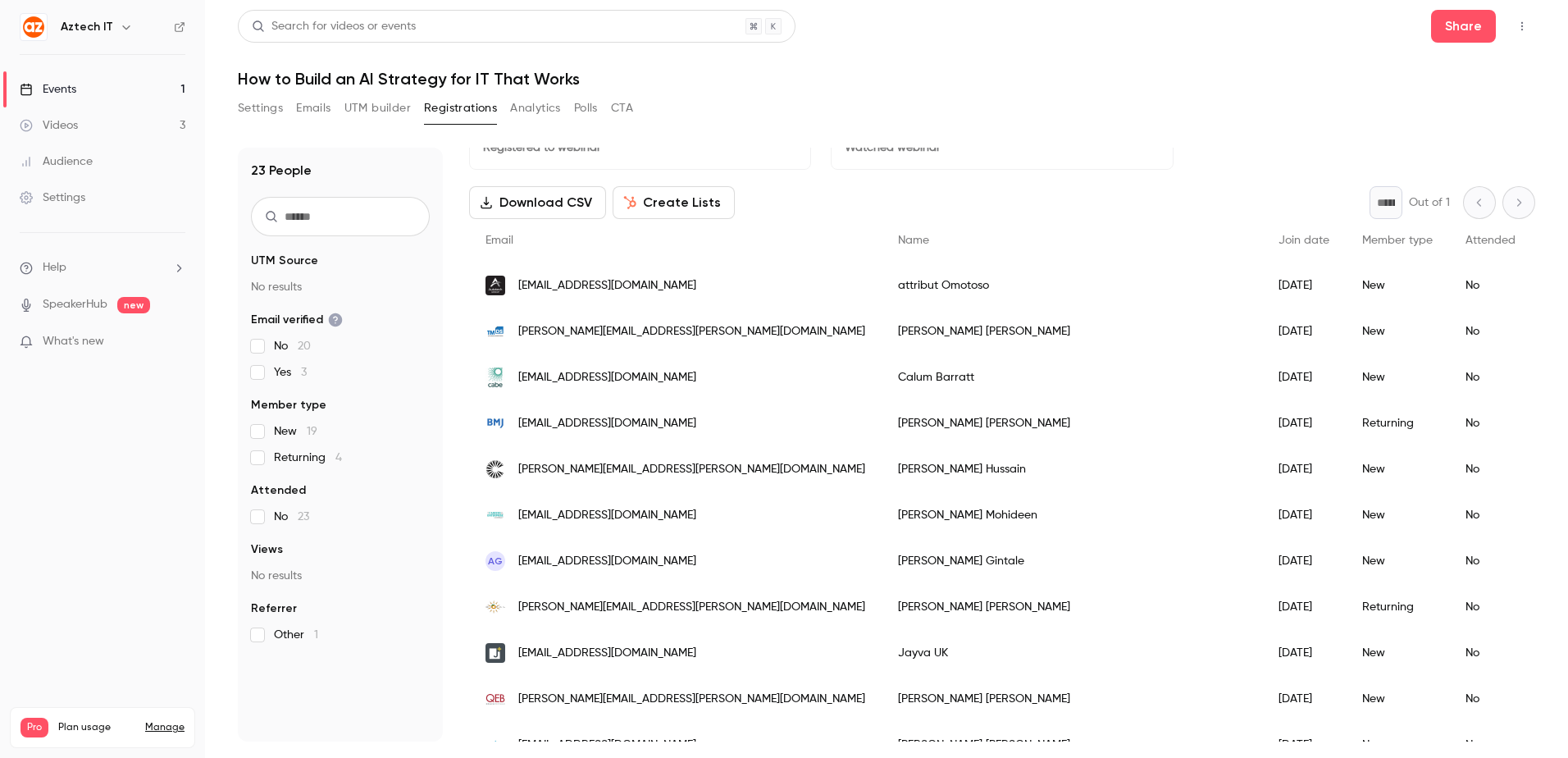
scroll to position [82, 0]
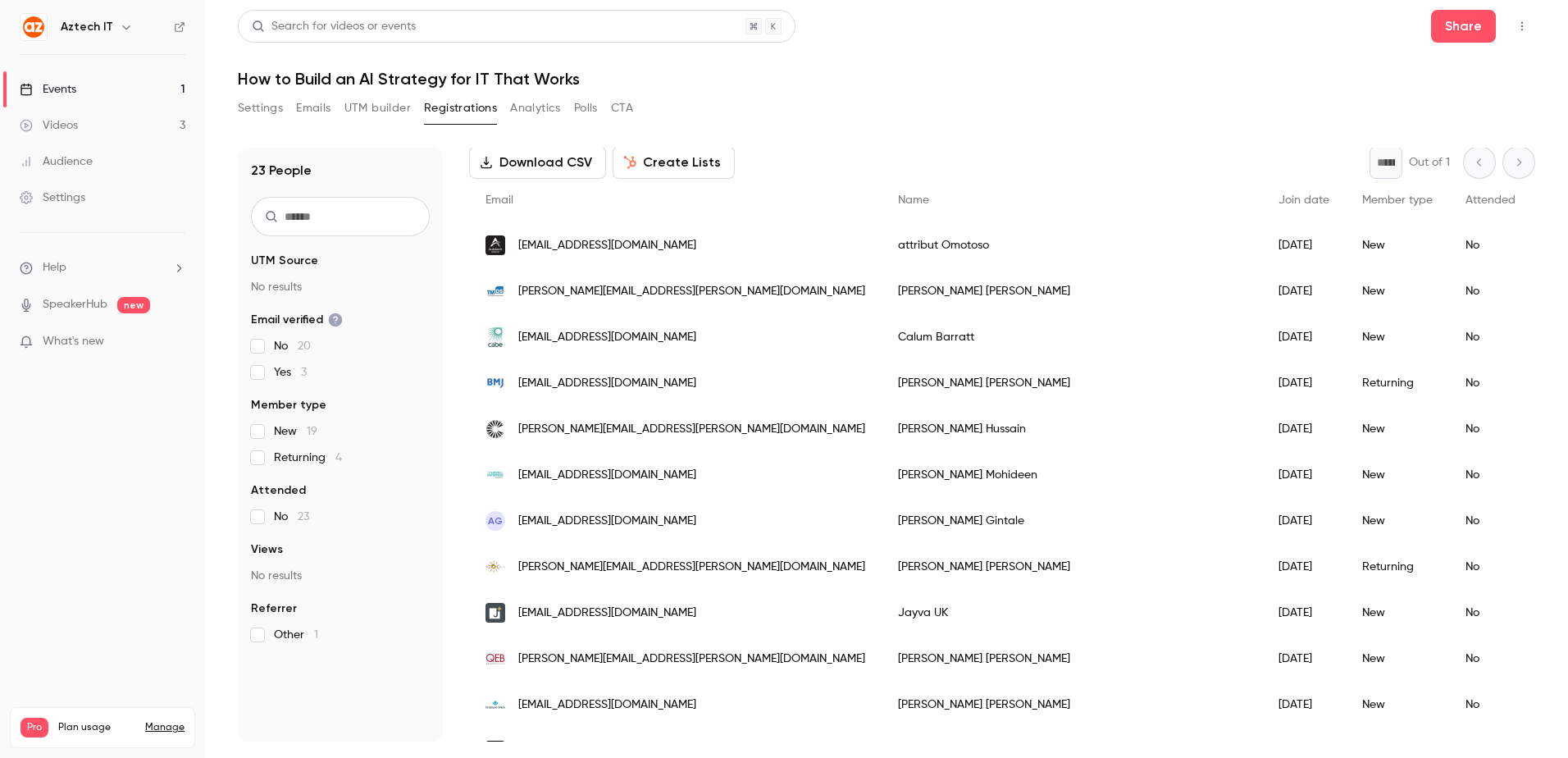
click at [1168, 52] on header "Search for videos or events Share How to Build an AI Strategy for IT That Works" at bounding box center [887, 50] width 1297 height 79
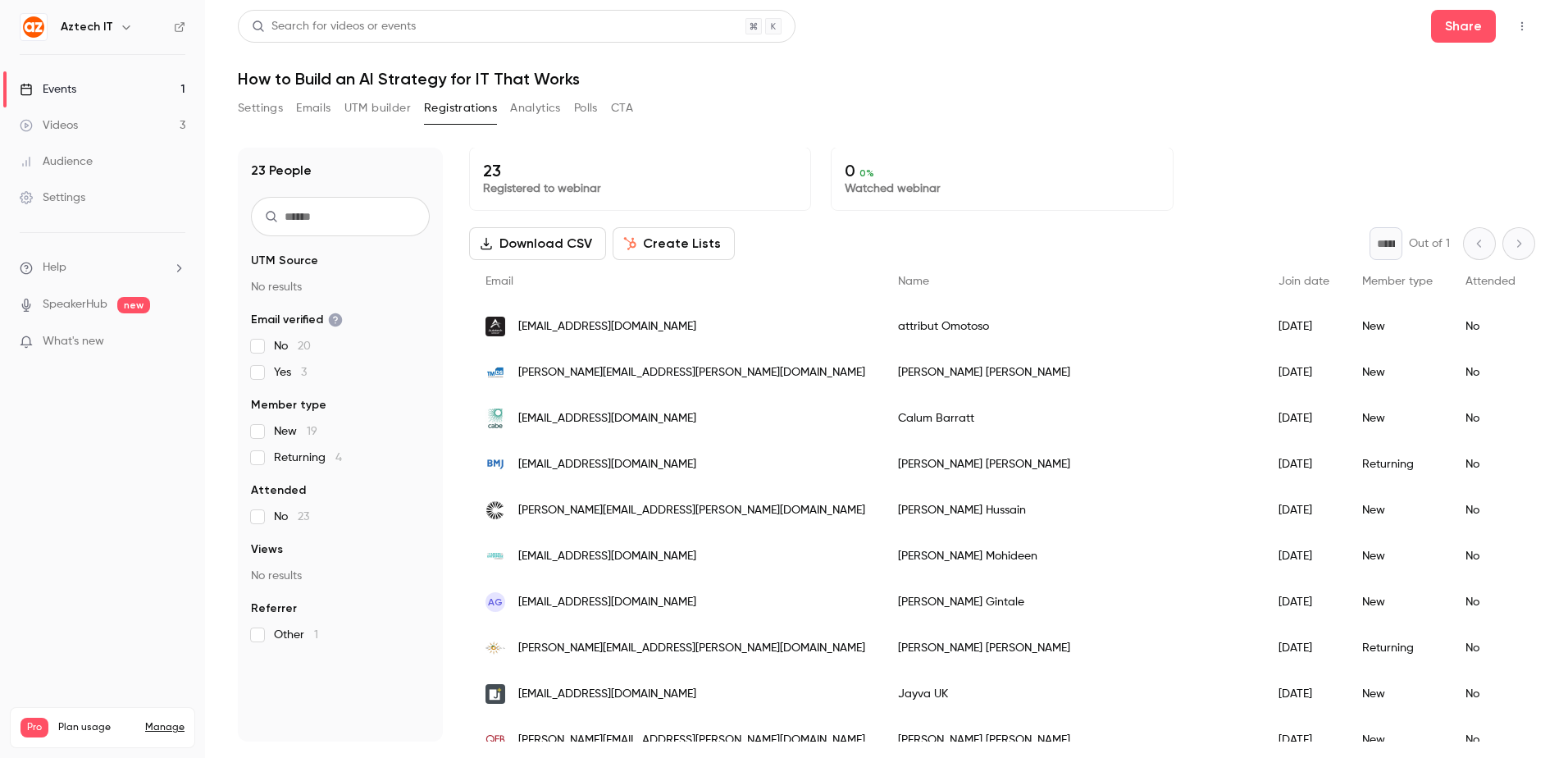
scroll to position [0, 0]
click at [173, 121] on link "Videos 3" at bounding box center [102, 125] width 205 height 36
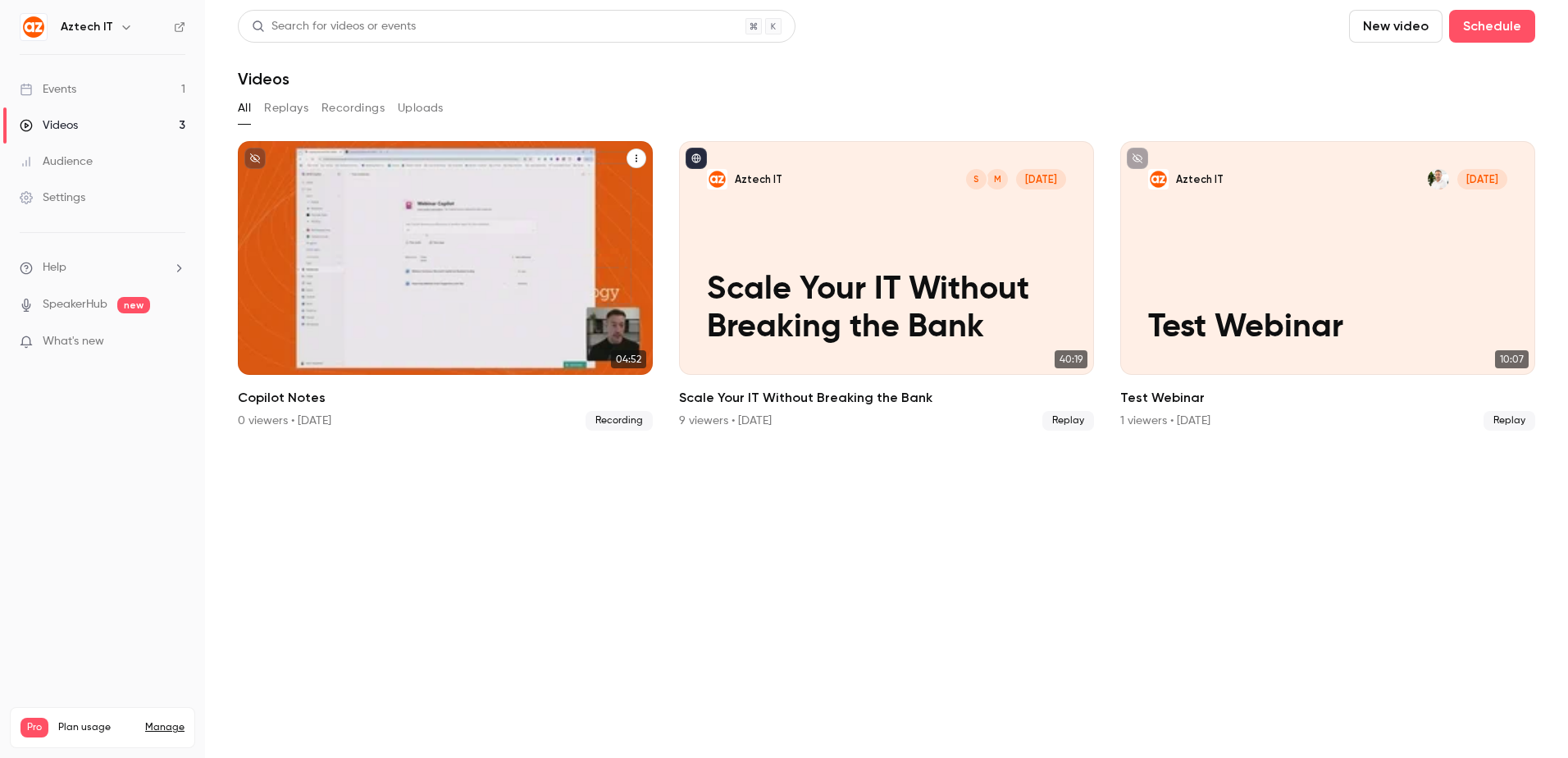
click at [511, 288] on div "Aztech IT [DATE] Copilot Notes" at bounding box center [445, 258] width 415 height 234
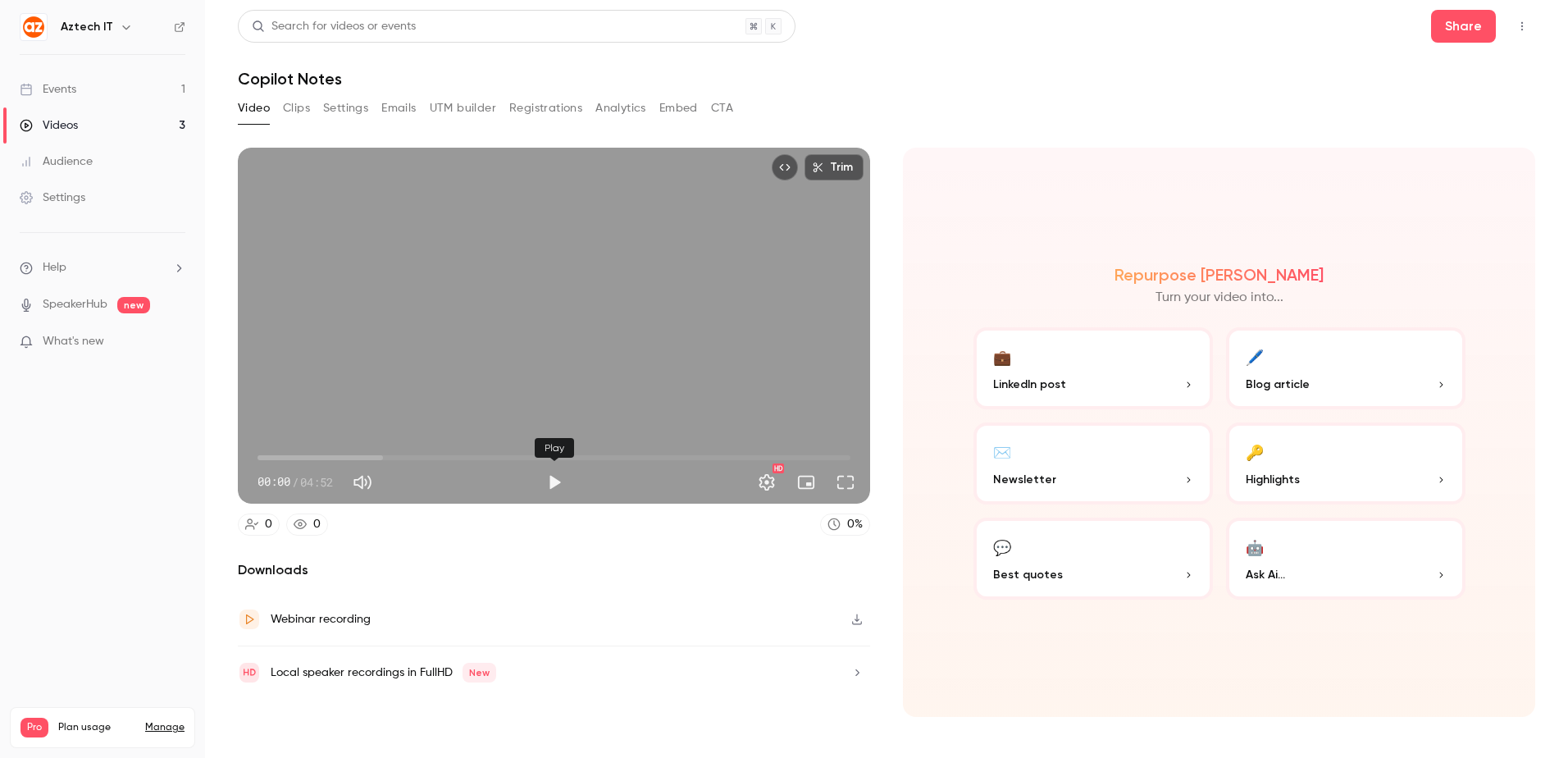
click at [553, 478] on button "Play" at bounding box center [554, 482] width 33 height 33
click at [554, 480] on button "Pause" at bounding box center [554, 482] width 33 height 33
type input "***"
click at [547, 476] on button "Play" at bounding box center [554, 482] width 33 height 33
click at [562, 476] on button "Pause" at bounding box center [554, 482] width 33 height 33
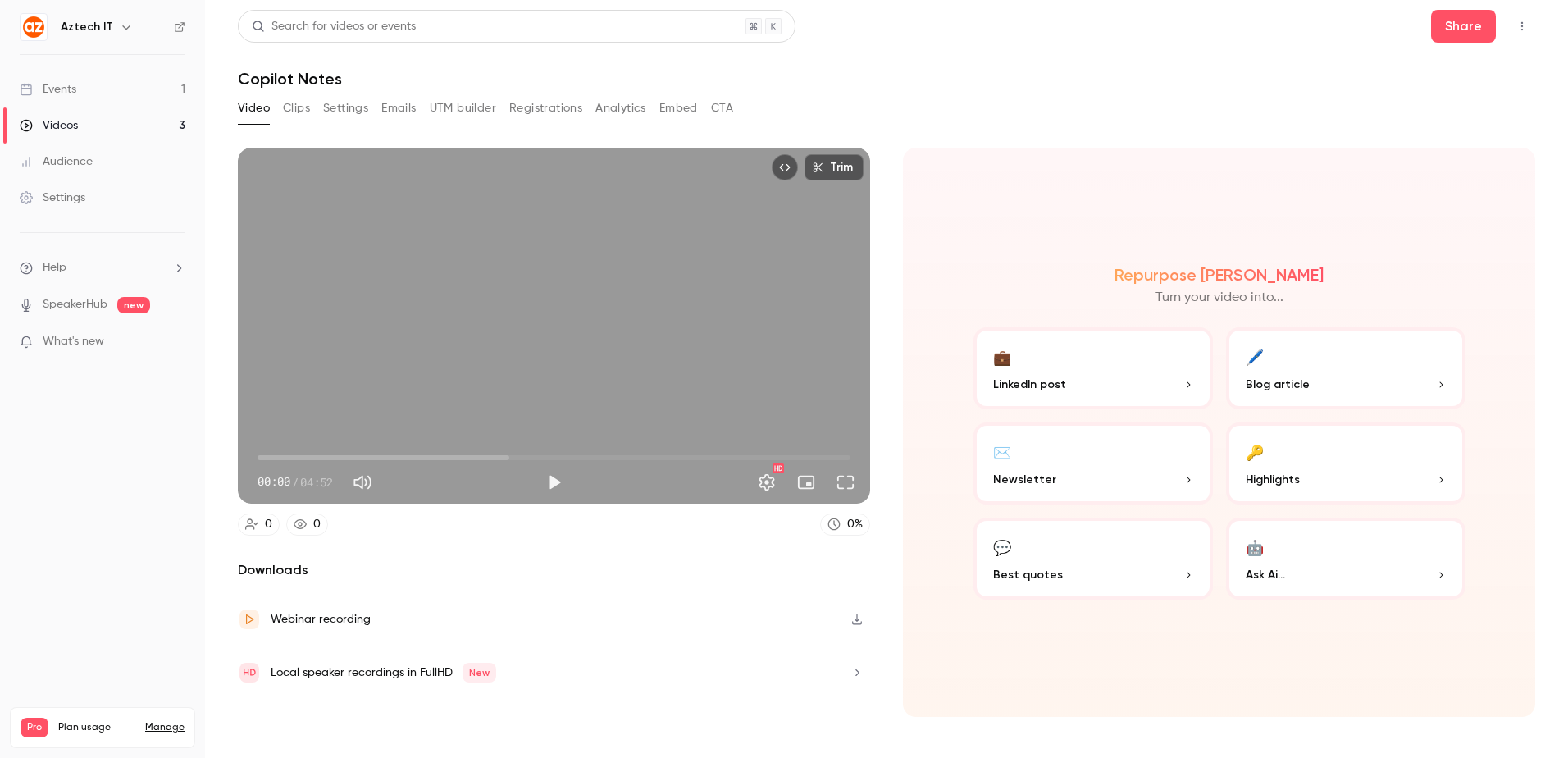
drag, startPoint x: 265, startPoint y: 459, endPoint x: 254, endPoint y: 446, distance: 17.0
click at [255, 455] on span "00:00" at bounding box center [256, 457] width 5 height 5
click at [556, 479] on button "Play" at bounding box center [554, 482] width 33 height 33
drag, startPoint x: 746, startPoint y: 455, endPoint x: 806, endPoint y: 452, distance: 60.1
click at [806, 452] on span "04:30" at bounding box center [553, 458] width 593 height 26
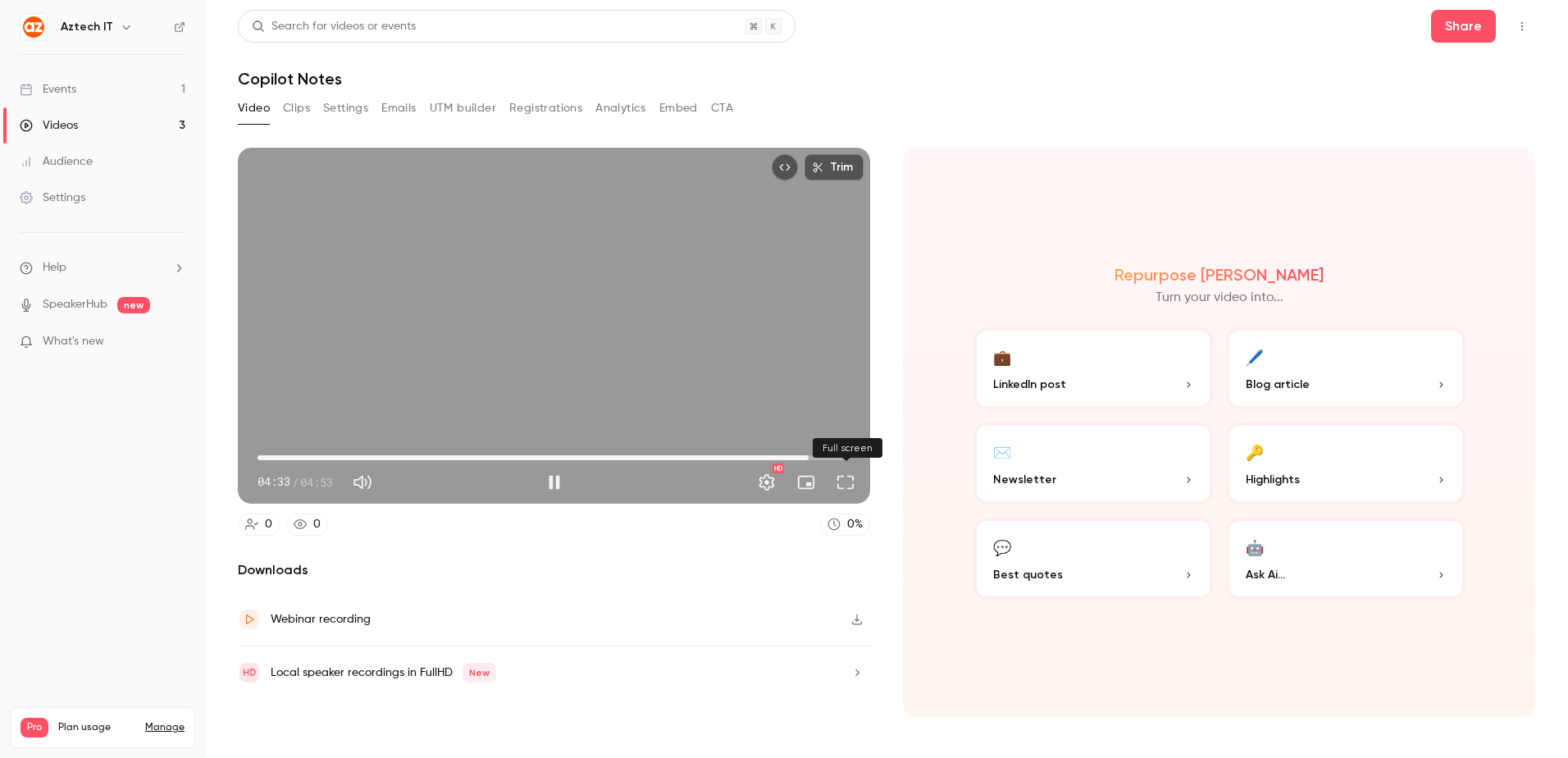
click at [846, 479] on button "Full screen" at bounding box center [845, 482] width 33 height 33
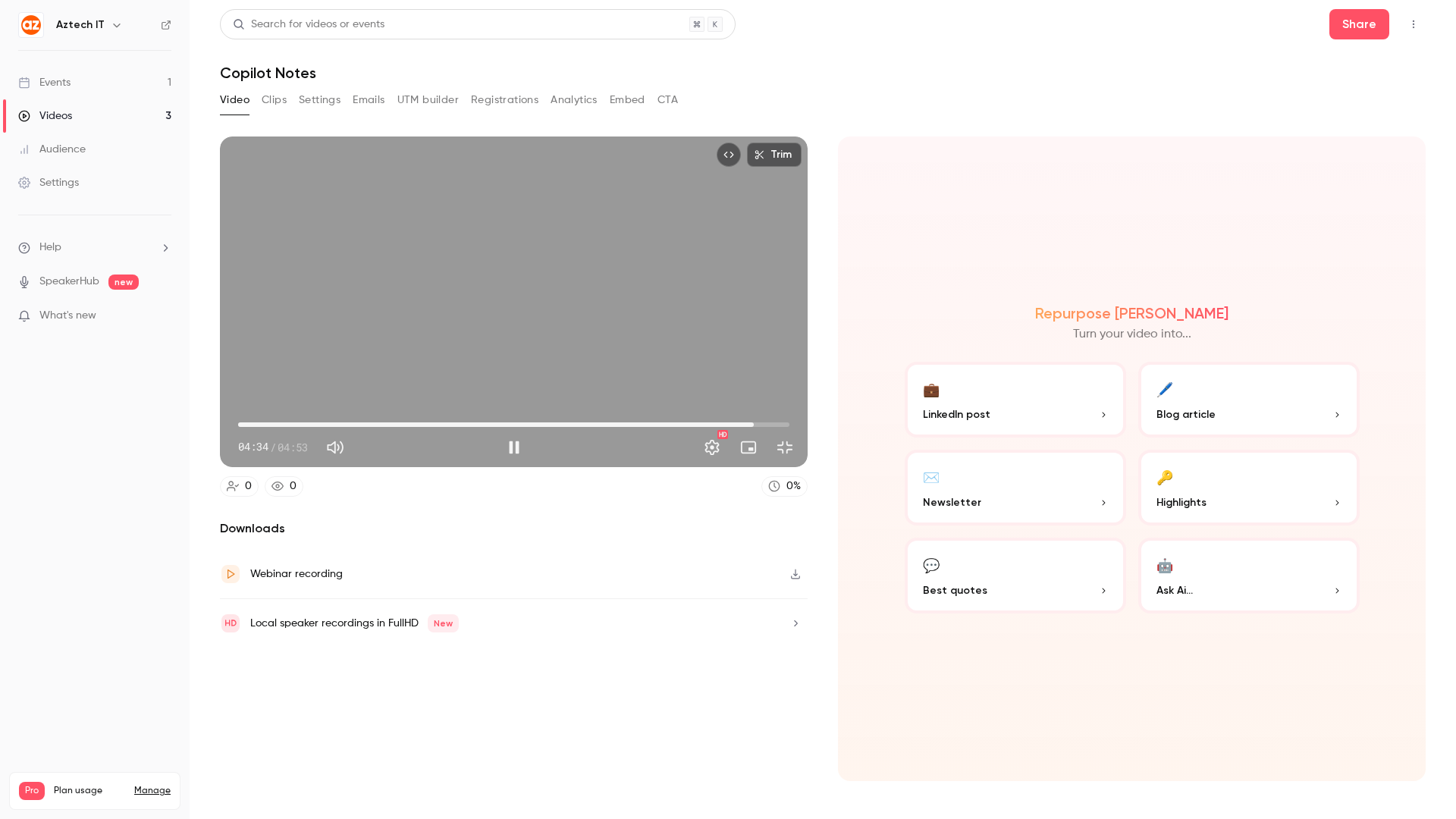
type input "*****"
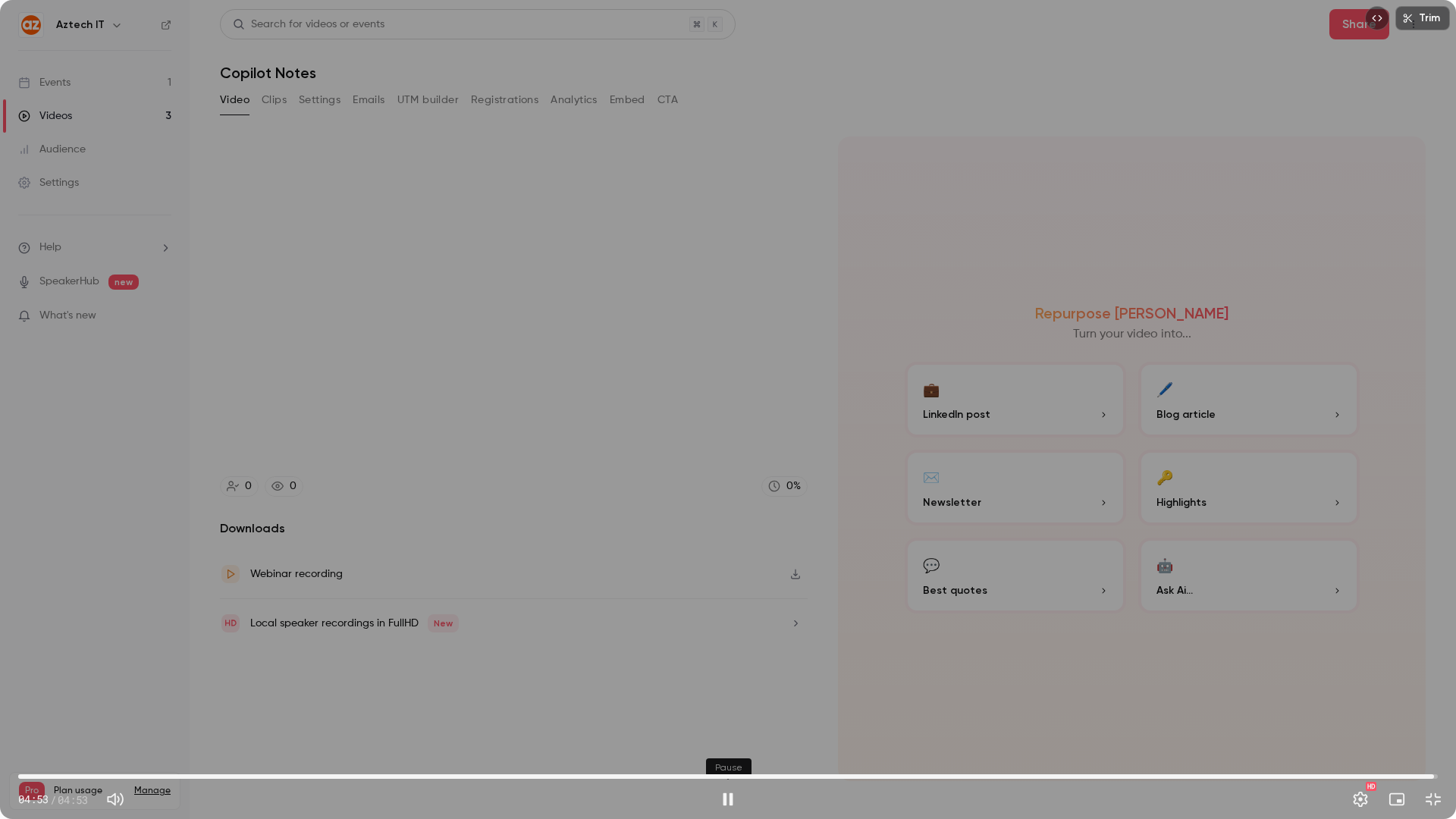
click at [723, 700] on button "Pause" at bounding box center [728, 799] width 30 height 30
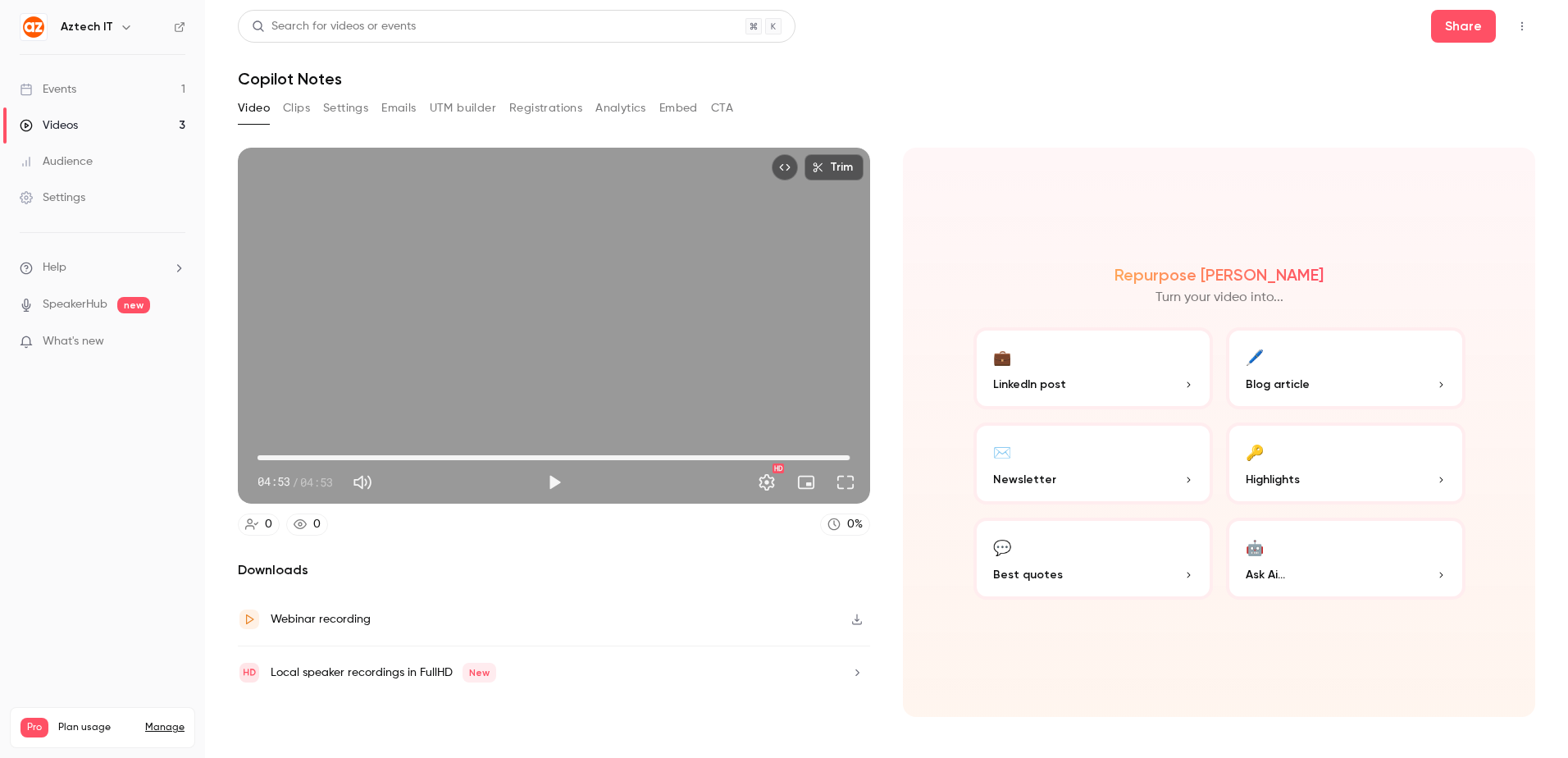
click at [1062, 202] on div "Repurpose Ai Turn your video into... 💼 LinkedIn post 🖊️ Blog article ✉️ Newslet…" at bounding box center [1220, 432] width 633 height 569
click at [859, 620] on icon "button" at bounding box center [857, 619] width 13 height 11
click at [1091, 130] on div "Trim 04:53 04:53 / 04:53 HD 0 0 0 % Downloads Webinar recording Local speaker r…" at bounding box center [887, 422] width 1297 height 589
click at [1056, 76] on h1 "Copilot Notes" at bounding box center [887, 79] width 1297 height 20
type input "*****"
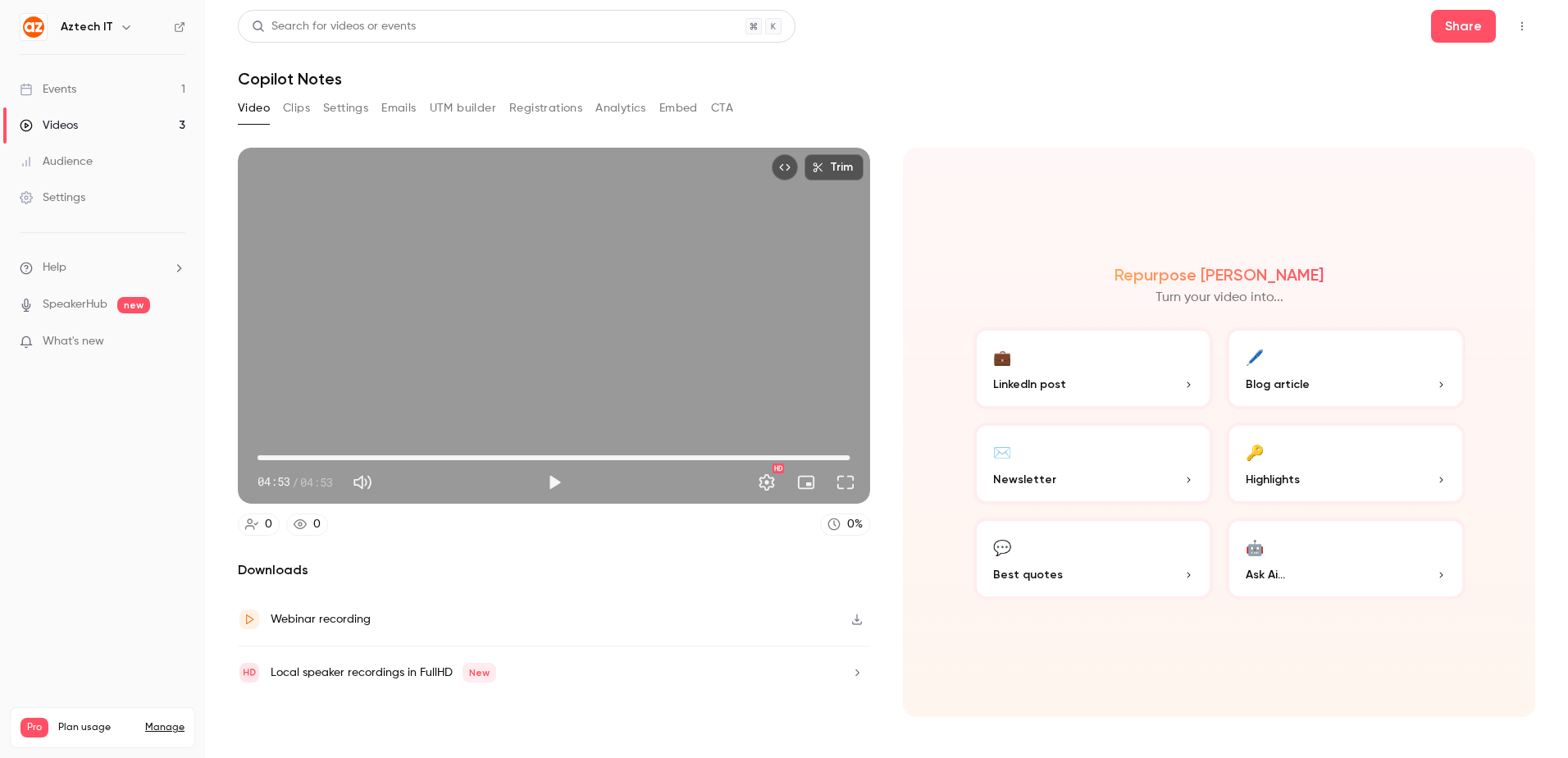
click at [130, 90] on link "Events 1" at bounding box center [102, 89] width 205 height 36
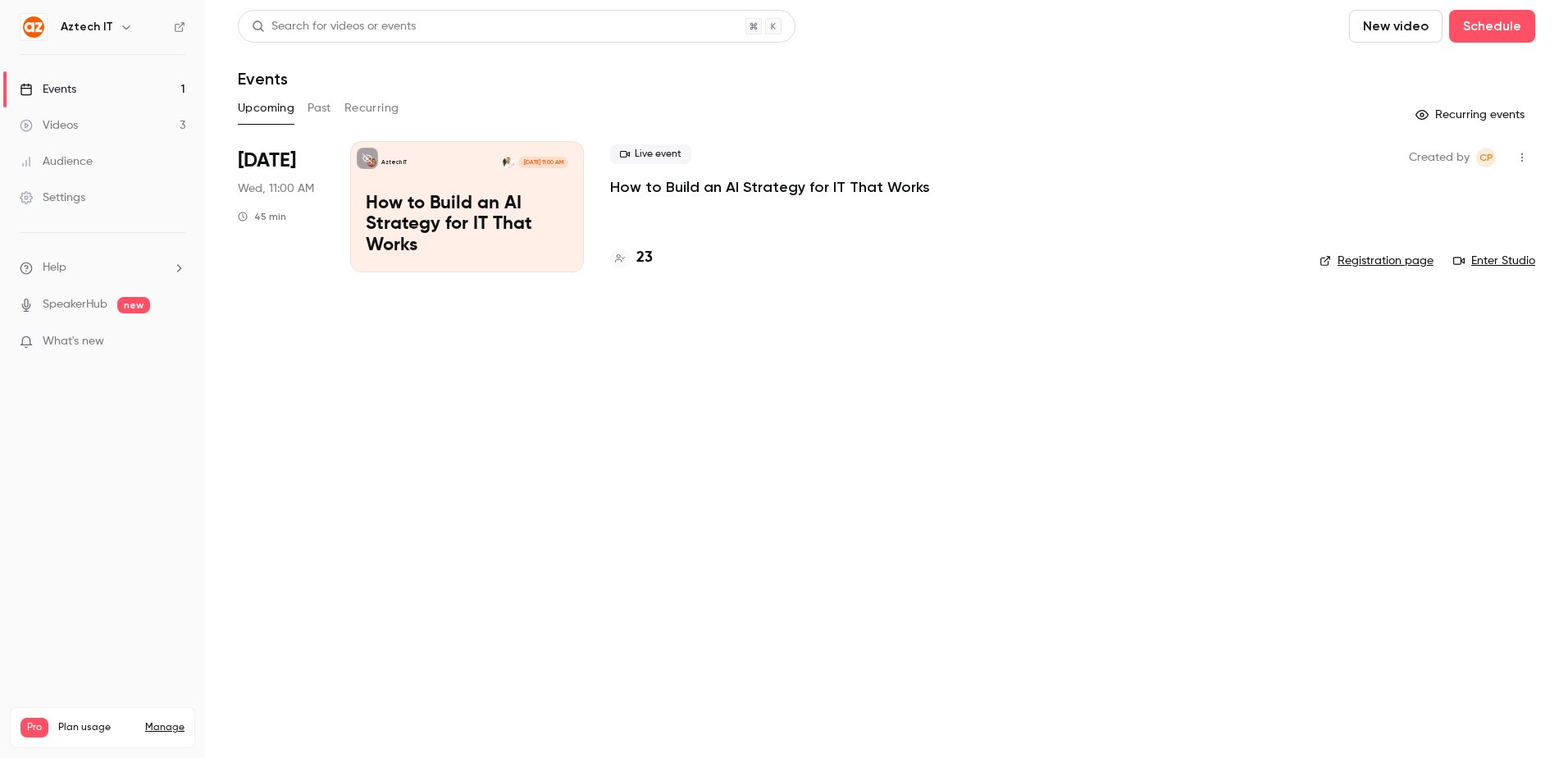
click at [753, 201] on div "Live event How to Build an AI Strategy for IT That Works 23" at bounding box center [952, 207] width 683 height 131
click at [712, 182] on p "How to Build an AI Strategy for IT That Works" at bounding box center [770, 186] width 320 height 20
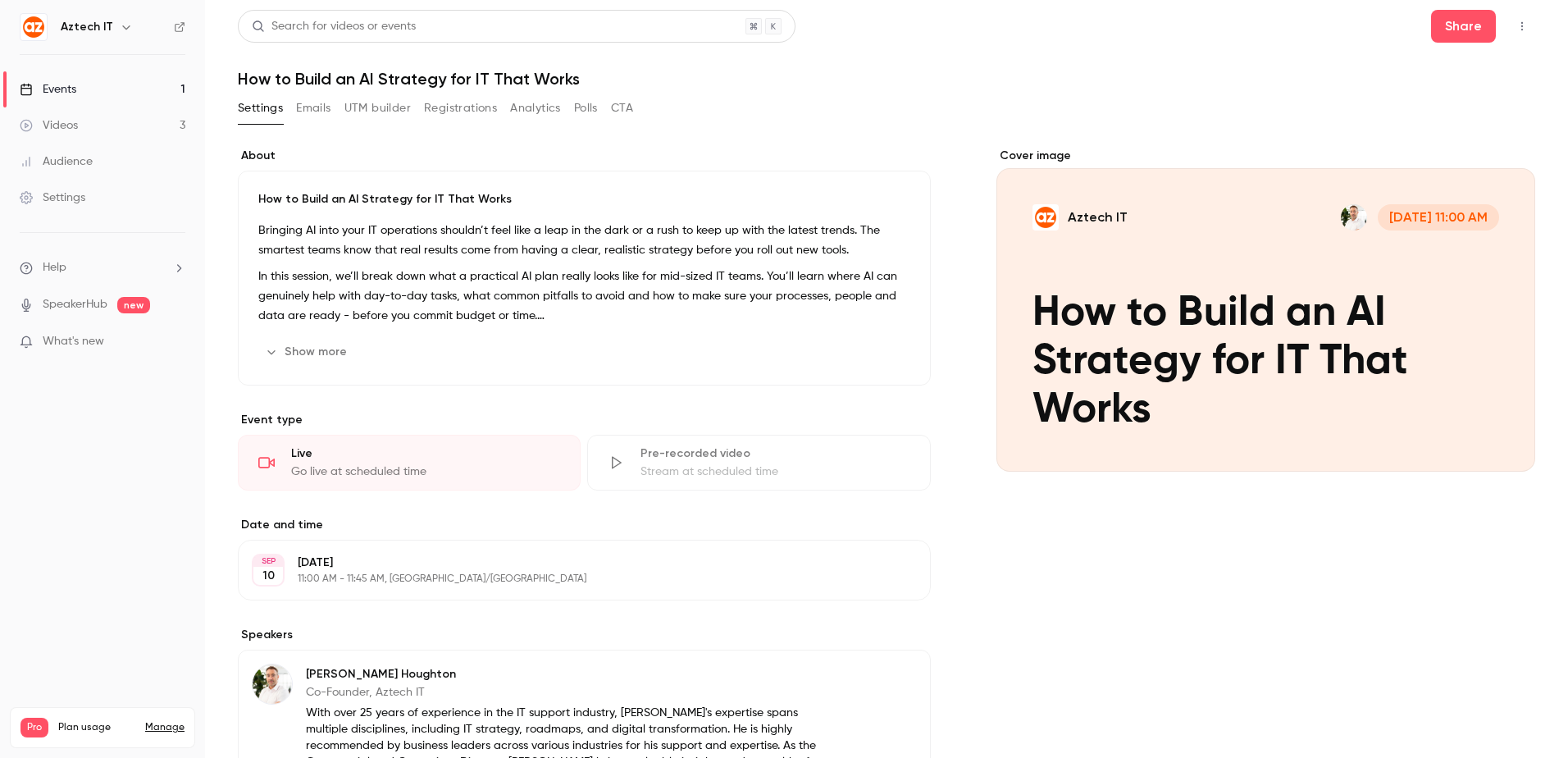
click at [473, 111] on button "Registrations" at bounding box center [461, 109] width 73 height 26
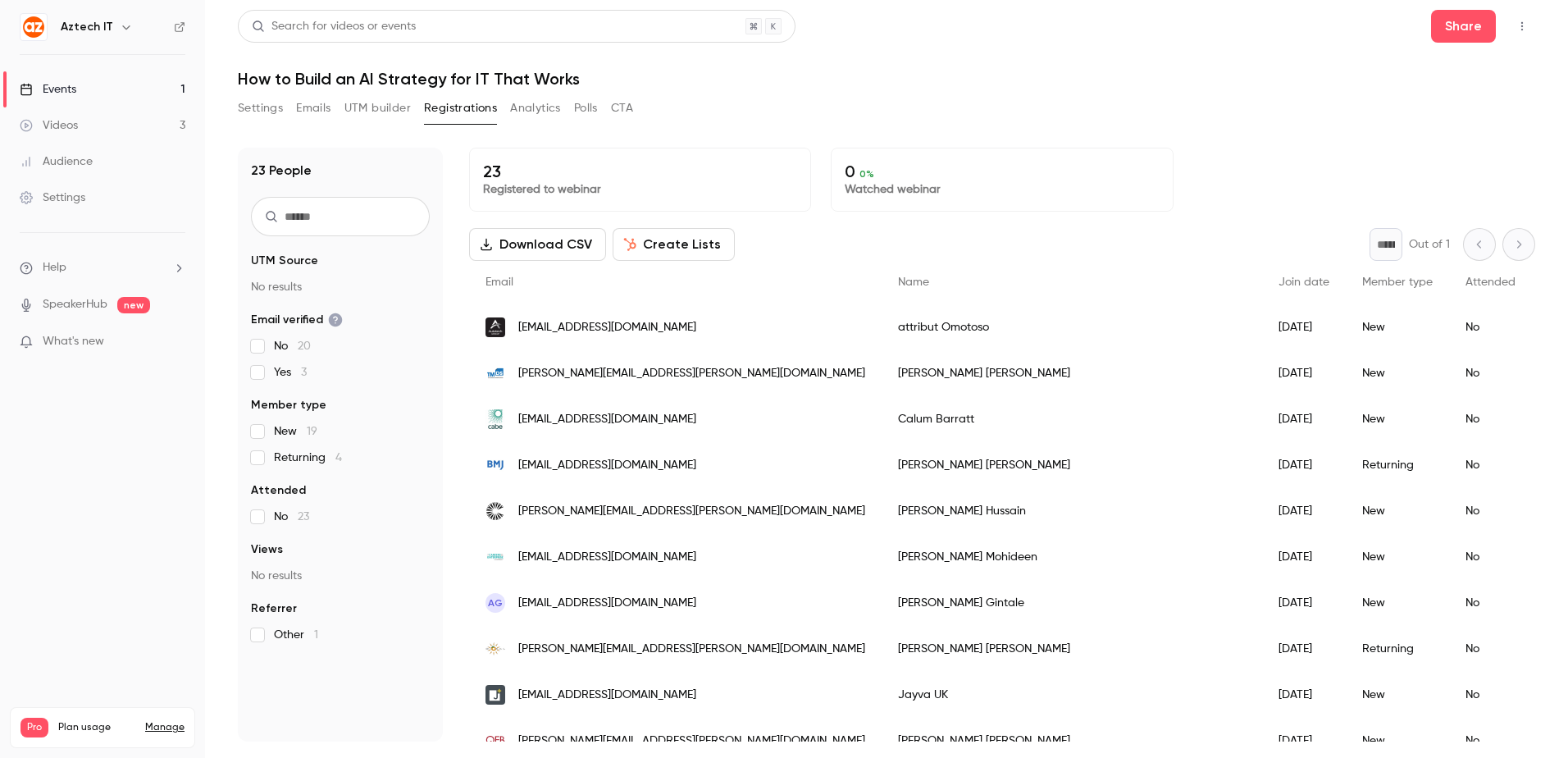
click at [914, 88] on h1 "How to Build an AI Strategy for IT That Works" at bounding box center [887, 79] width 1297 height 20
